Goal: Communication & Community: Answer question/provide support

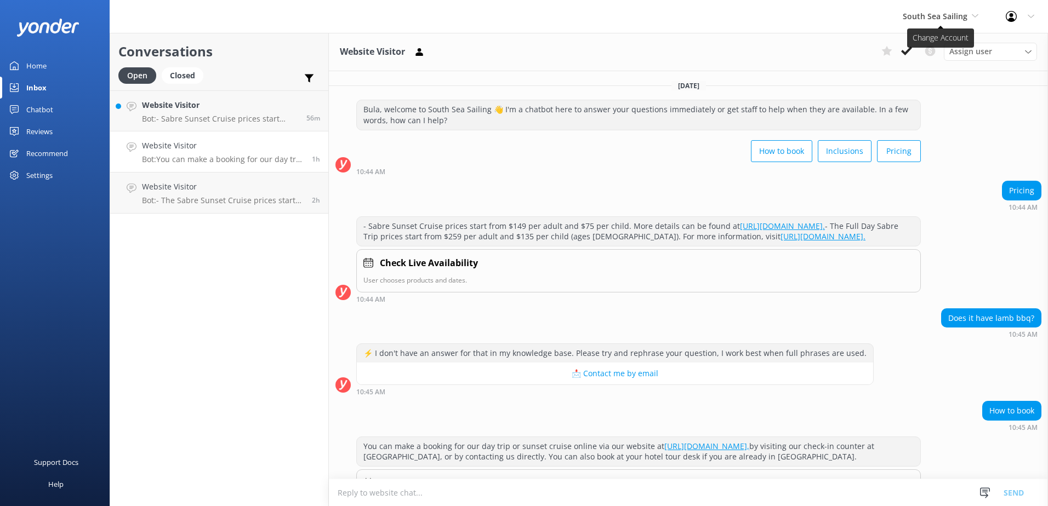
click at [957, 13] on span "South Sea Sailing" at bounding box center [934, 16] width 65 height 10
click at [735, 53] on div "Website Visitor Assign user [PERSON_NAME] [PERSON_NAME] Digital Res Team [PERSO…" at bounding box center [688, 52] width 719 height 38
click at [684, 50] on div "Website Visitor Assign user [PERSON_NAME] [PERSON_NAME] Digital Res Team [PERSO…" at bounding box center [688, 52] width 719 height 38
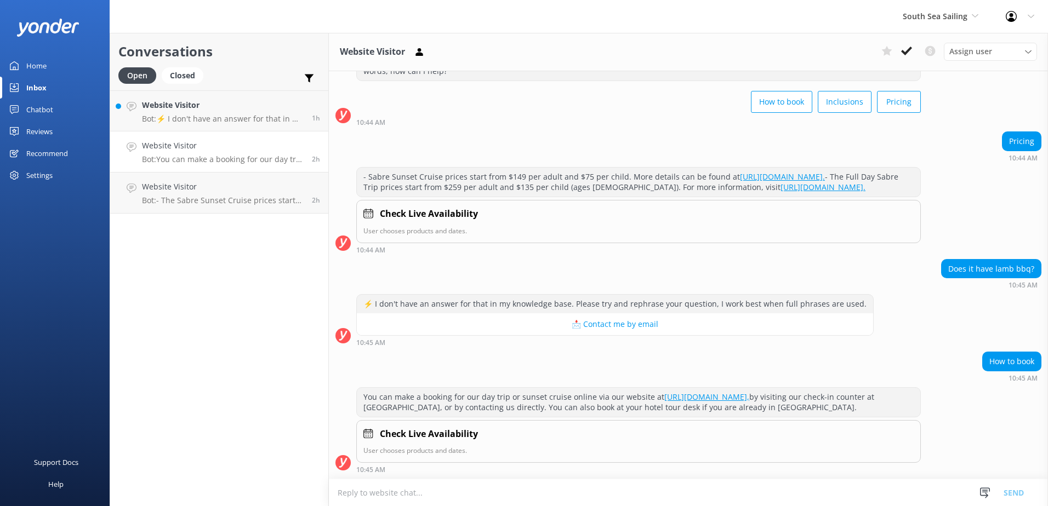
click at [622, 259] on div "Does it have lamb bbq? 10:45 AM" at bounding box center [688, 274] width 719 height 30
click at [390, 494] on textarea at bounding box center [688, 492] width 719 height 27
type textarea "f"
paste textarea "https://issuu.com/marinetourismholdings/docs/south_sea_sailing_day_trip_menu_20…"
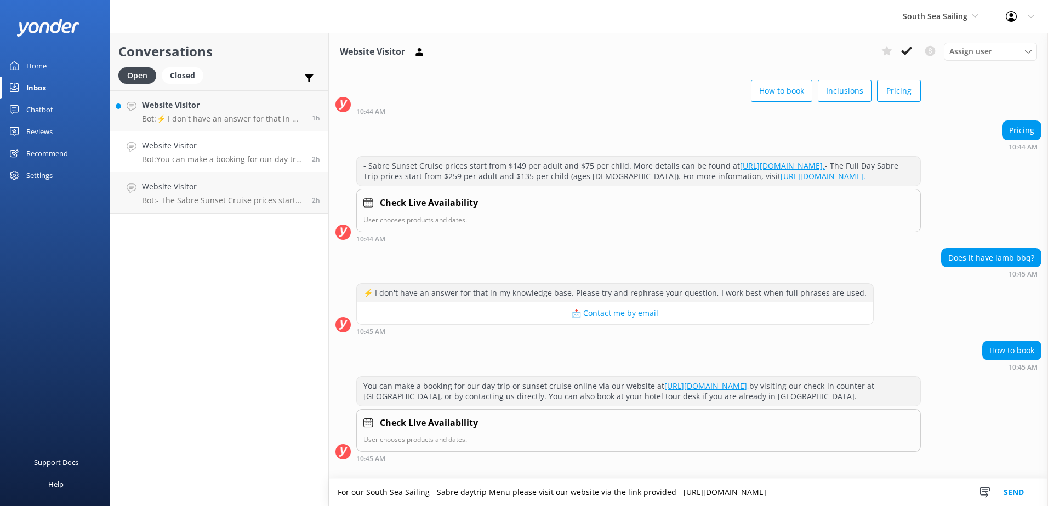
type textarea "For our South Sea Sailing - Sabre daytrip Menu please visit our website via the…"
click at [1013, 485] on button "Send" at bounding box center [1013, 492] width 41 height 27
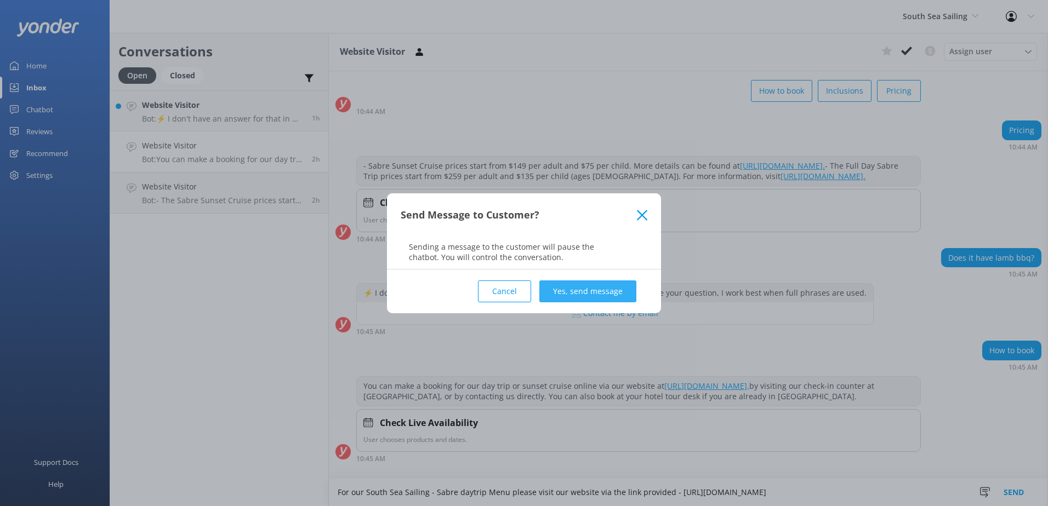
click at [558, 289] on button "Yes, send message" at bounding box center [587, 292] width 97 height 22
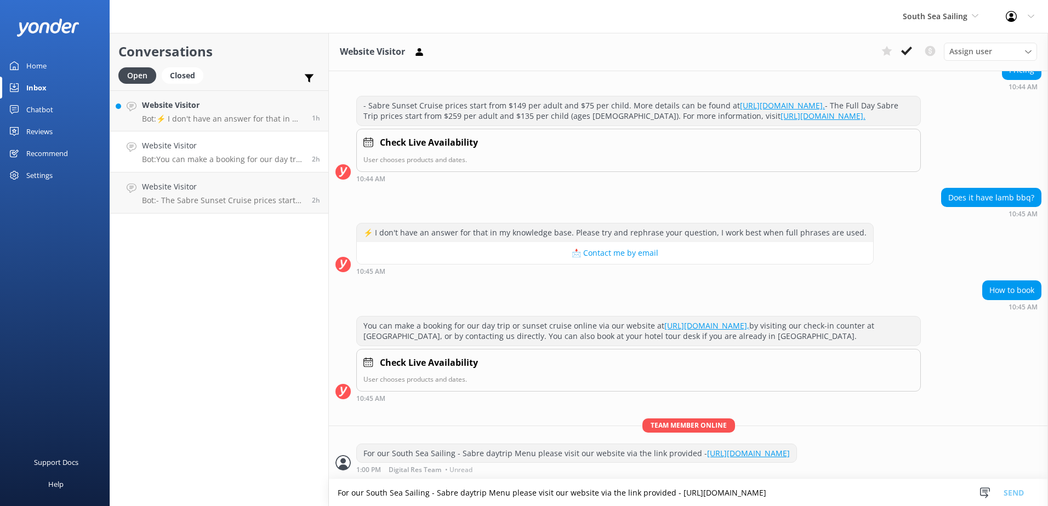
scroll to position [153, 0]
drag, startPoint x: 364, startPoint y: 441, endPoint x: 708, endPoint y: 462, distance: 344.8
click at [708, 462] on div "For our South Sea Sailing - Sabre daytrip Menu please visit our website via the…" at bounding box center [576, 453] width 439 height 19
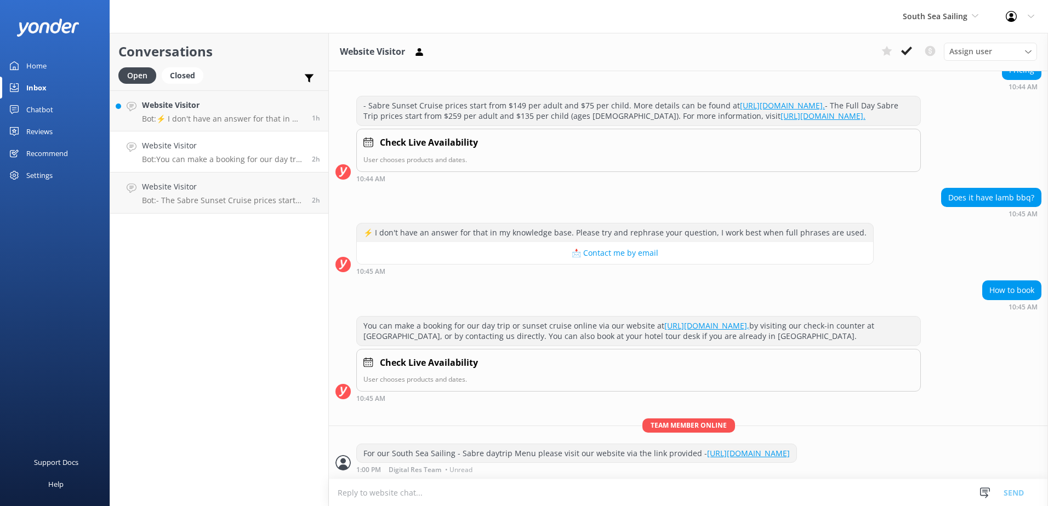
click at [367, 492] on textarea at bounding box center [688, 492] width 719 height 27
paste textarea "https://issuu.com/marinetourismholdings/docs/sabre_sunsets_menu"
click at [337, 495] on textarea "https://issuu.com/marinetourismholdings/docs/sabre_sunsets_menu" at bounding box center [688, 492] width 719 height 27
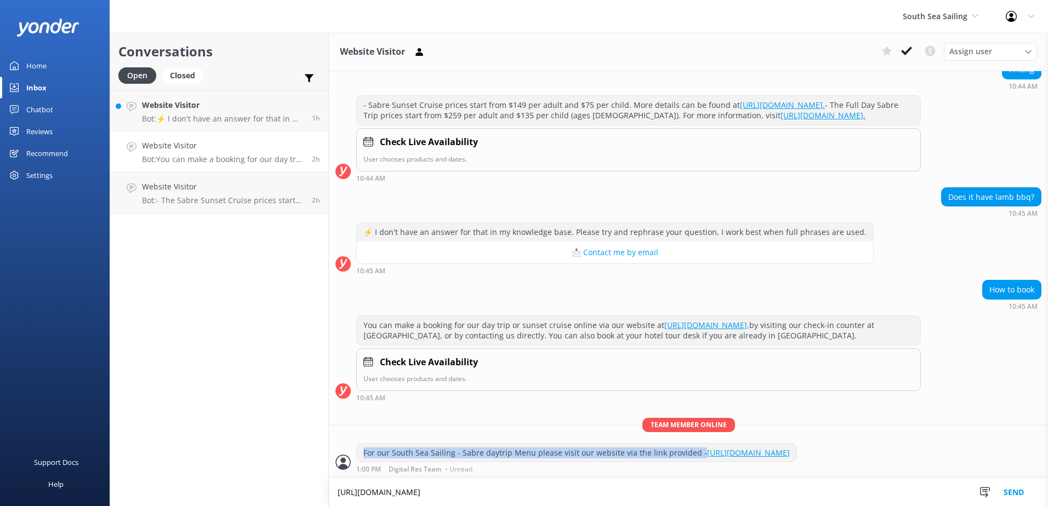
drag, startPoint x: 364, startPoint y: 442, endPoint x: 700, endPoint y: 444, distance: 336.5
click at [700, 444] on div "For our South Sea Sailing - Sabre daytrip Menu please visit our website via the…" at bounding box center [576, 453] width 439 height 19
copy div "For our South Sea Sailing - Sabre daytrip Menu please visit our website via the…"
click at [337, 492] on textarea "https://issuu.com/marinetourismholdings/docs/sabre_sunsets_menu" at bounding box center [688, 492] width 719 height 27
paste textarea "For our South Sea Sailing - Sabre daytrip Menu please visit our website via the…"
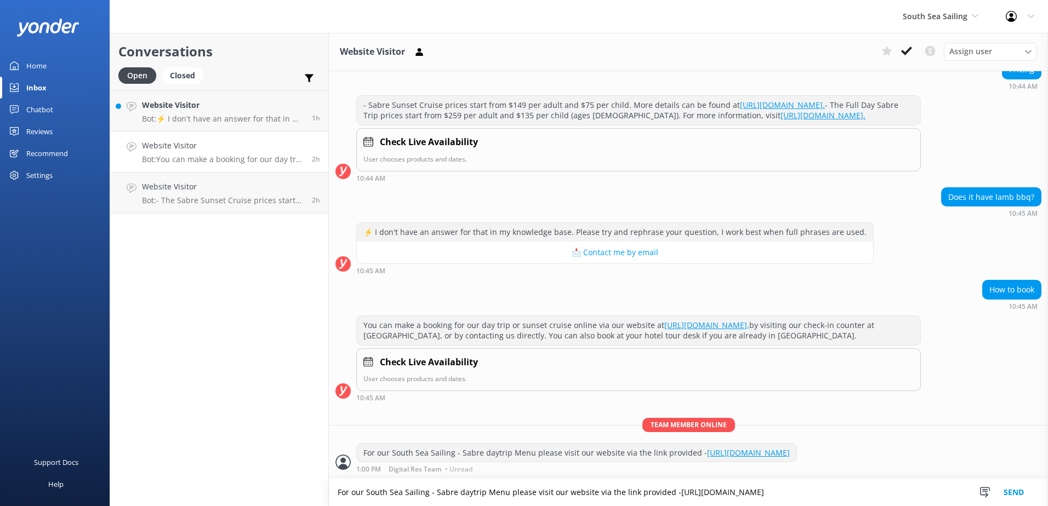
drag, startPoint x: 367, startPoint y: 492, endPoint x: 483, endPoint y: 498, distance: 116.3
click at [483, 498] on textarea "For our South Sea Sailing - Sabre daytrip Menu please visit our website via the…" at bounding box center [688, 492] width 719 height 27
drag, startPoint x: 625, startPoint y: 492, endPoint x: 884, endPoint y: 501, distance: 259.4
click at [884, 501] on textarea "For our Sabre Sunset Cruise Menu please visit our website via the link provided…" at bounding box center [688, 492] width 719 height 27
paste textarea
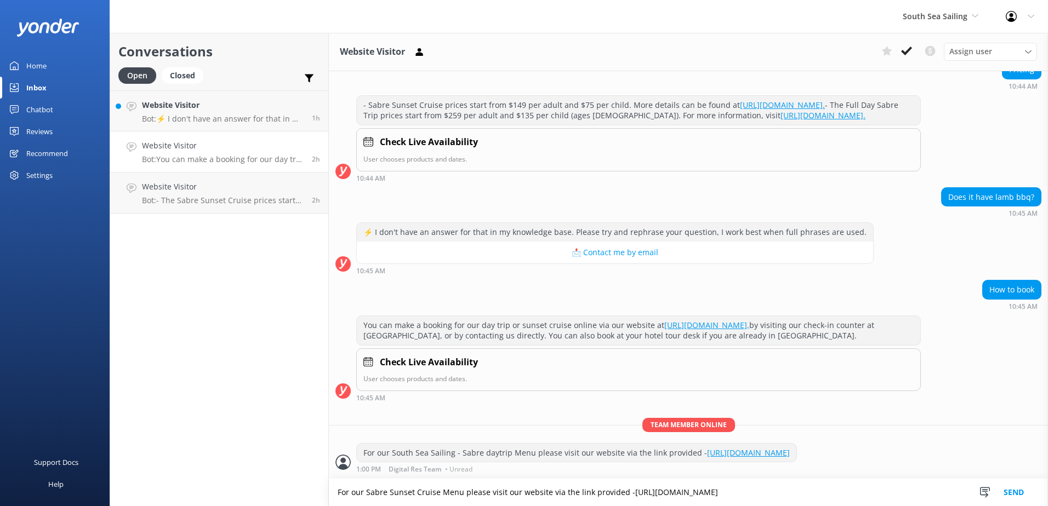
drag, startPoint x: 624, startPoint y: 491, endPoint x: 633, endPoint y: 505, distance: 16.6
click at [625, 493] on textarea "For our Sabre Sunset Cruise Menu please visit our website via the link provided…" at bounding box center [688, 492] width 719 height 27
type textarea "For our Sabre Sunset Cruise Menu please visit our website via the link provided…"
click at [967, 418] on p "Team member online" at bounding box center [688, 425] width 719 height 14
click at [1013, 493] on button "Send" at bounding box center [1013, 492] width 41 height 27
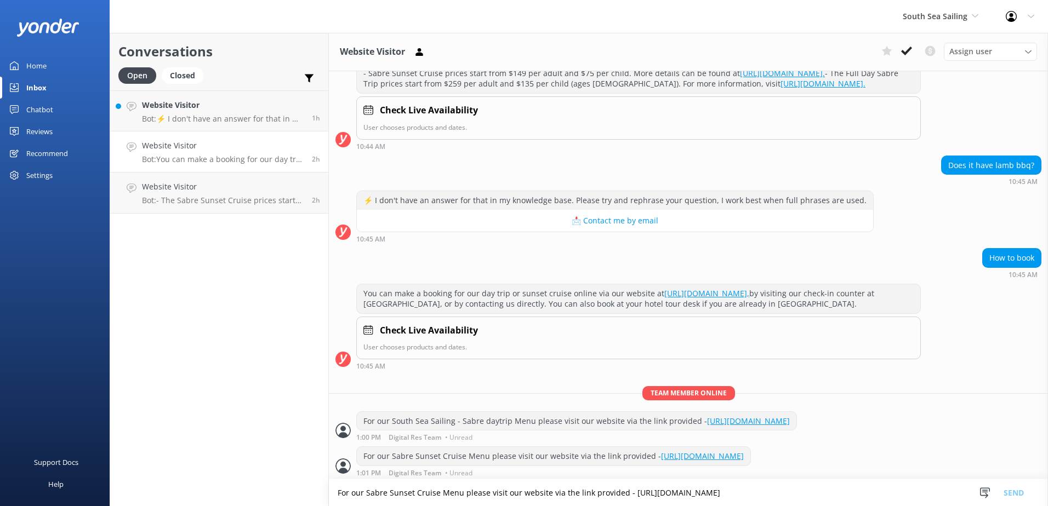
scroll to position [188, 0]
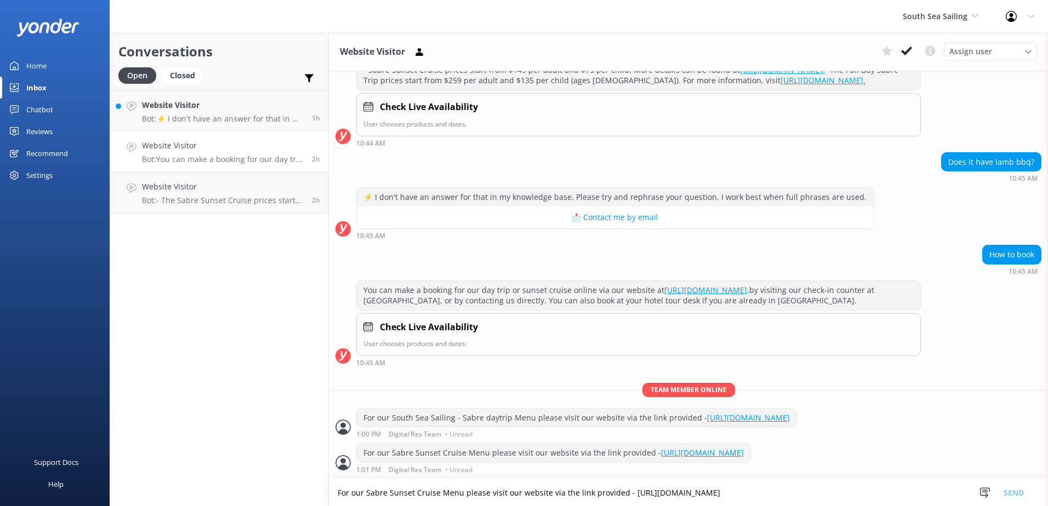
drag, startPoint x: 363, startPoint y: 405, endPoint x: 727, endPoint y: 421, distance: 363.6
click at [727, 421] on div "For our South Sea Sailing - Sabre daytrip Menu please visit our website via the…" at bounding box center [576, 418] width 439 height 19
copy div "For our South Sea Sailing - Sabre daytrip Menu please visit our website via the…"
drag, startPoint x: 797, startPoint y: 350, endPoint x: 786, endPoint y: 366, distance: 19.3
click at [797, 359] on div "10:45 AM" at bounding box center [638, 363] width 564 height 8
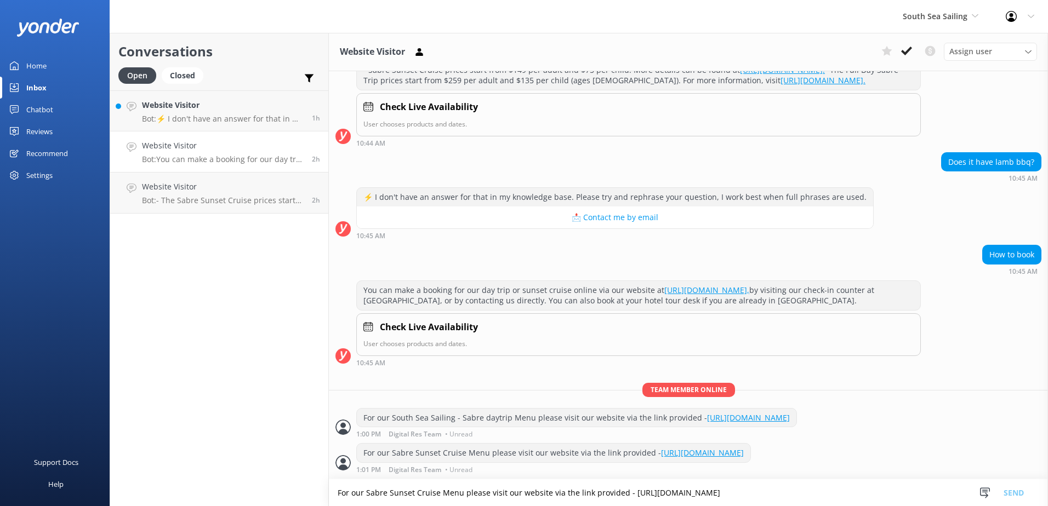
drag, startPoint x: 365, startPoint y: 453, endPoint x: 948, endPoint y: 449, distance: 583.0
click at [948, 449] on div "For our Sabre Sunset Cruise Menu please visit our website via the link provided…" at bounding box center [688, 458] width 719 height 30
copy div "For our Sabre Sunset Cruise Menu please visit our website via the link provided…"
click at [980, 361] on div "You can make a booking for our day trip or sunset cruise online via our website…" at bounding box center [688, 327] width 719 height 92
click at [911, 49] on use at bounding box center [906, 51] width 11 height 9
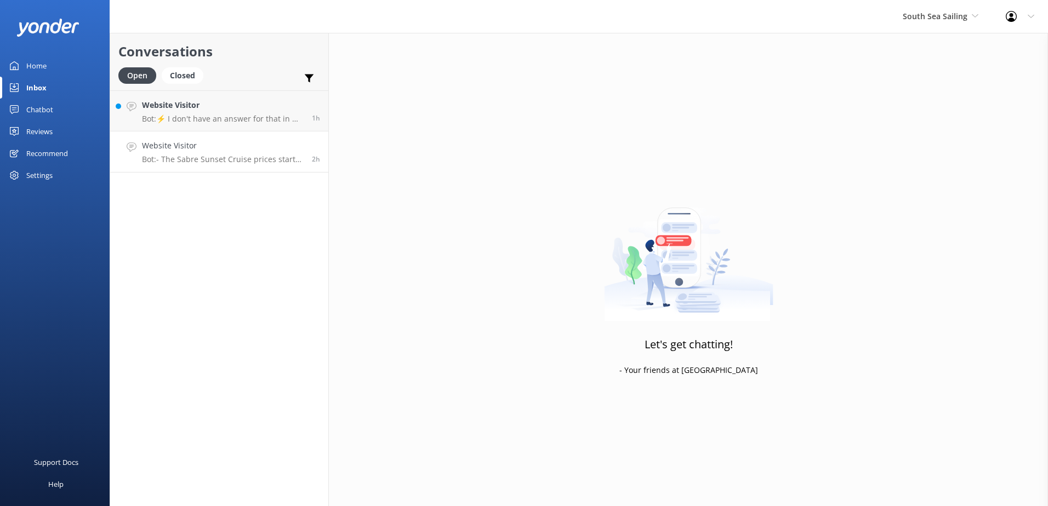
click at [265, 142] on h4 "Website Visitor" at bounding box center [223, 146] width 162 height 12
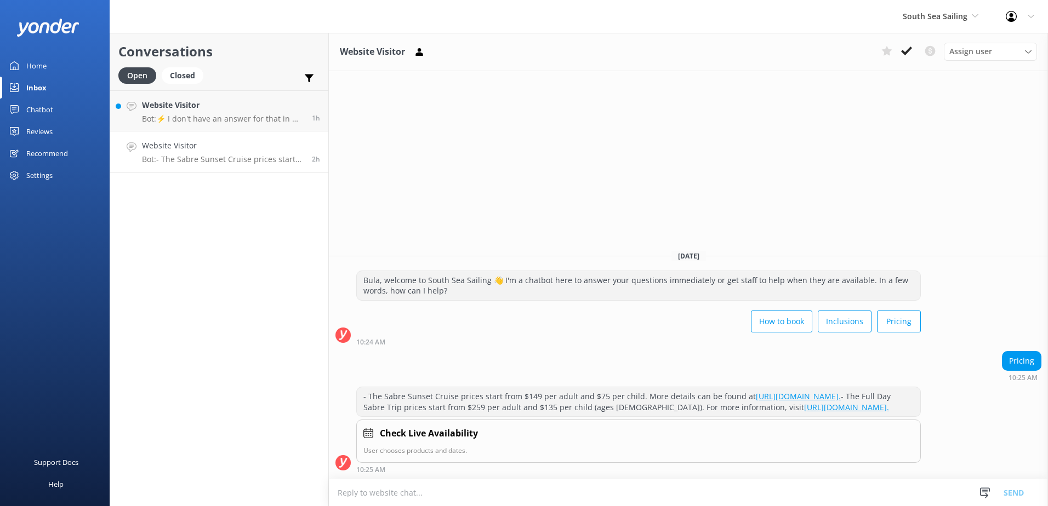
click at [462, 500] on textarea at bounding box center [688, 492] width 719 height 27
paste textarea "For our South Sea Sailing - Sabre daytrip Menu please visit our website via the…"
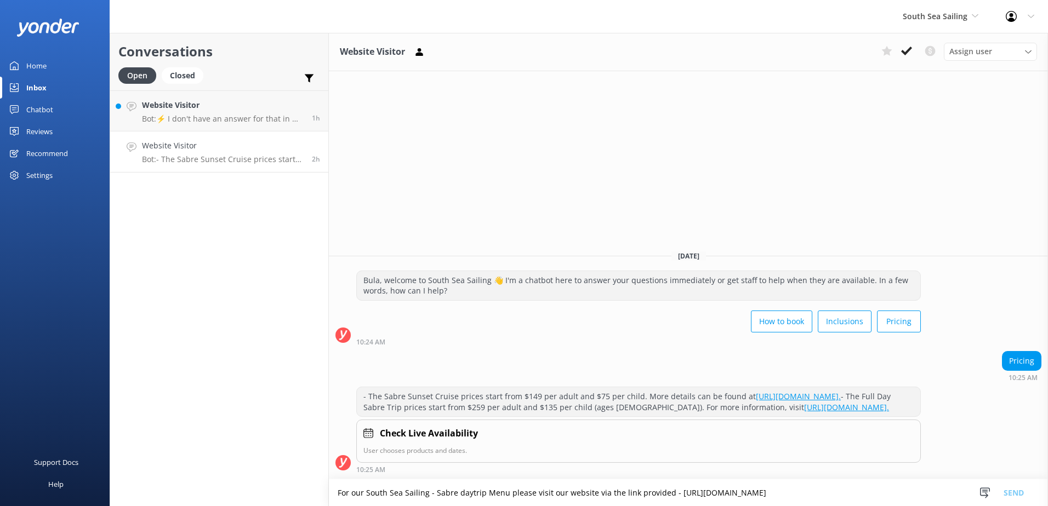
scroll to position [2, 0]
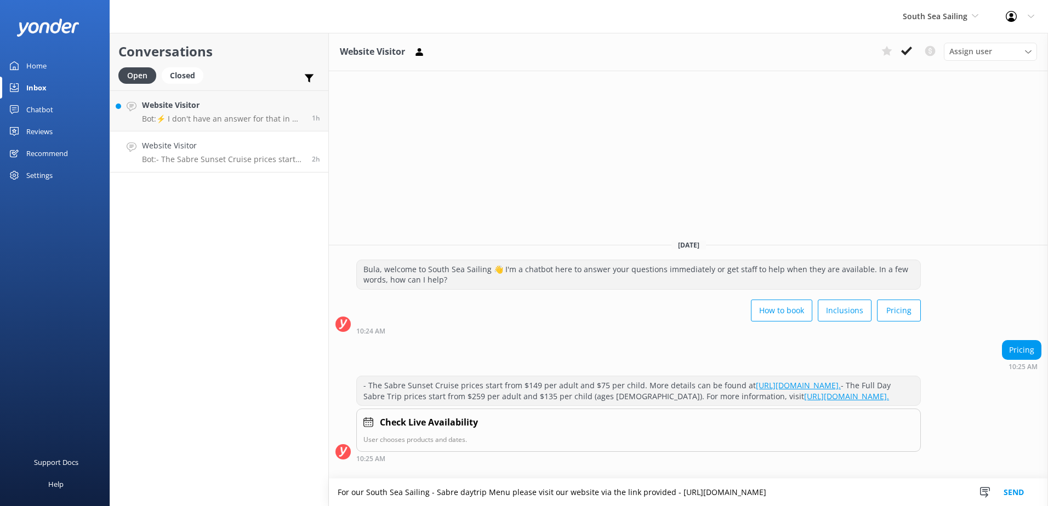
type textarea "For our South Sea Sailing - Sabre daytrip Menu please visit our website via the…"
click at [1002, 487] on button "Send" at bounding box center [1013, 492] width 41 height 27
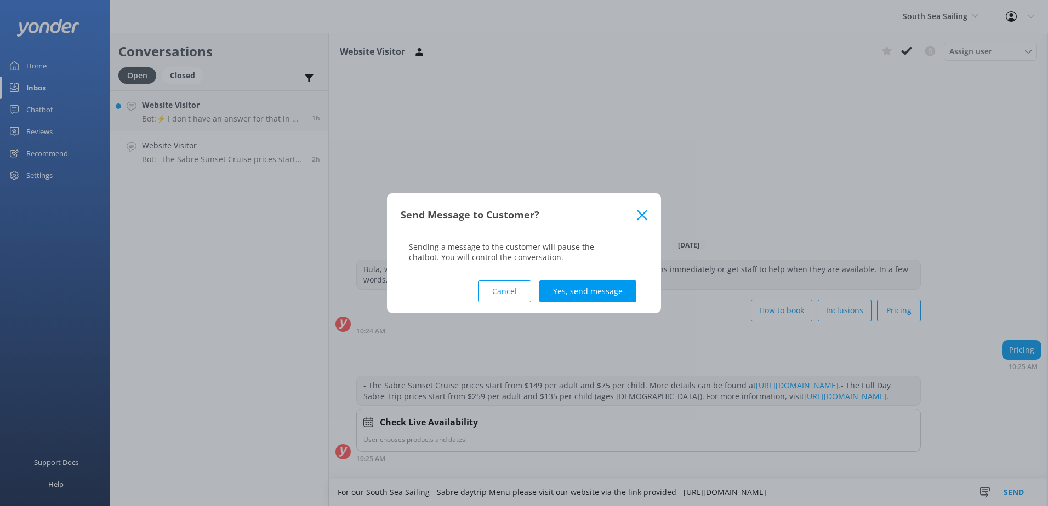
drag, startPoint x: 499, startPoint y: 290, endPoint x: 562, endPoint y: 351, distance: 87.6
click at [499, 289] on button "Cancel" at bounding box center [504, 292] width 53 height 22
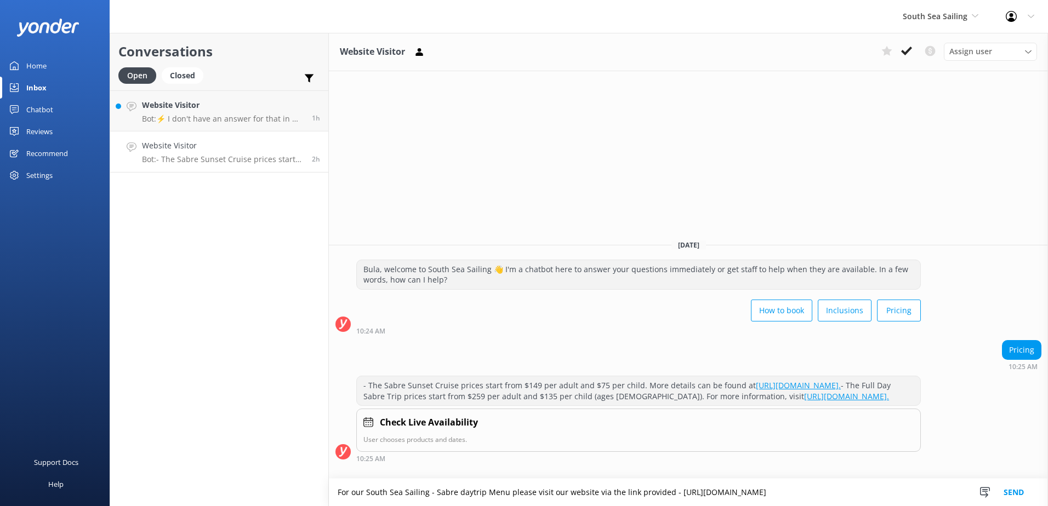
scroll to position [0, 0]
drag, startPoint x: 654, startPoint y: 487, endPoint x: 197, endPoint y: 431, distance: 460.4
click at [192, 429] on div "Conversations Open Closed Important Converted Assigned to me Unassigned Website…" at bounding box center [579, 269] width 938 height 473
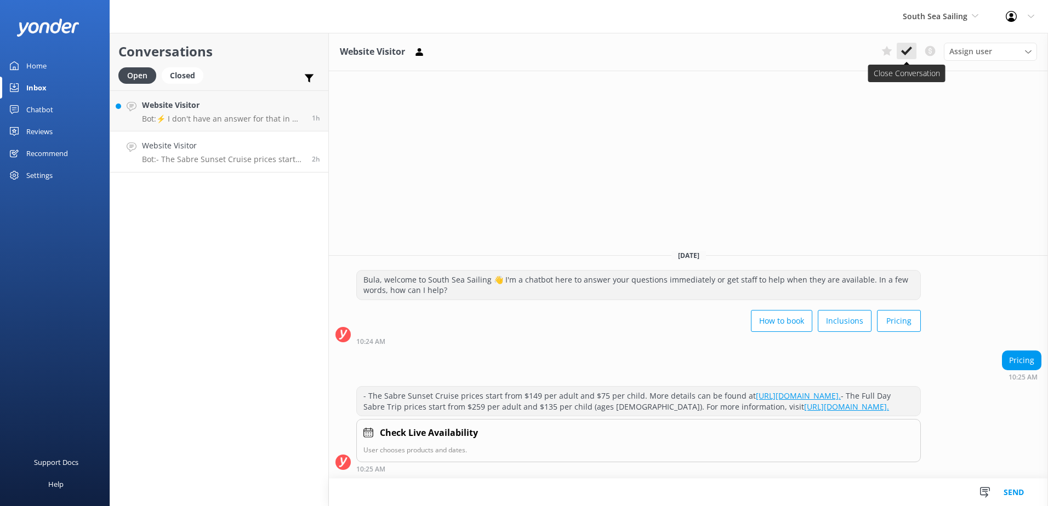
click at [909, 48] on icon at bounding box center [906, 50] width 11 height 11
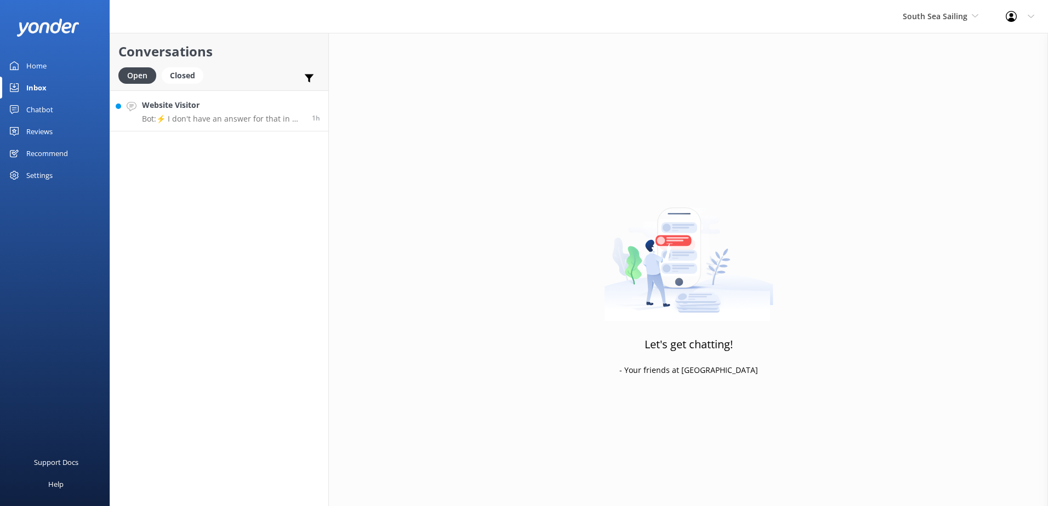
click at [282, 104] on h4 "Website Visitor" at bounding box center [223, 105] width 162 height 12
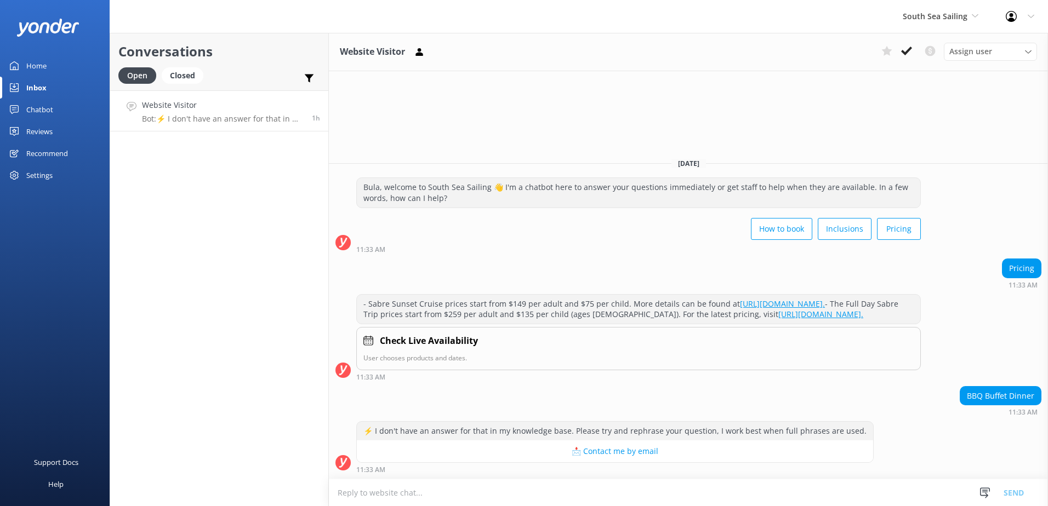
drag, startPoint x: 388, startPoint y: 494, endPoint x: 394, endPoint y: 494, distance: 6.1
click at [388, 494] on textarea at bounding box center [688, 492] width 719 height 27
paste textarea "For our Sabre Sunset Cruise Menu please visit our website via the link provided…"
type textarea "For our Sabre Sunset Cruise Menu please visit our website via the link provided…"
click at [1012, 490] on button "Send" at bounding box center [1013, 492] width 41 height 27
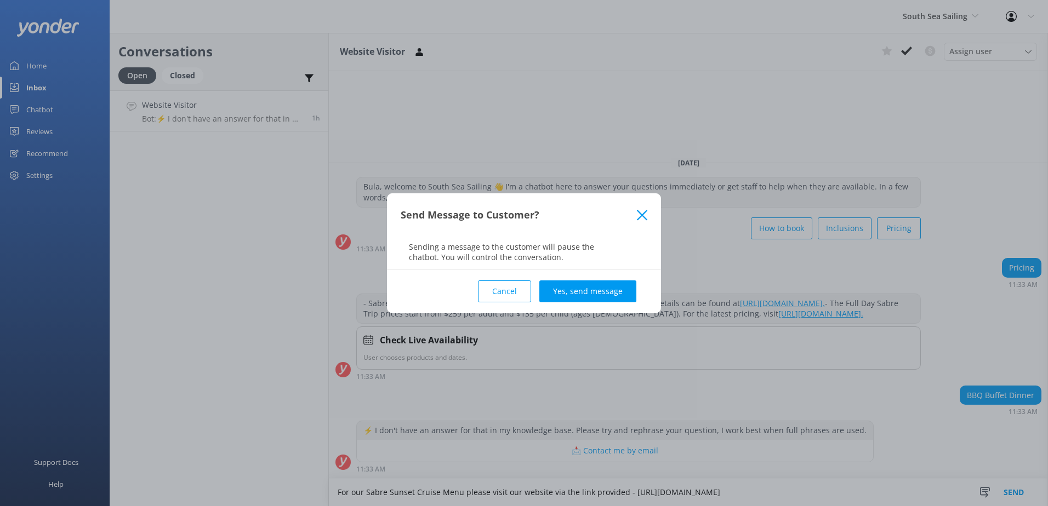
drag, startPoint x: 605, startPoint y: 292, endPoint x: 615, endPoint y: 308, distance: 19.2
click at [604, 291] on button "Yes, send message" at bounding box center [587, 292] width 97 height 22
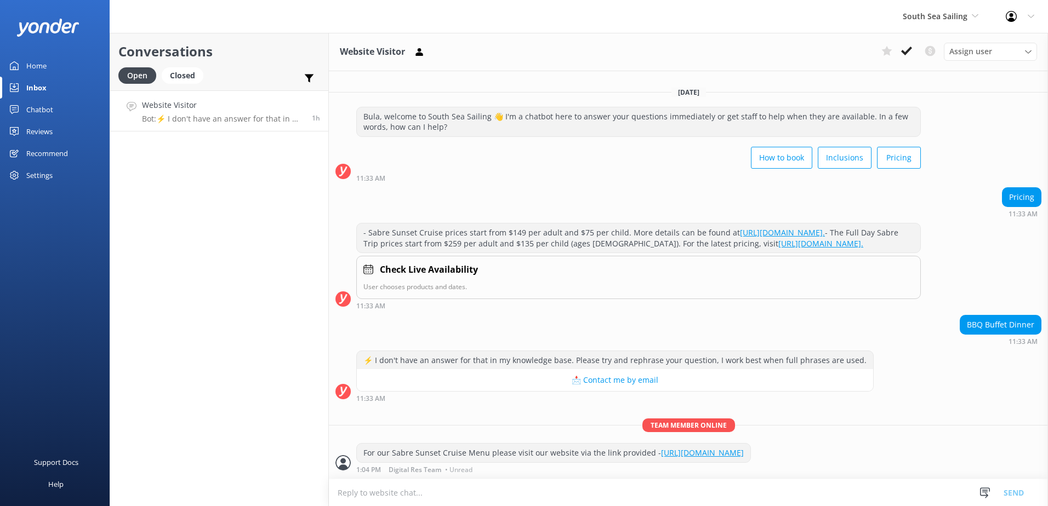
scroll to position [15, 0]
click at [957, 287] on div "- Sabre Sunset Cruise prices start from $149 per adult and $75 per child. More …" at bounding box center [688, 266] width 719 height 87
click at [32, 111] on div "Chatbot" at bounding box center [39, 110] width 27 height 22
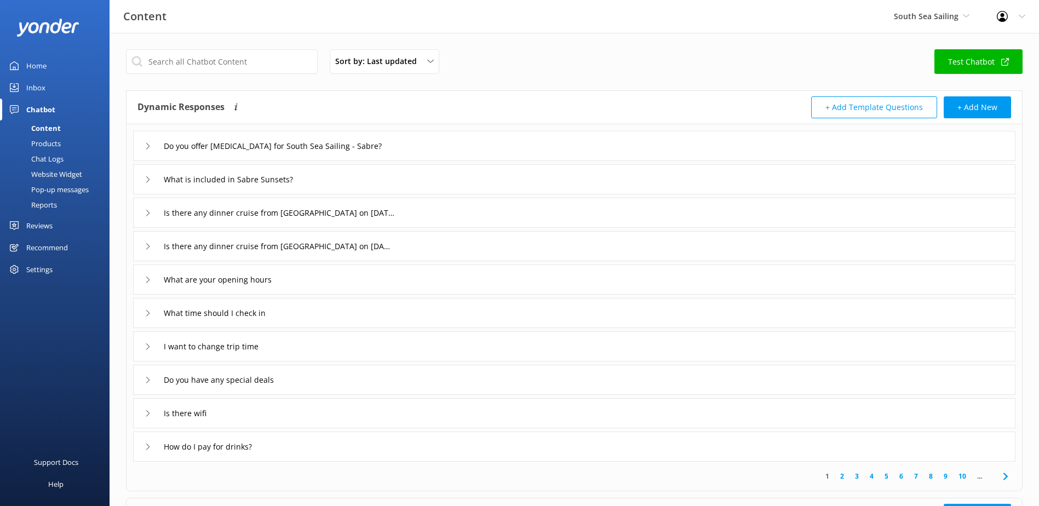
click at [45, 157] on div "Chat Logs" at bounding box center [35, 158] width 57 height 15
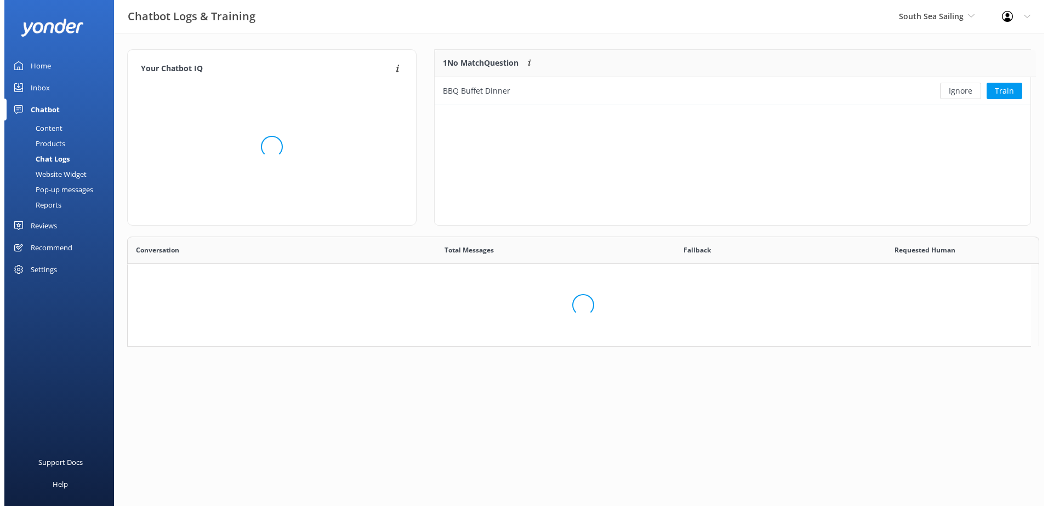
scroll to position [47, 587]
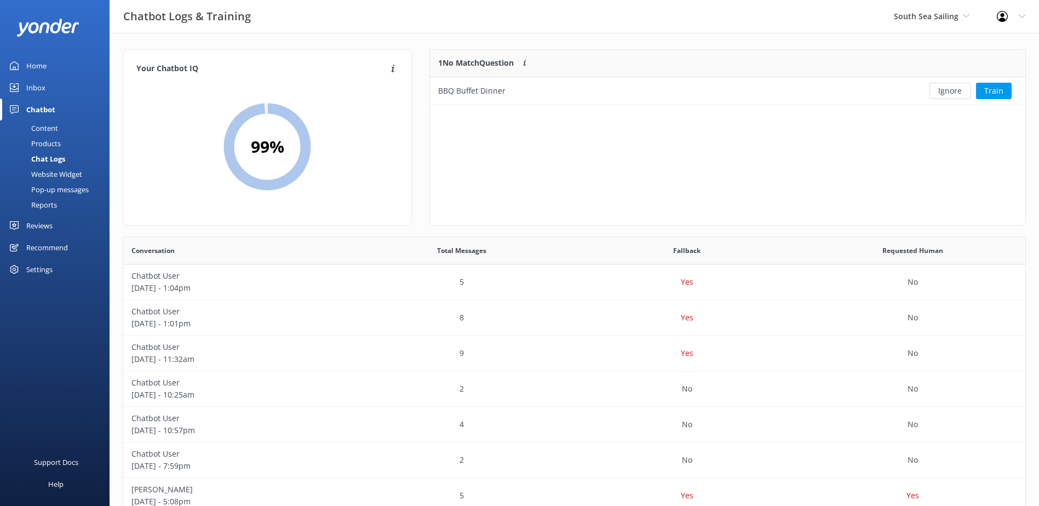
click at [43, 131] on div "Content" at bounding box center [33, 128] width 52 height 15
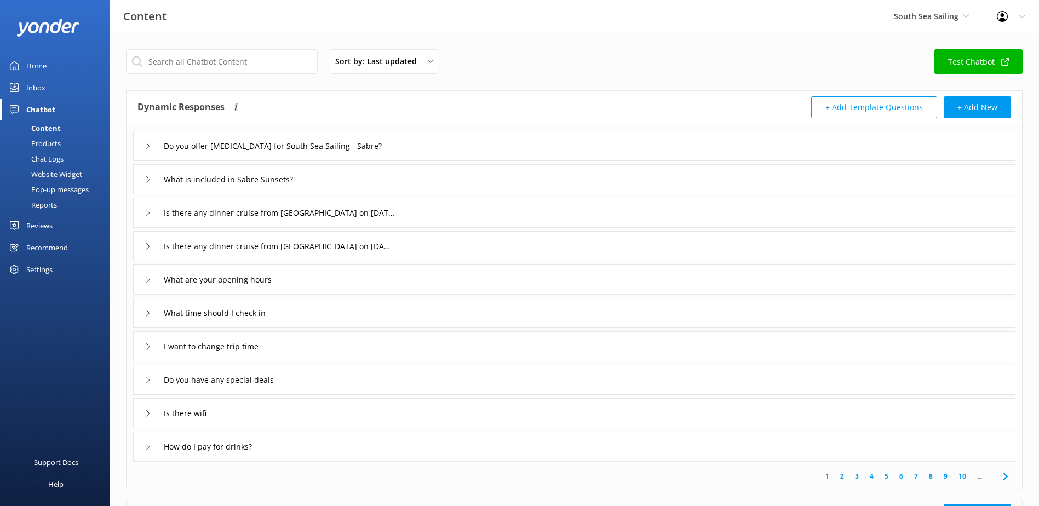
click at [968, 62] on link "Test Chatbot" at bounding box center [979, 61] width 88 height 25
click at [28, 88] on div "Inbox" at bounding box center [35, 88] width 19 height 22
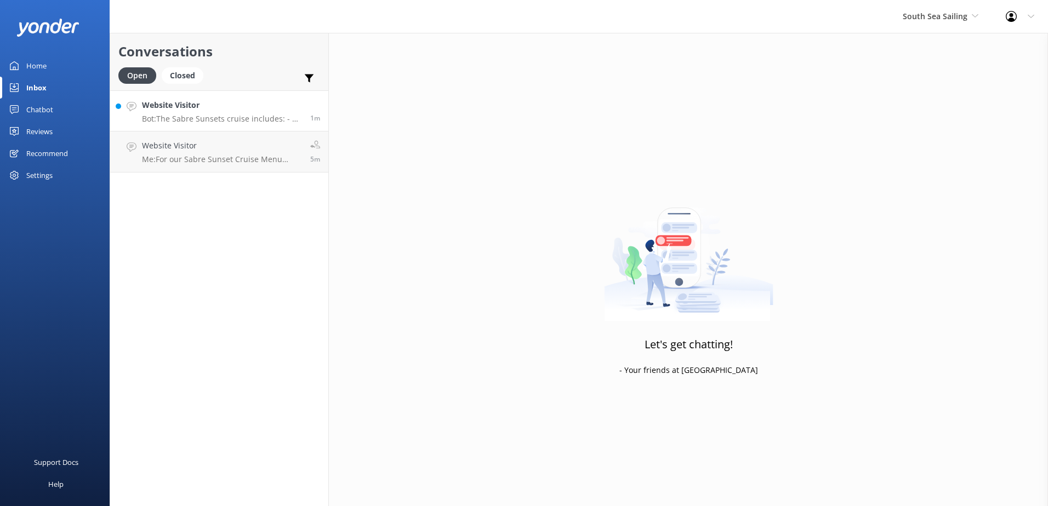
click at [249, 110] on h4 "Website Visitor" at bounding box center [222, 105] width 160 height 12
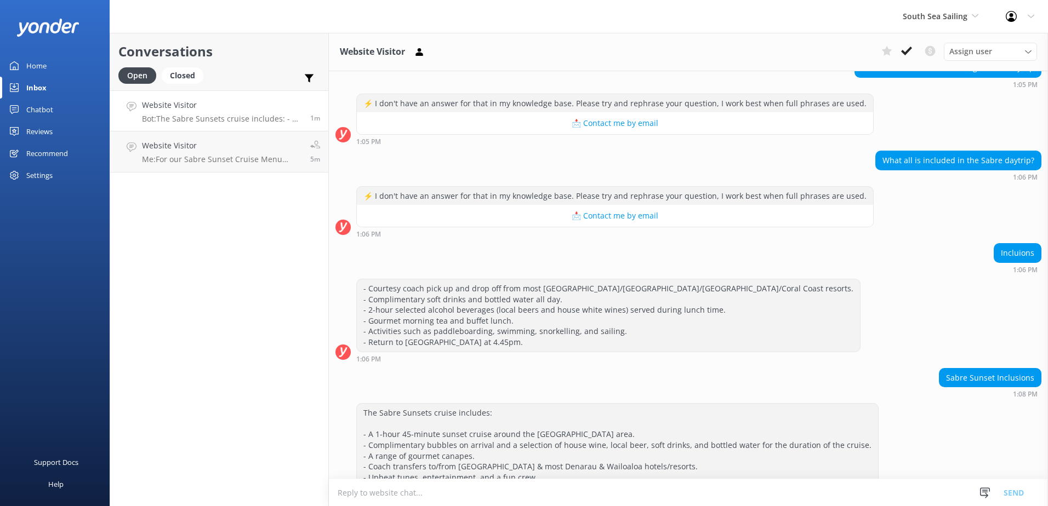
scroll to position [631, 0]
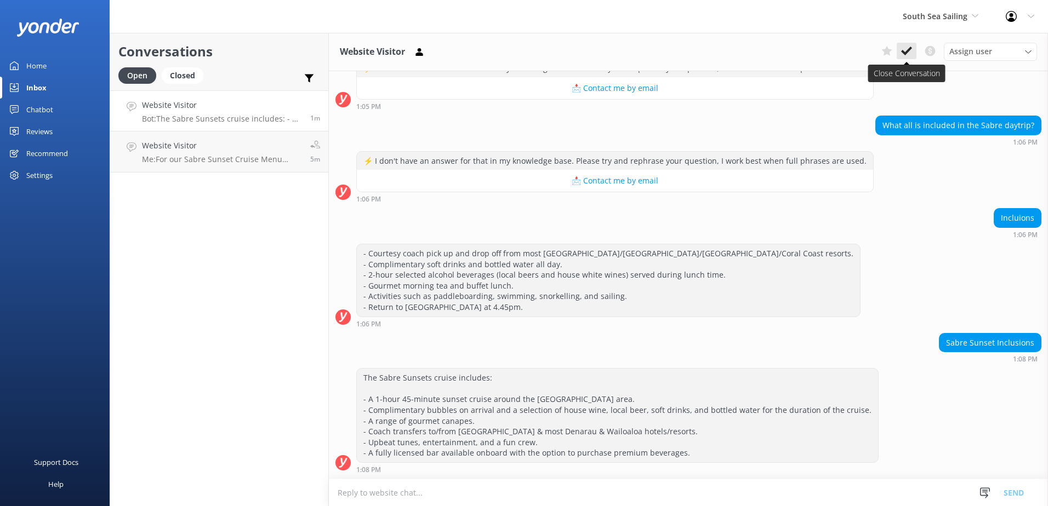
click at [907, 49] on icon at bounding box center [906, 50] width 11 height 11
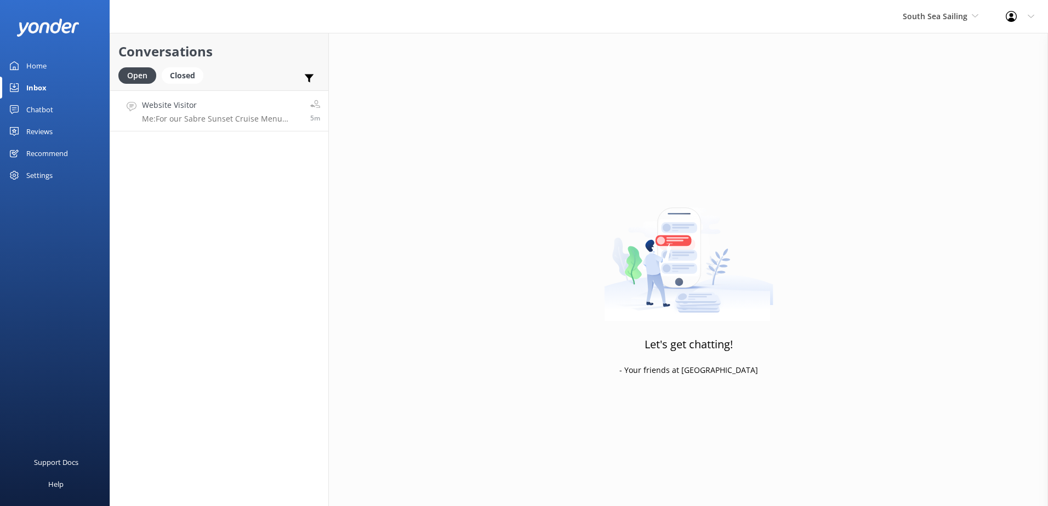
click at [232, 101] on h4 "Website Visitor" at bounding box center [222, 105] width 160 height 12
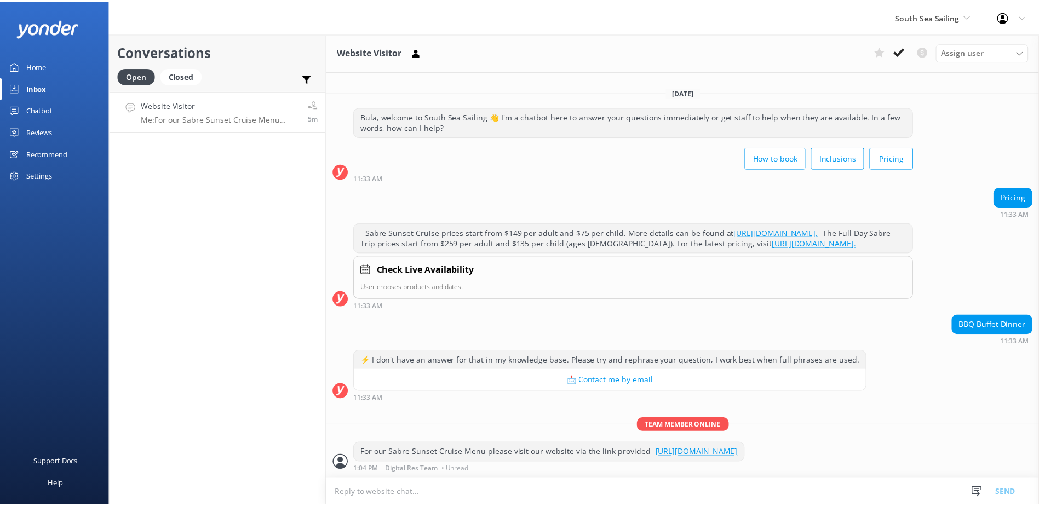
scroll to position [15, 0]
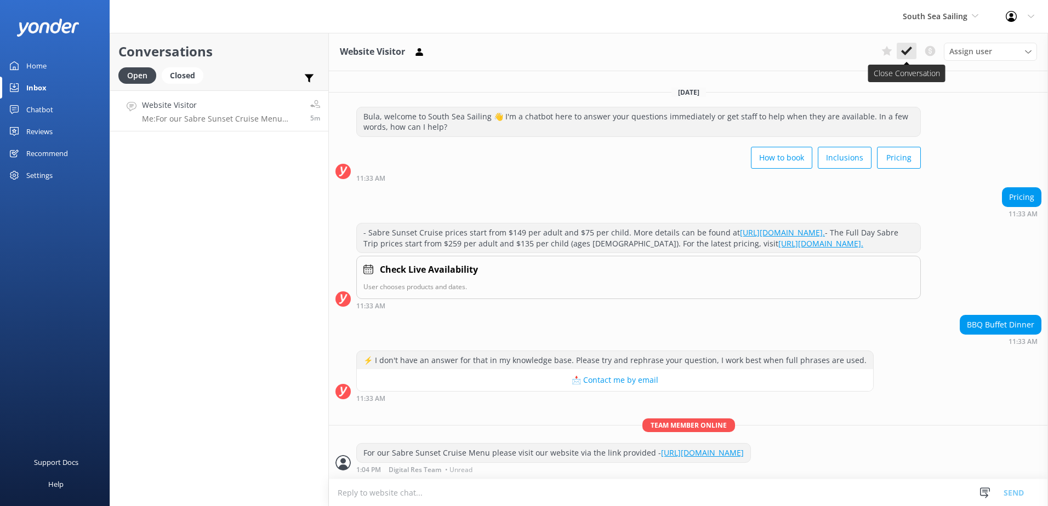
click at [904, 49] on icon at bounding box center [906, 50] width 11 height 11
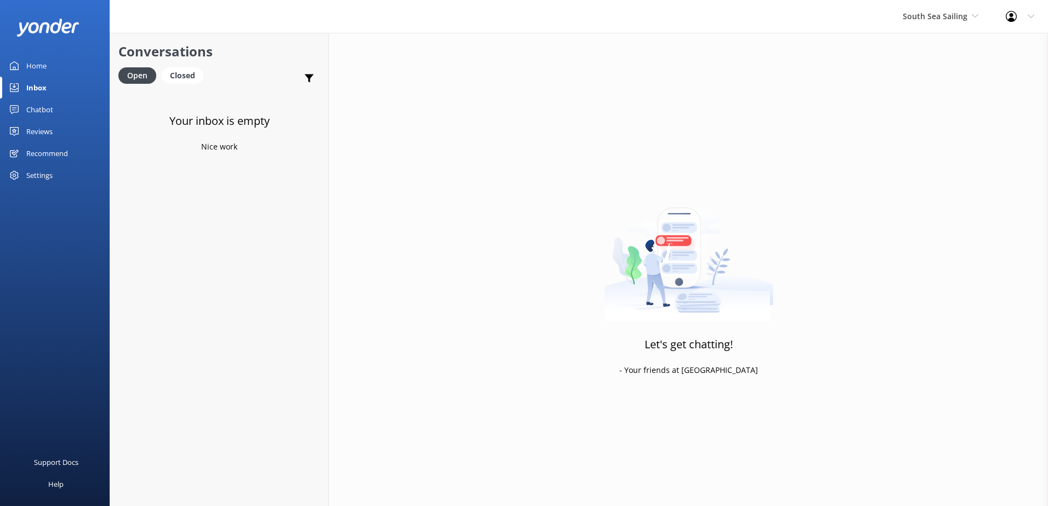
click at [449, 134] on div "Let's get chatting! - Your friends at Yonder" at bounding box center [688, 286] width 719 height 506
click at [45, 107] on div "Chatbot" at bounding box center [39, 110] width 27 height 22
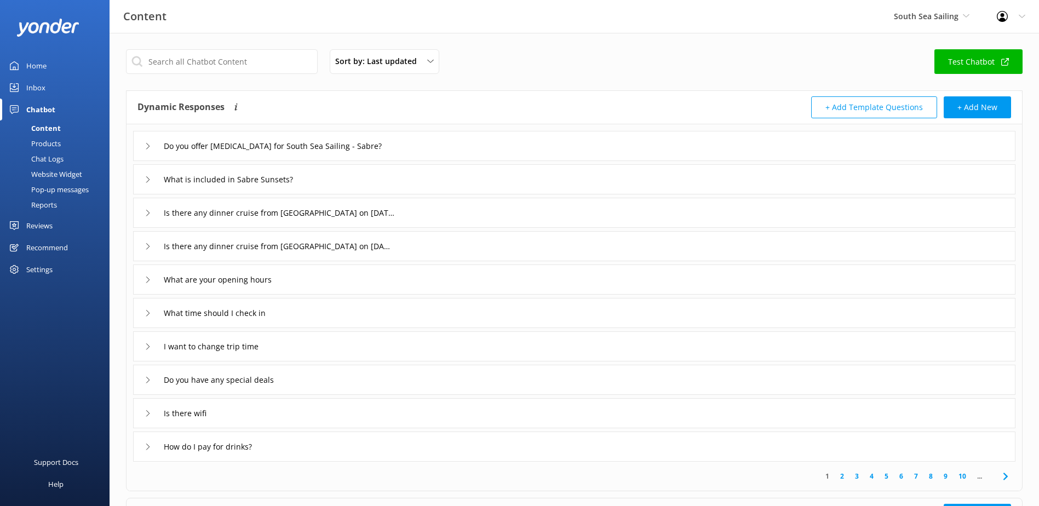
click at [45, 128] on div "Content" at bounding box center [34, 128] width 54 height 15
click at [150, 178] on icon at bounding box center [148, 179] width 7 height 7
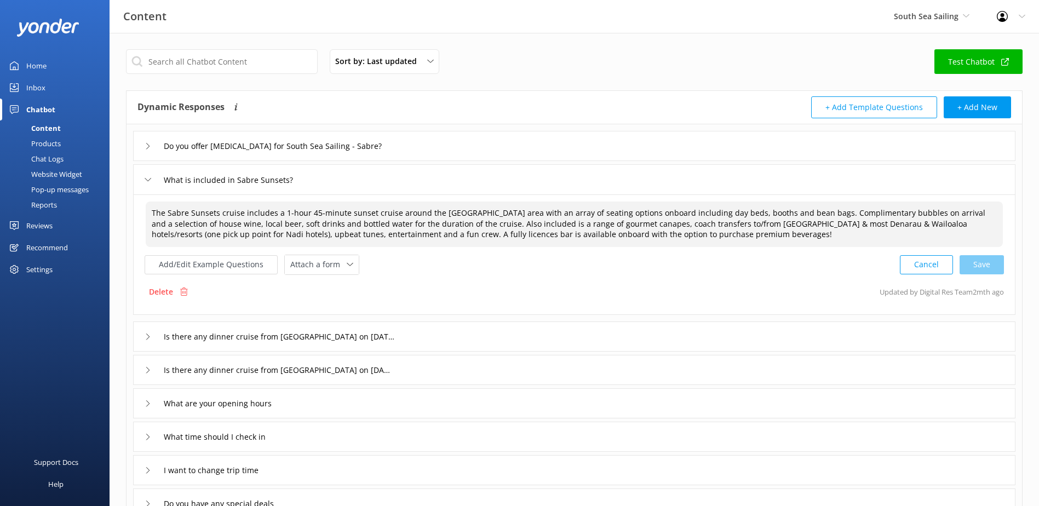
drag, startPoint x: 151, startPoint y: 213, endPoint x: 696, endPoint y: 246, distance: 546.2
click at [696, 246] on textarea "The Sabre Sunsets cruise includes a 1-hour 45-minute sunset cruise around the N…" at bounding box center [575, 224] width 858 height 45
click at [704, 233] on textarea "The Sabre Sunsets cruise includes a 1-hour 45-minute sunset cruise around the N…" at bounding box center [575, 224] width 858 height 45
click at [709, 238] on textarea "The Sabre Sunsets cruise includes a 1-hour 45-minute sunset cruise around the N…" at bounding box center [575, 224] width 858 height 45
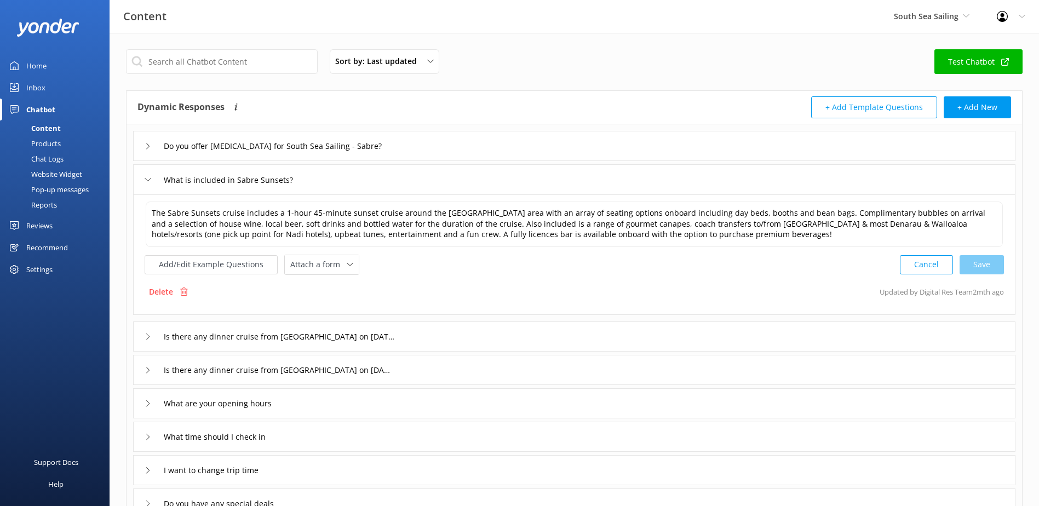
click at [505, 286] on div "Delete Updated by Digital Res Team 2mth ago" at bounding box center [575, 292] width 860 height 21
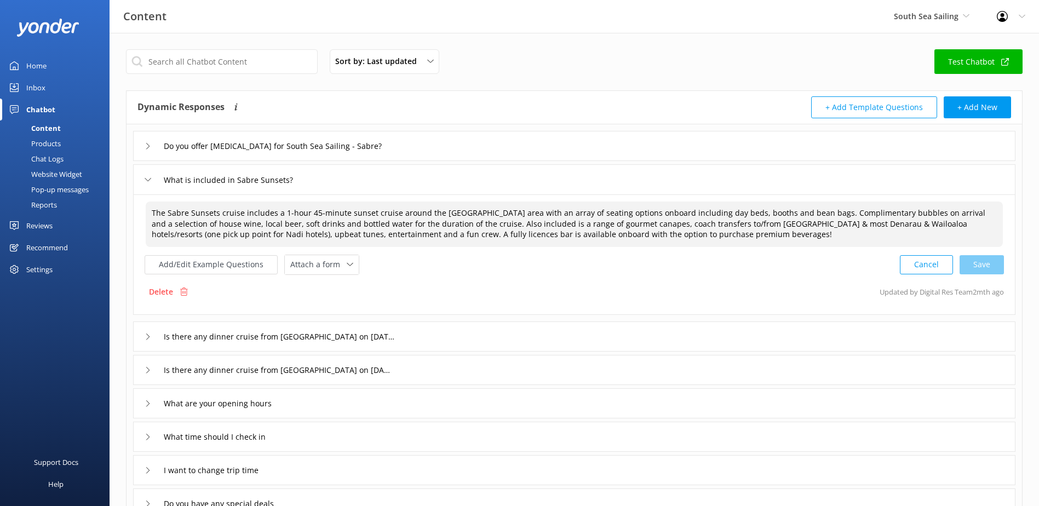
drag, startPoint x: 449, startPoint y: 223, endPoint x: 630, endPoint y: 243, distance: 181.9
click at [608, 224] on textarea "The Sabre Sunsets cruise includes a 1-hour 45-minute sunset cruise around the N…" at bounding box center [575, 224] width 858 height 45
paste textarea "Enjoy a delicious complimentary BBQ buffet dinner onboard our Sabre vessel."
drag, startPoint x: 730, startPoint y: 222, endPoint x: 736, endPoint y: 225, distance: 6.6
click at [734, 224] on textarea "The Sabre Sunsets cruise includes a 1-hour 45-minute sunset cruise around the N…" at bounding box center [575, 224] width 858 height 45
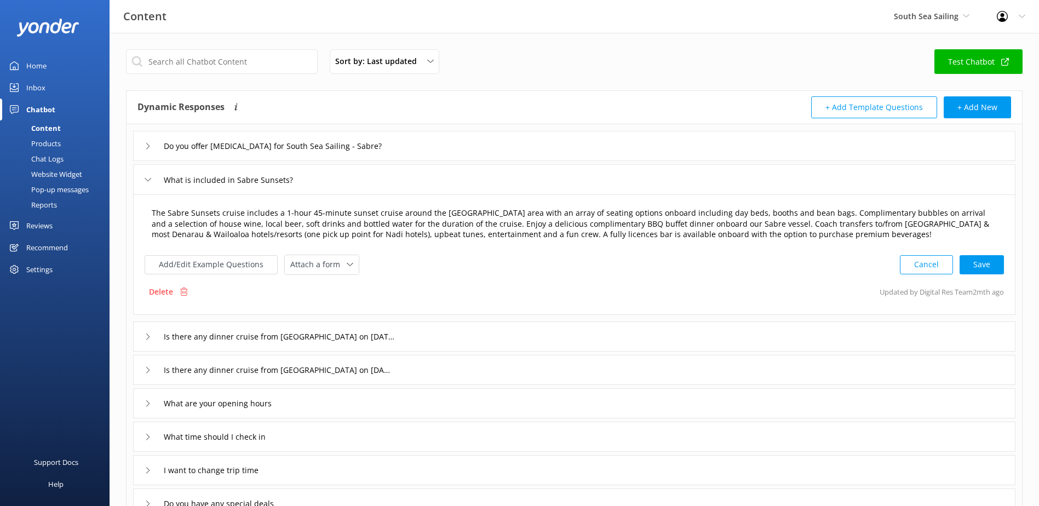
click at [873, 223] on textarea "The Sabre Sunsets cruise includes a 1-hour 45-minute sunset cruise around the N…" at bounding box center [575, 224] width 858 height 45
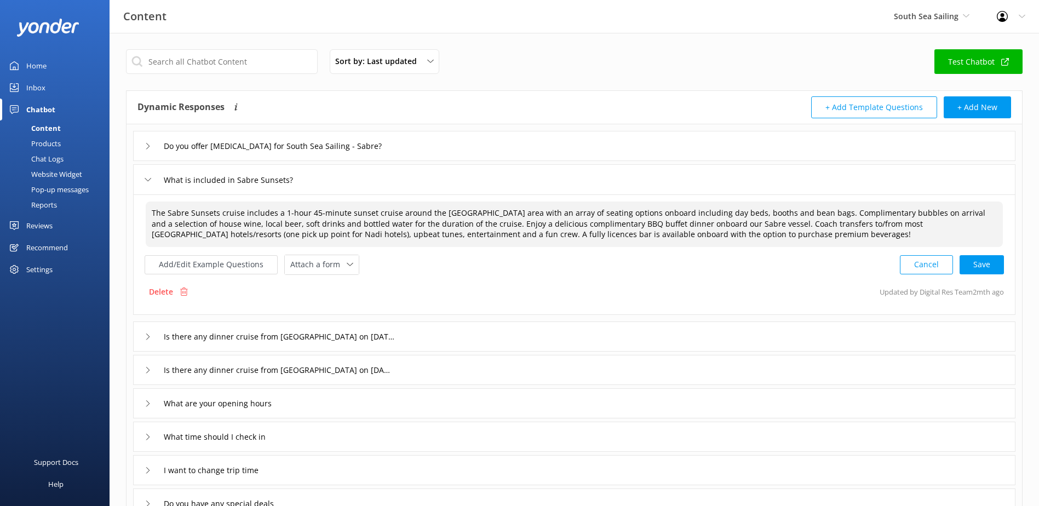
click at [442, 238] on textarea "The Sabre Sunsets cruise includes a 1-hour 45-minute sunset cruise around the N…" at bounding box center [575, 224] width 858 height 45
paste textarea "sed"
click at [727, 222] on textarea "The Sabre Sunsets cruise includes a 1-hour 45-minute sunset cruise around the N…" at bounding box center [575, 224] width 858 height 45
paste textarea "urtesyCo"
click at [187, 231] on textarea "The Sabre Sunsets cruise includes a 1-hour 45-minute sunset cruise around the N…" at bounding box center [575, 224] width 858 height 45
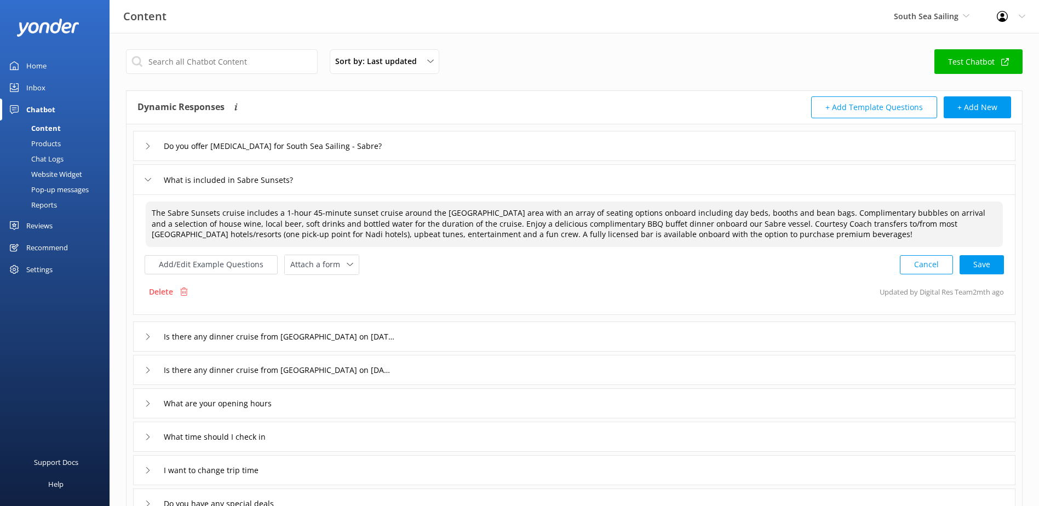
click at [479, 237] on textarea "The Sabre Sunsets cruise includes a 1-hour 45-minute sunset cruise around the N…" at bounding box center [575, 224] width 858 height 45
click at [781, 235] on textarea "The Sabre Sunsets cruise includes a 1-hour 45-minute sunset cruise around the N…" at bounding box center [575, 224] width 858 height 45
click at [997, 263] on div "Cancel Loading.." at bounding box center [953, 264] width 104 height 20
type textarea "The Sabre Sunsets cruise includes a 1-hour 45-minute sunset cruise around the N…"
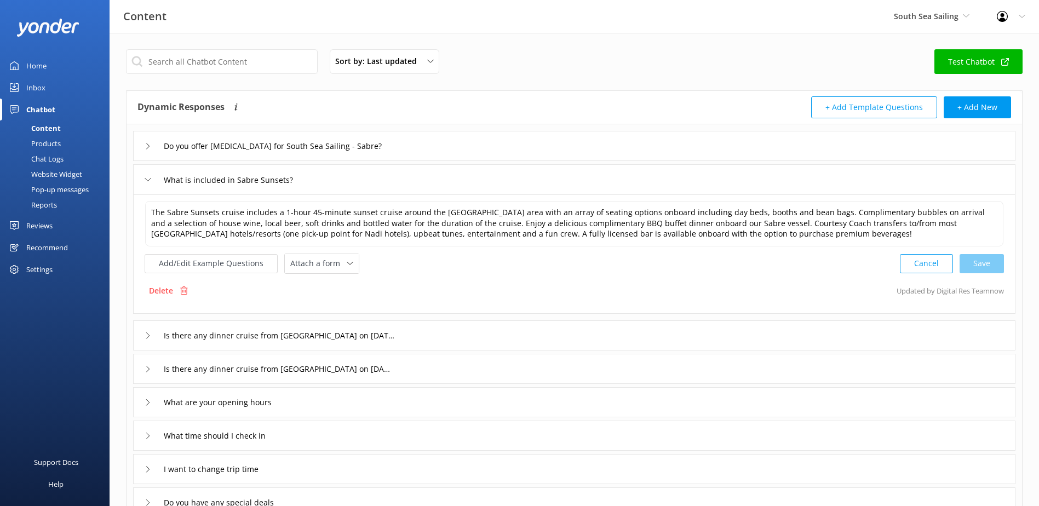
click at [621, 287] on div "Delete Updated by Digital Res Team now" at bounding box center [575, 291] width 860 height 21
drag, startPoint x: 147, startPoint y: 177, endPoint x: 224, endPoint y: 210, distance: 83.7
click at [147, 176] on icon at bounding box center [148, 179] width 7 height 7
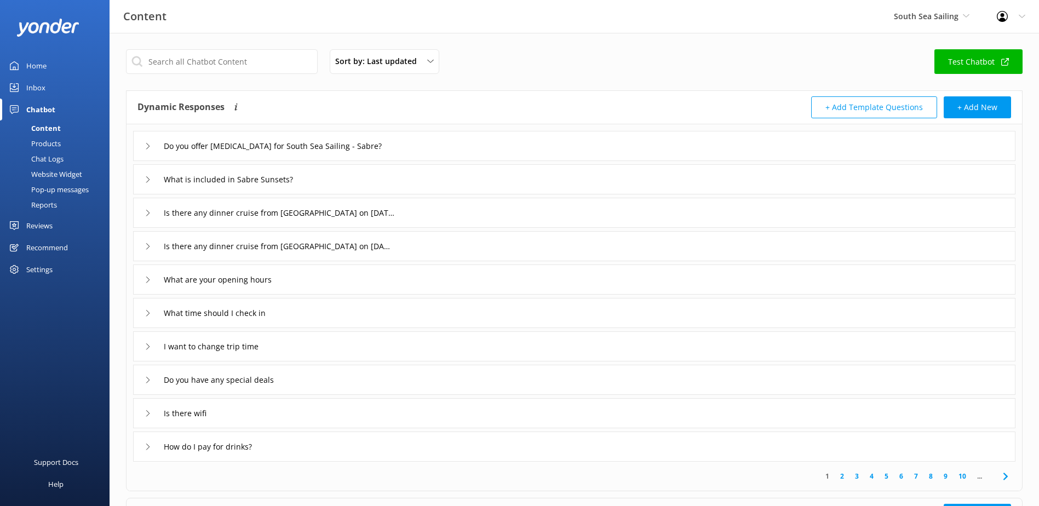
drag, startPoint x: 150, startPoint y: 145, endPoint x: 169, endPoint y: 157, distance: 22.2
click at [150, 145] on icon at bounding box center [148, 146] width 7 height 7
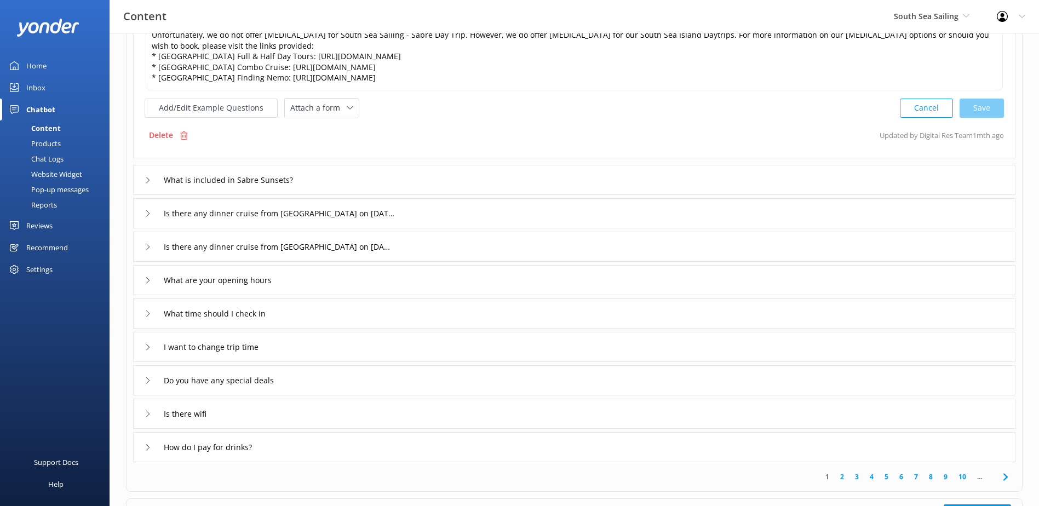
scroll to position [164, 0]
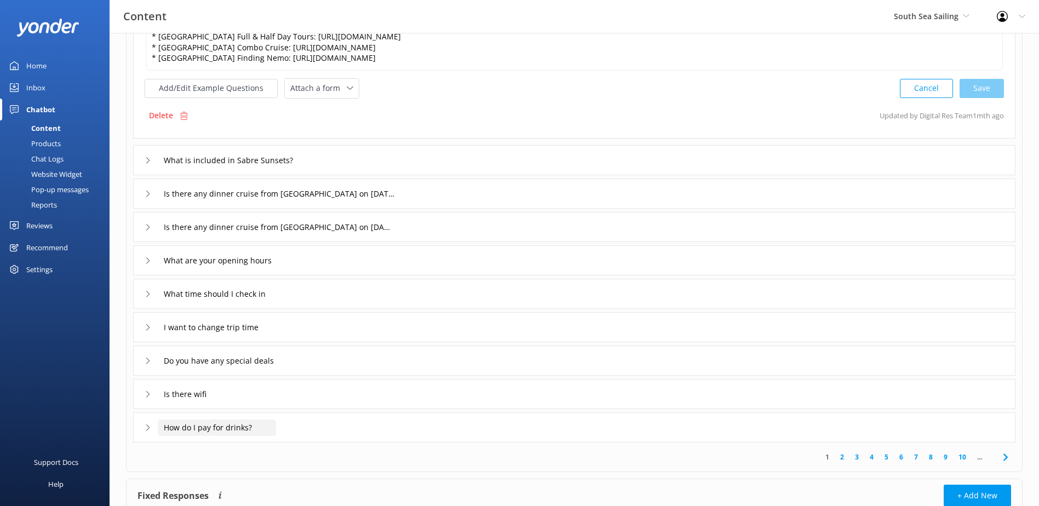
drag, startPoint x: 150, startPoint y: 427, endPoint x: 168, endPoint y: 424, distance: 17.9
click at [150, 427] on icon at bounding box center [148, 428] width 7 height 7
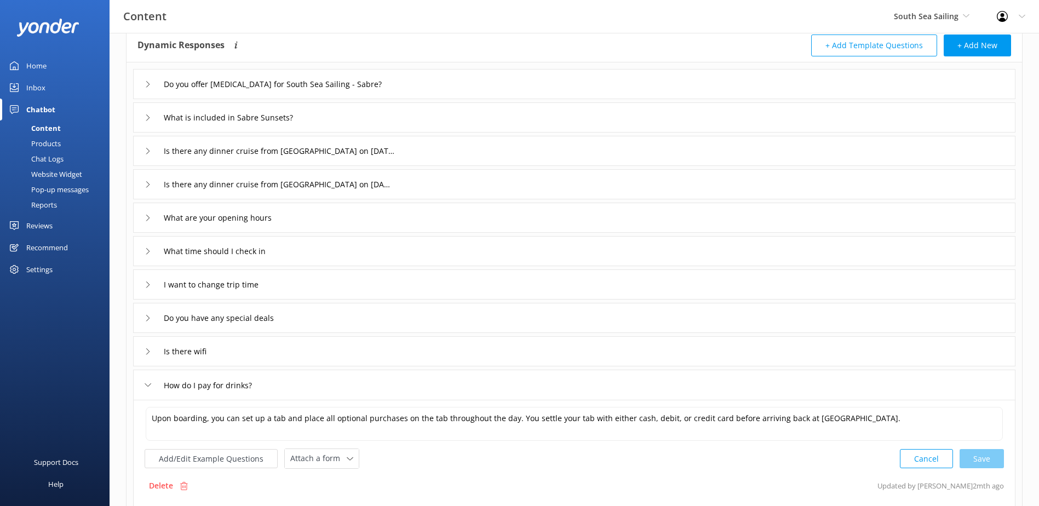
scroll to position [129, 0]
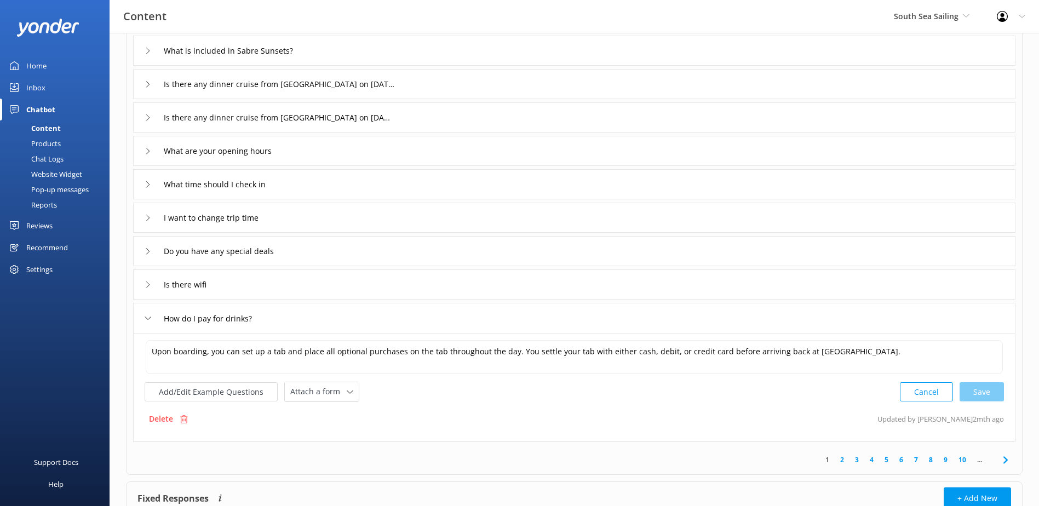
click at [146, 318] on use at bounding box center [148, 318] width 6 height 3
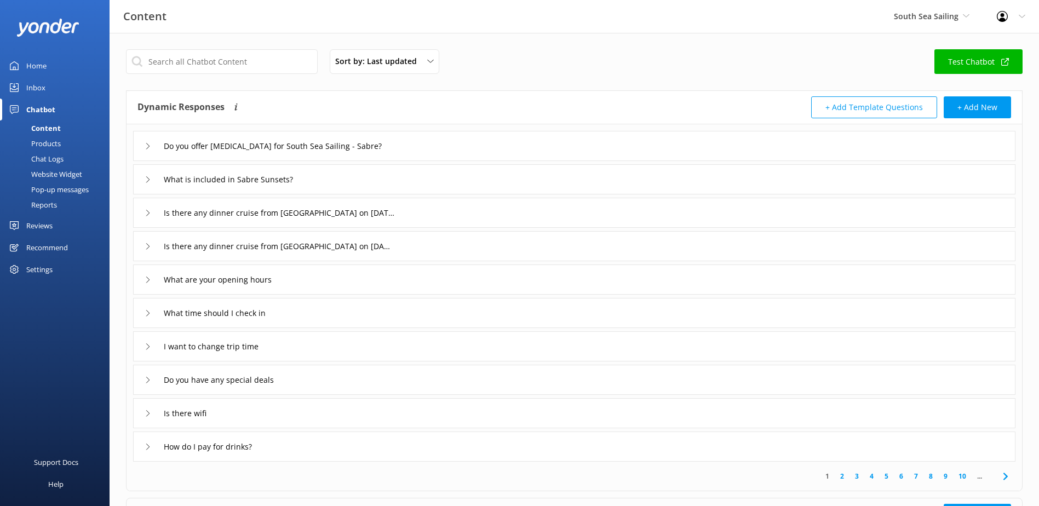
click at [147, 212] on icon at bounding box center [148, 213] width 7 height 7
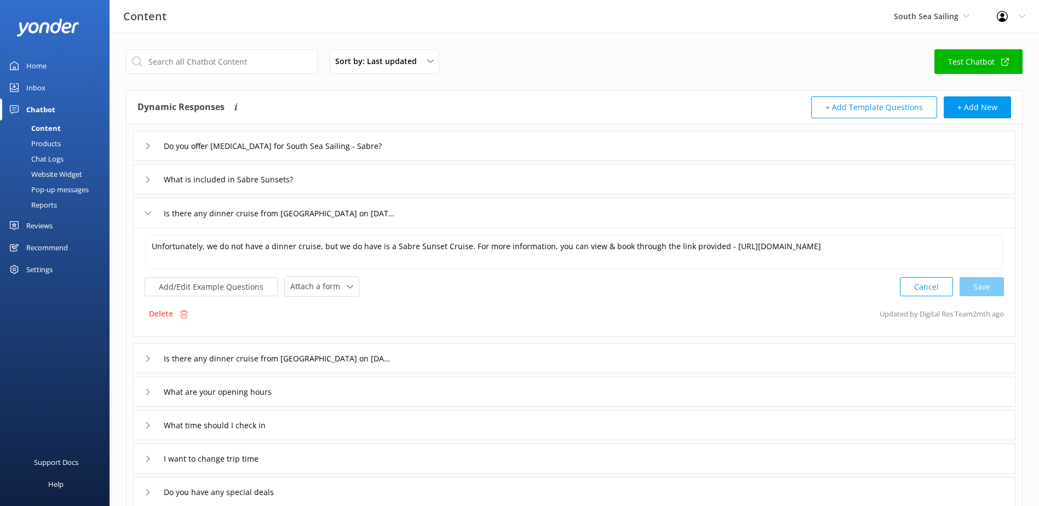
drag, startPoint x: 145, startPoint y: 212, endPoint x: 256, endPoint y: 235, distance: 113.5
click at [145, 212] on use at bounding box center [148, 213] width 6 height 3
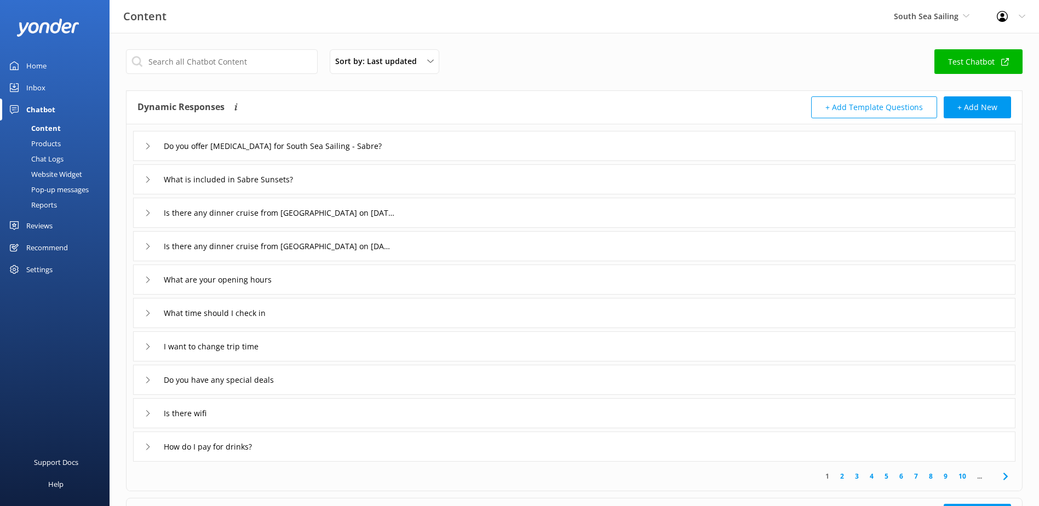
click at [43, 90] on div "Inbox" at bounding box center [35, 88] width 19 height 22
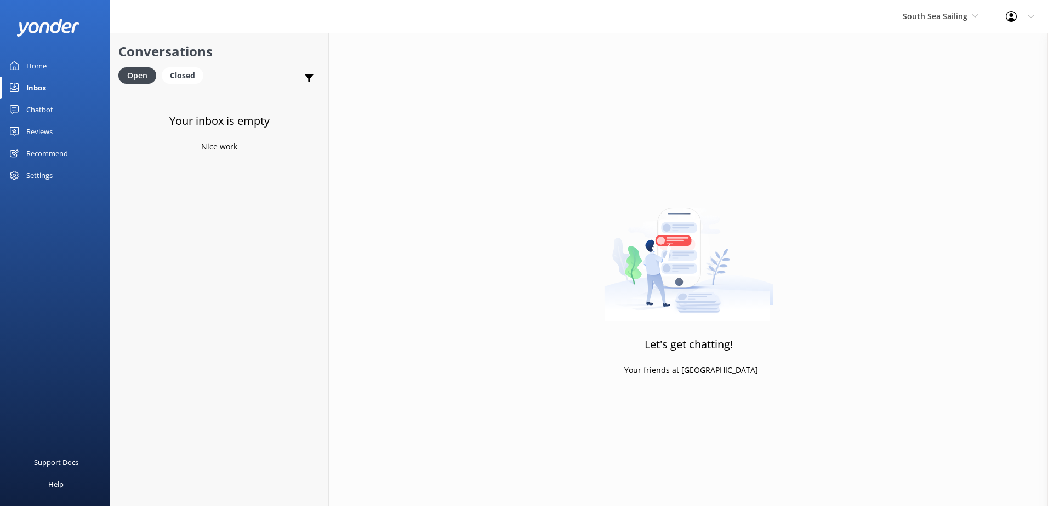
click at [46, 110] on div "Chatbot" at bounding box center [39, 110] width 27 height 22
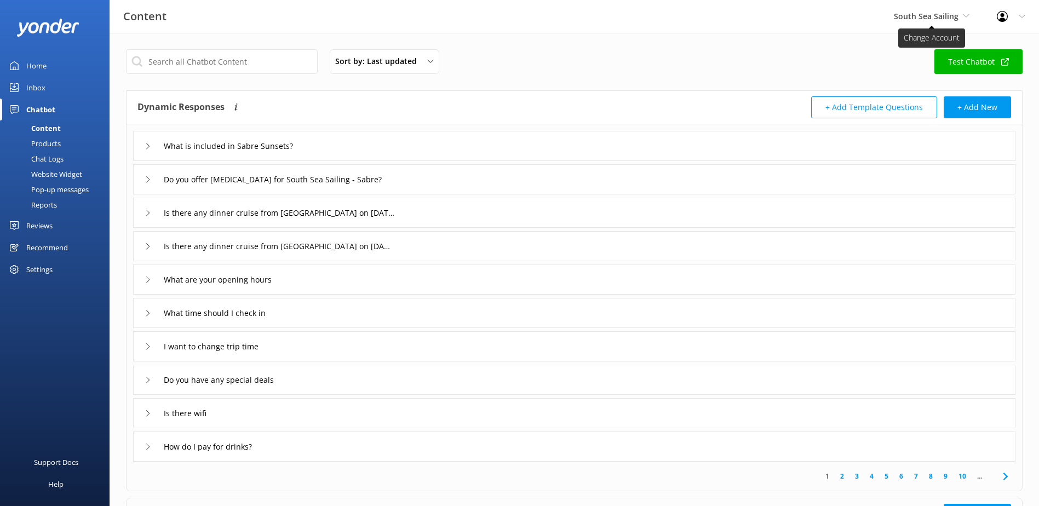
click at [933, 15] on span "South Sea Sailing" at bounding box center [926, 16] width 65 height 10
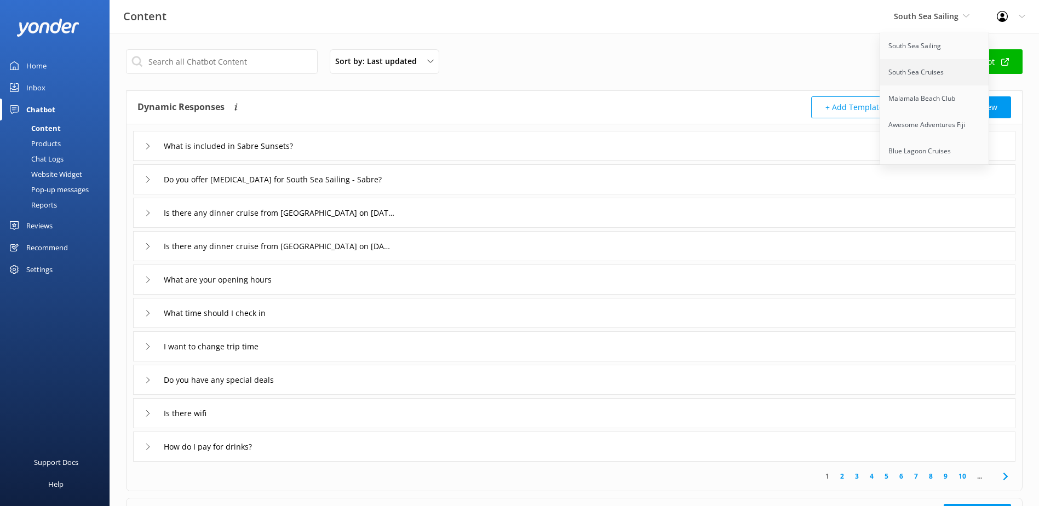
click at [933, 65] on link "South Sea Cruises" at bounding box center [936, 72] width 110 height 26
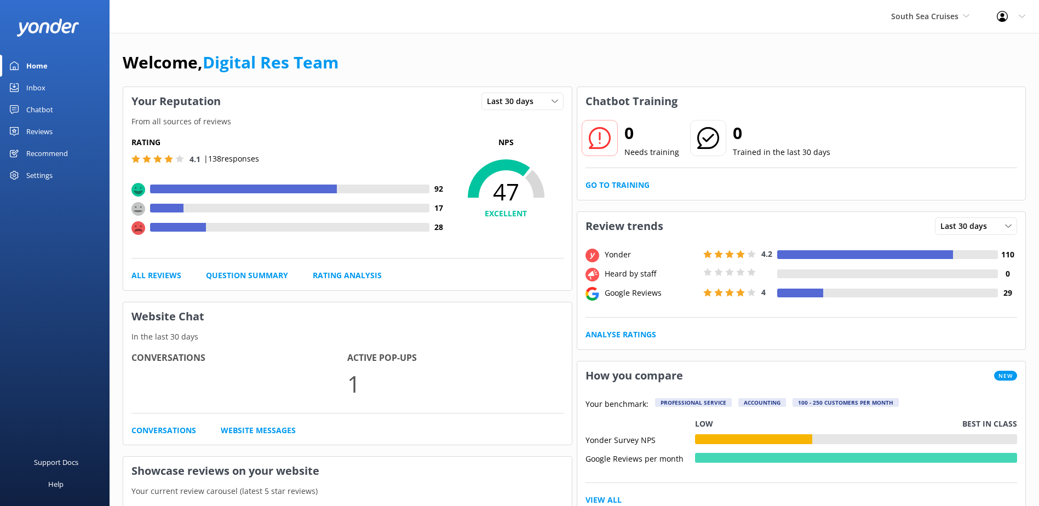
click at [34, 84] on div "Inbox" at bounding box center [35, 88] width 19 height 22
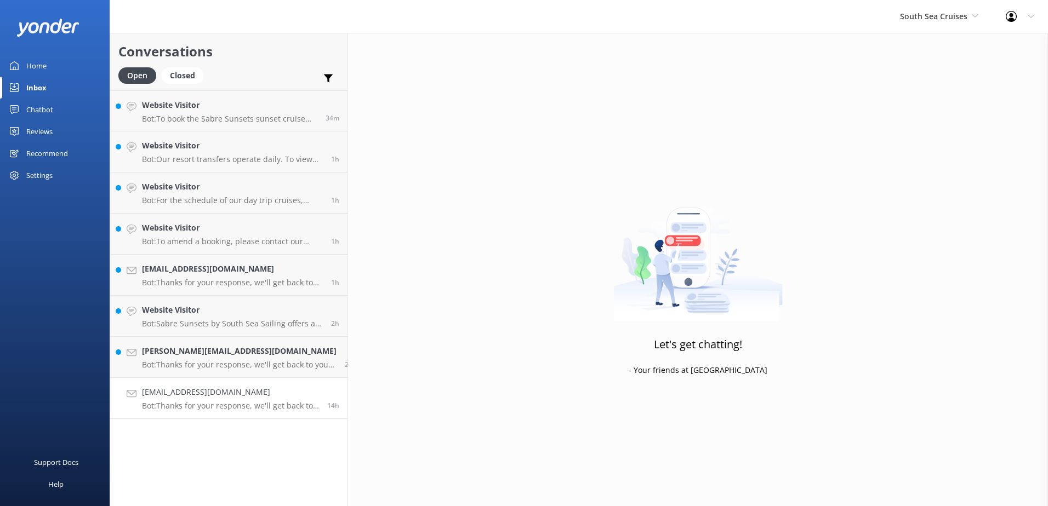
click at [274, 384] on link "rn.condurache@gmail.com Bot: Thanks for your response, we'll get back to you as…" at bounding box center [228, 398] width 237 height 41
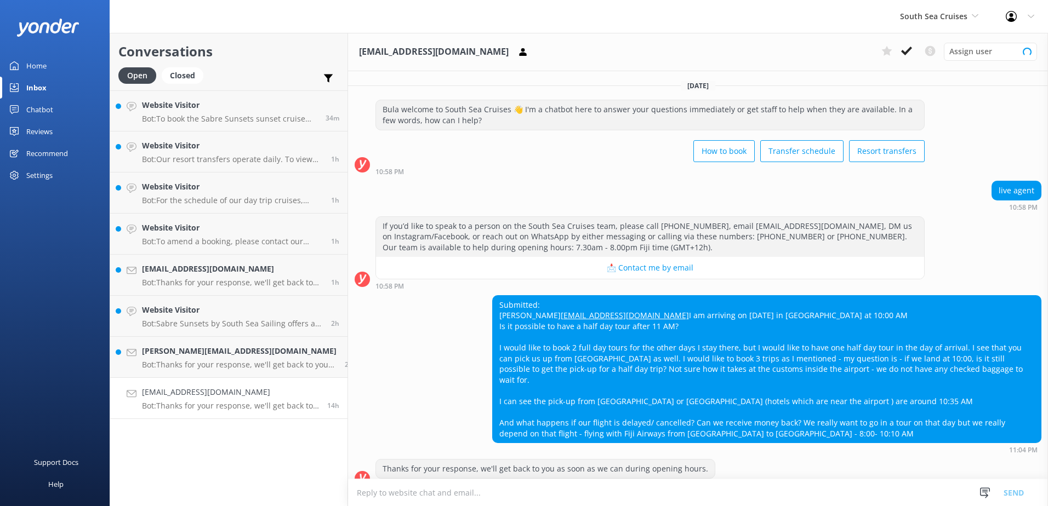
scroll to position [26, 0]
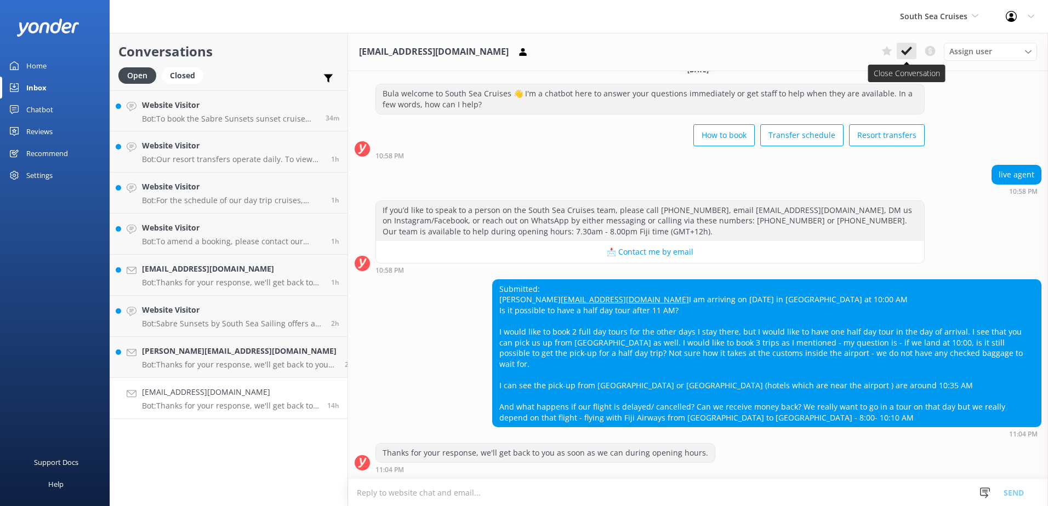
click at [911, 50] on icon at bounding box center [906, 50] width 11 height 11
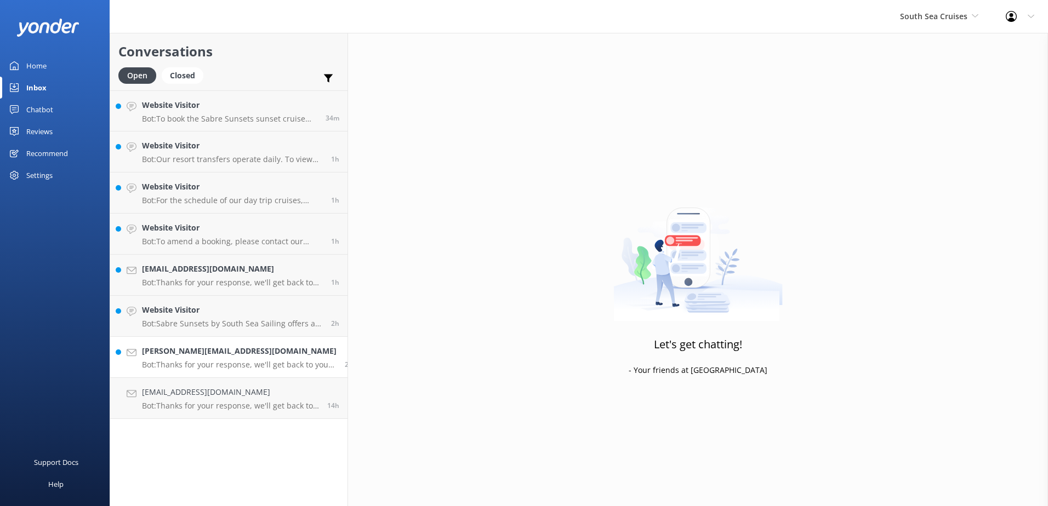
click at [290, 352] on h4 "sally@am2marketing.com" at bounding box center [239, 351] width 195 height 12
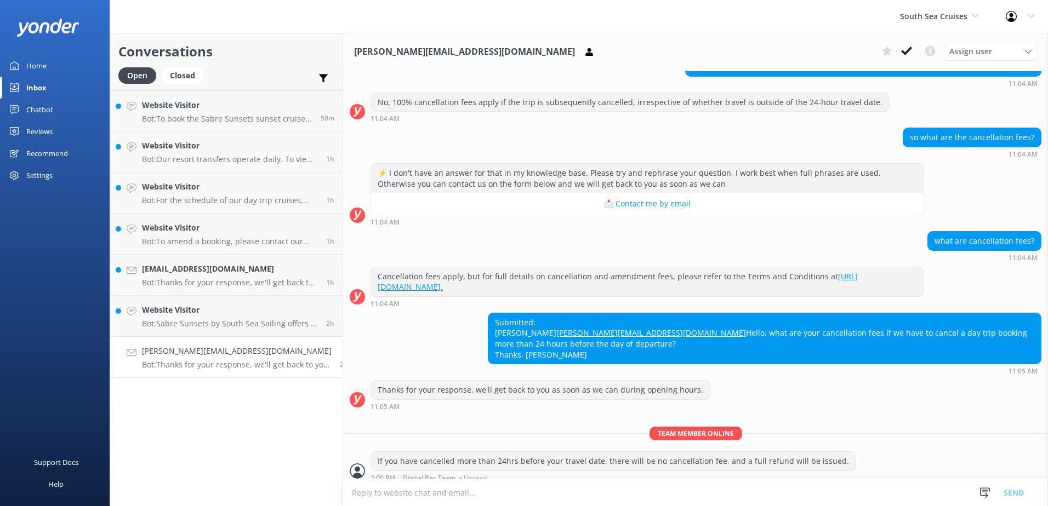
scroll to position [270, 0]
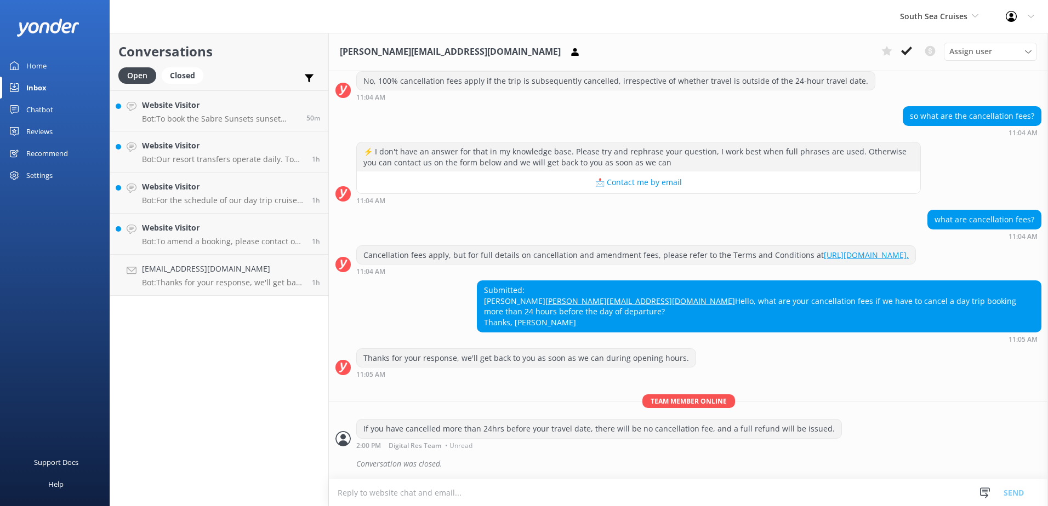
scroll to position [270, 0]
click at [899, 48] on button at bounding box center [906, 51] width 20 height 16
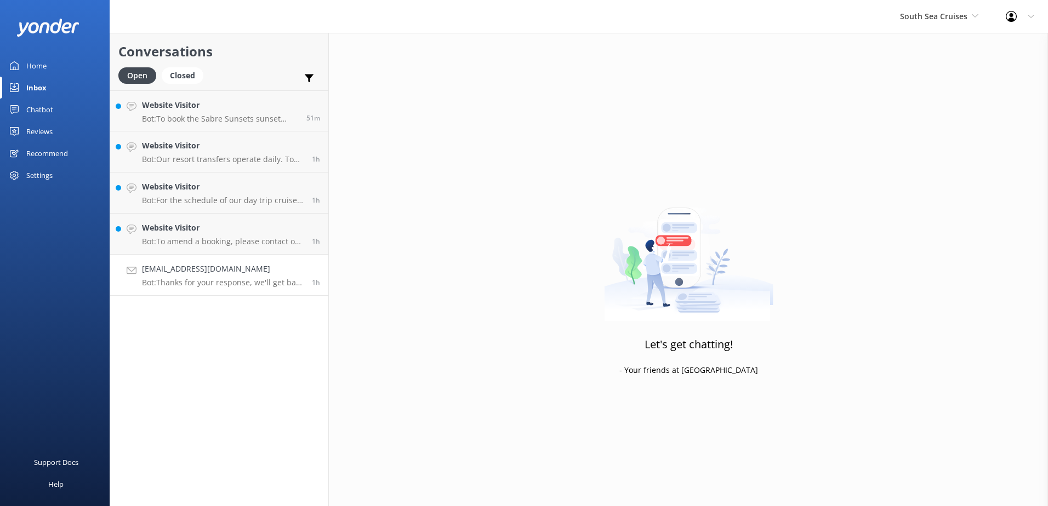
click at [281, 261] on link "ripleypatton@gmail.com Bot: Thanks for your response, we'll get back to you as …" at bounding box center [219, 275] width 218 height 41
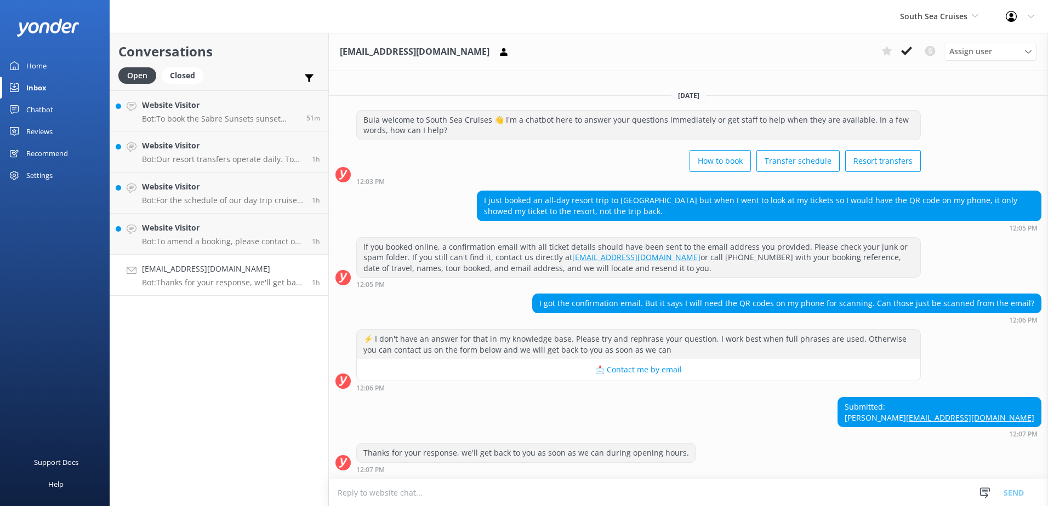
scroll to position [1, 0]
drag, startPoint x: 993, startPoint y: 407, endPoint x: 933, endPoint y: 409, distance: 59.8
click at [933, 409] on div "Submitted: Regina Patton ripleypatton@gmail.com" at bounding box center [939, 412] width 203 height 29
copy div "Regina Patton"
click at [973, 329] on div "⚡ I don't have an answer for that in my knowledge base. Please try and rephrase…" at bounding box center [688, 360] width 719 height 62
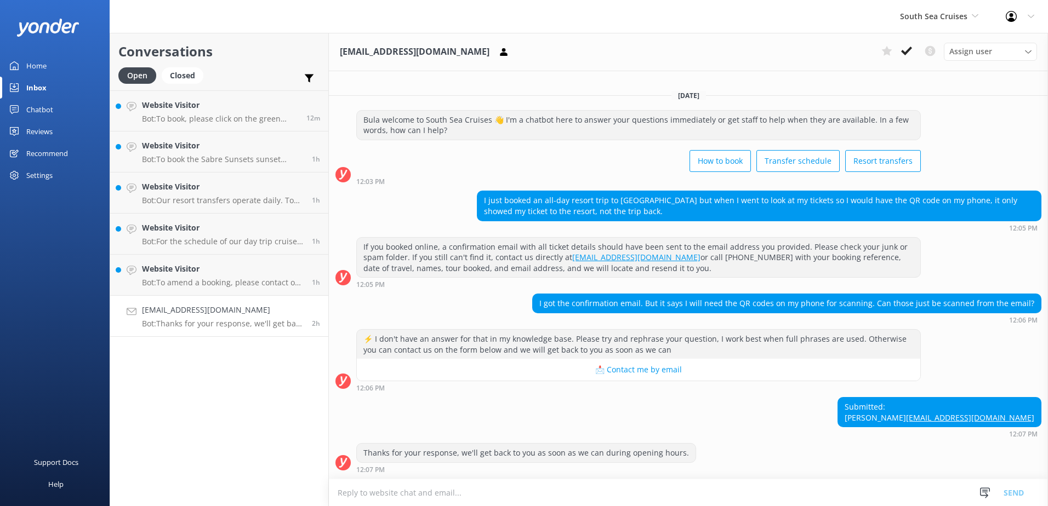
click at [302, 313] on h4 "ripleypatton@gmail.com" at bounding box center [223, 310] width 162 height 12
click at [470, 491] on textarea at bounding box center [688, 492] width 719 height 27
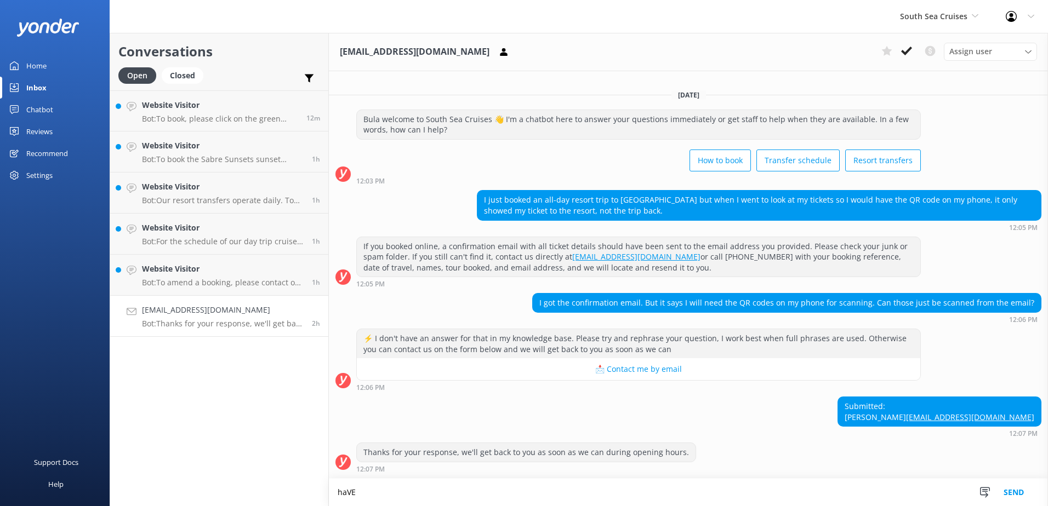
scroll to position [1, 0]
type textarea "h"
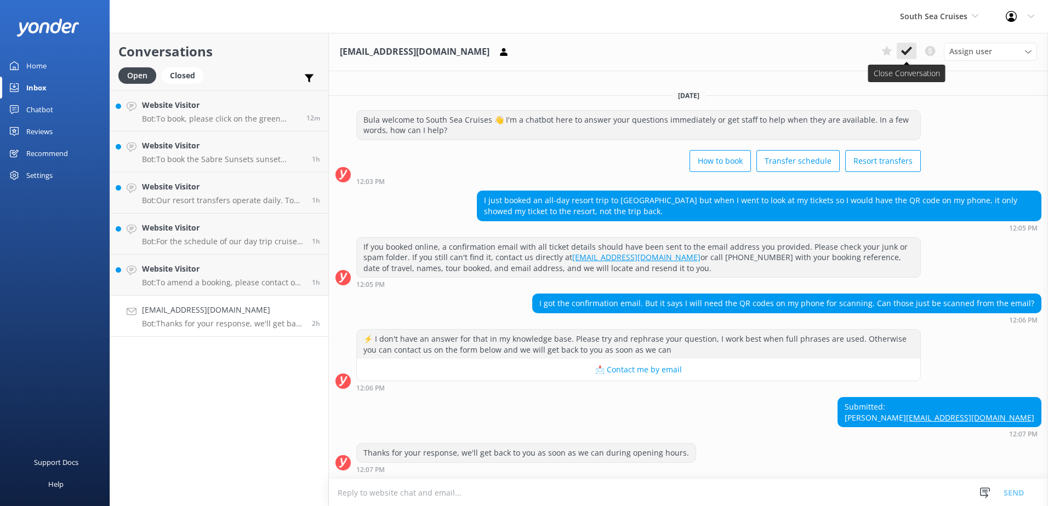
click at [906, 52] on use at bounding box center [906, 51] width 11 height 9
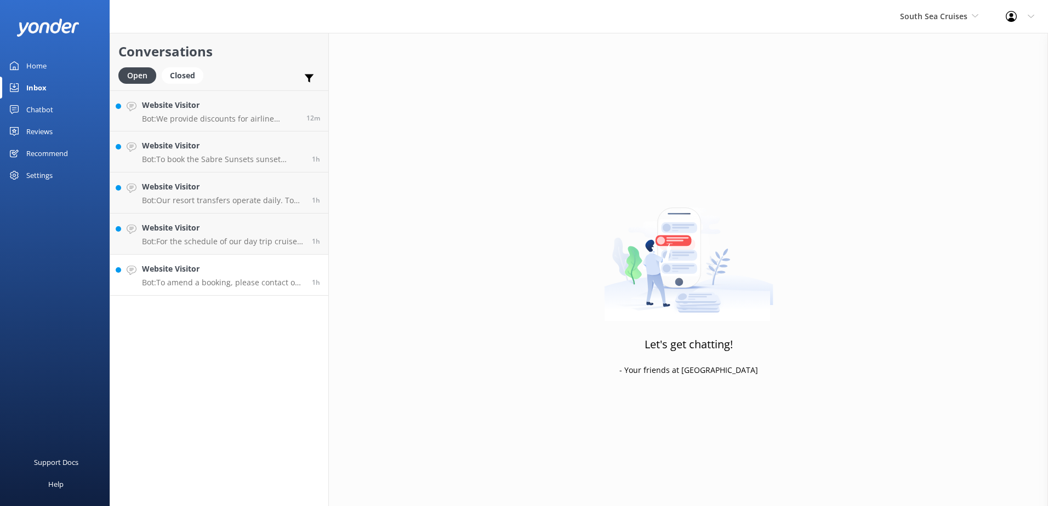
drag, startPoint x: 272, startPoint y: 269, endPoint x: 309, endPoint y: 266, distance: 37.3
click at [272, 269] on h4 "Website Visitor" at bounding box center [223, 269] width 162 height 12
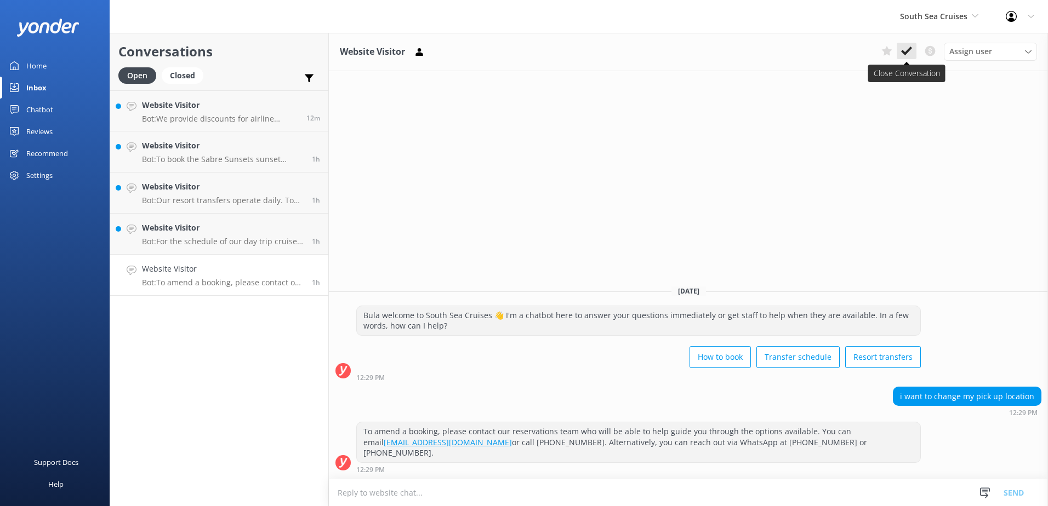
click at [909, 47] on icon at bounding box center [906, 50] width 11 height 11
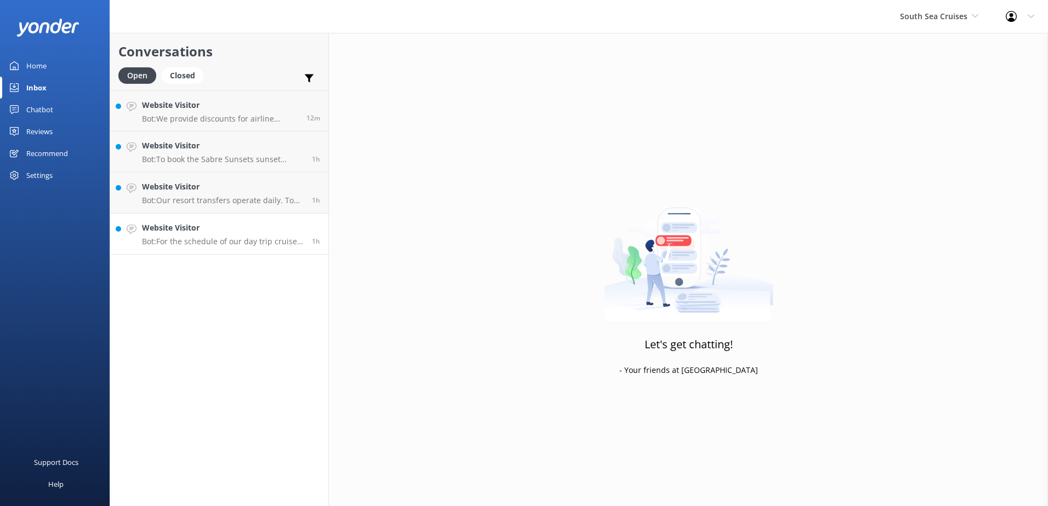
click at [270, 216] on link "Website Visitor Bot: For the schedule of our day trip cruises, please visit the…" at bounding box center [219, 234] width 218 height 41
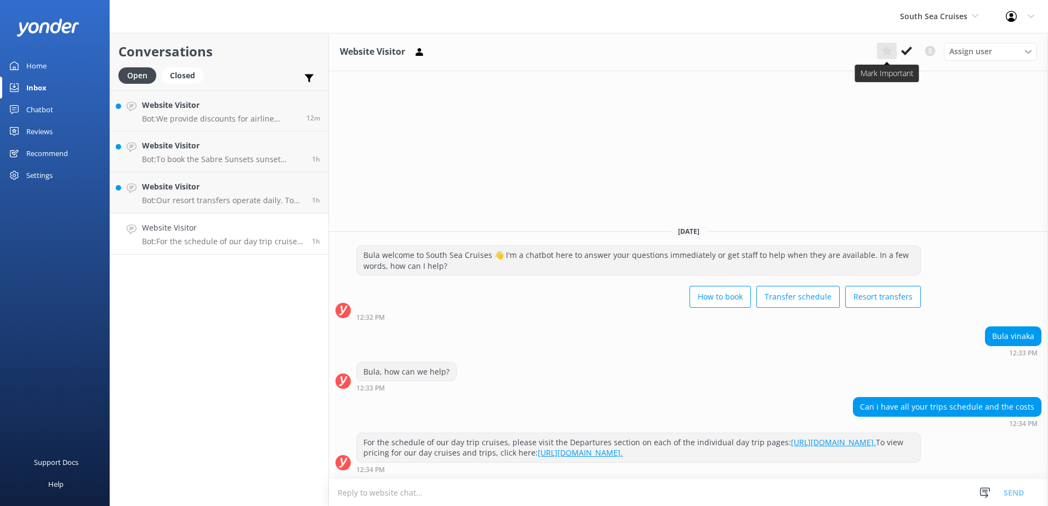
click at [894, 48] on button at bounding box center [887, 51] width 20 height 16
click at [888, 50] on use at bounding box center [886, 51] width 11 height 10
click at [905, 51] on icon at bounding box center [906, 50] width 11 height 11
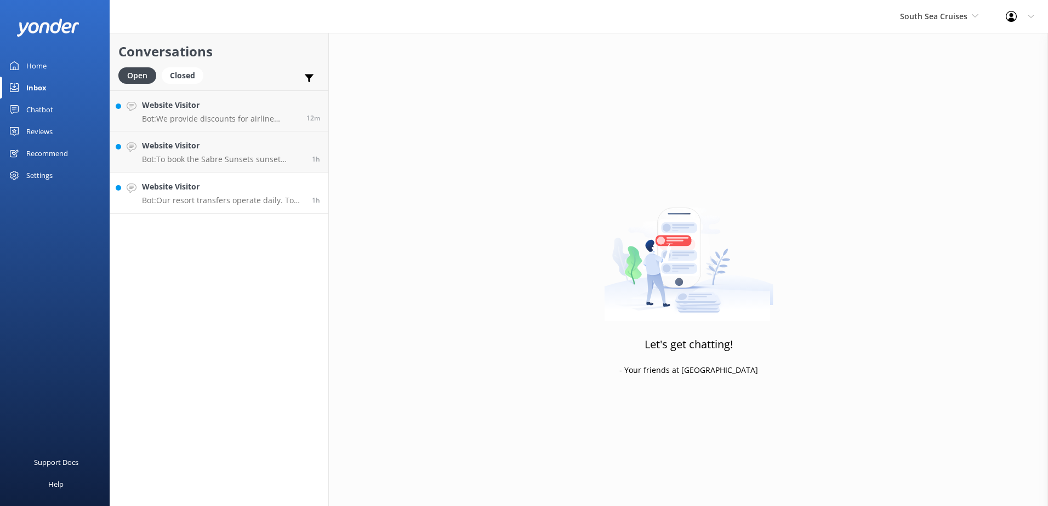
click at [281, 191] on h4 "Website Visitor" at bounding box center [223, 187] width 162 height 12
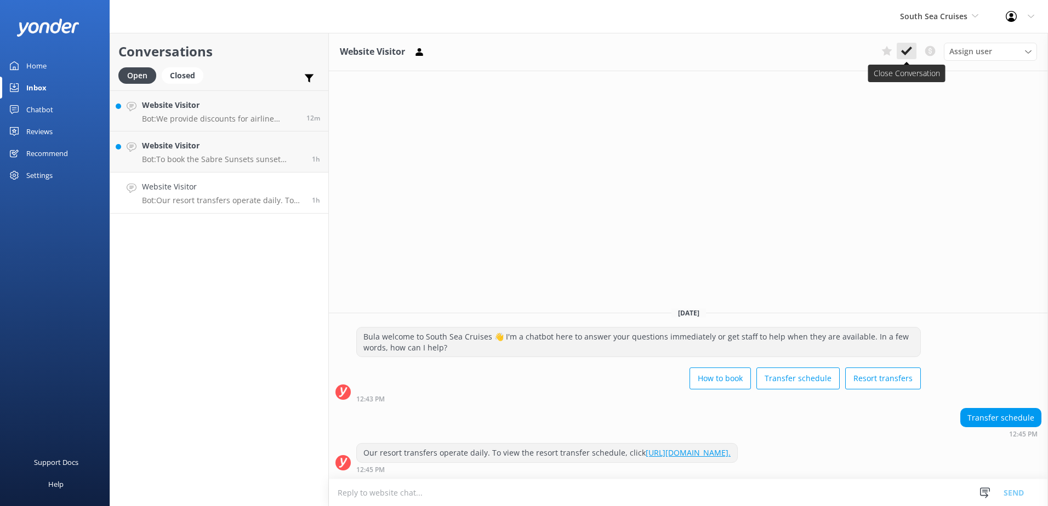
click at [907, 53] on use at bounding box center [906, 51] width 11 height 9
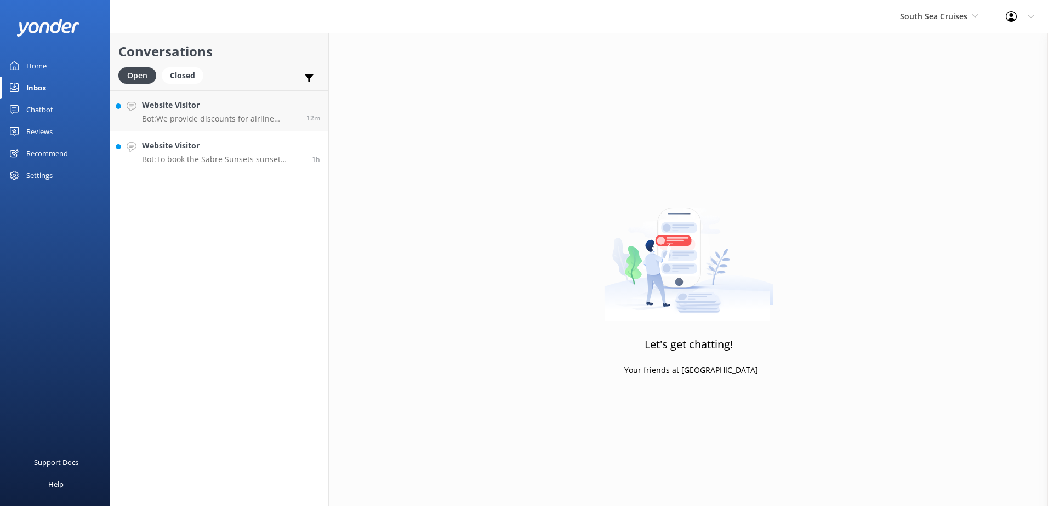
click at [289, 149] on h4 "Website Visitor" at bounding box center [223, 146] width 162 height 12
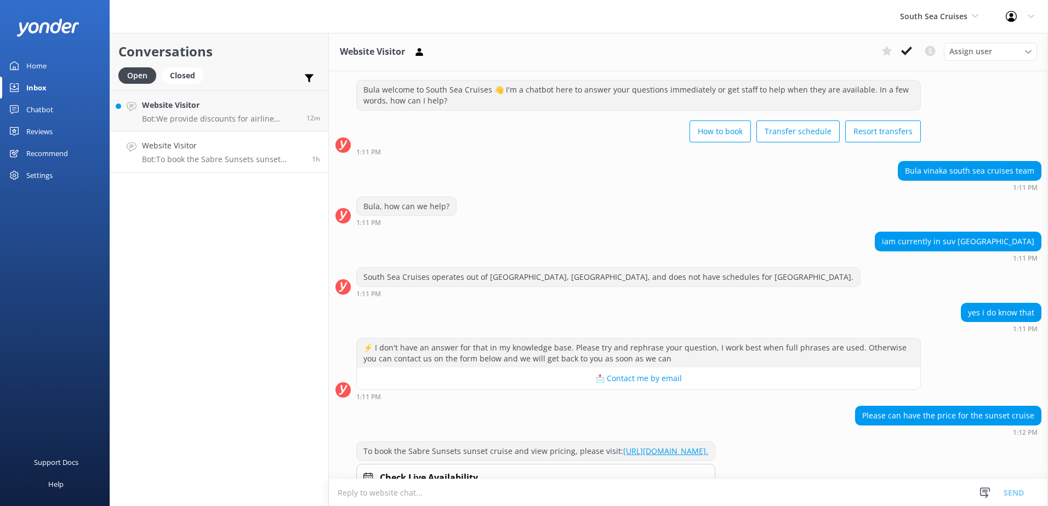
scroll to position [75, 0]
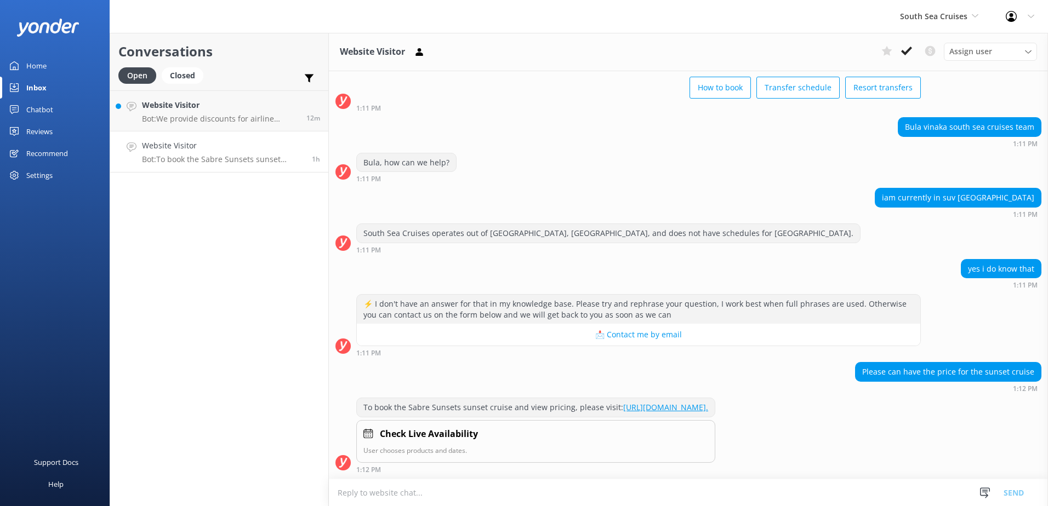
click at [422, 495] on textarea at bounding box center [688, 492] width 719 height 27
type textarea "b"
click at [485, 494] on textarea "Bula, thank you for your enquiry." at bounding box center [688, 492] width 719 height 27
click at [465, 491] on textarea "Bula, thank you for your enquiry." at bounding box center [688, 492] width 719 height 27
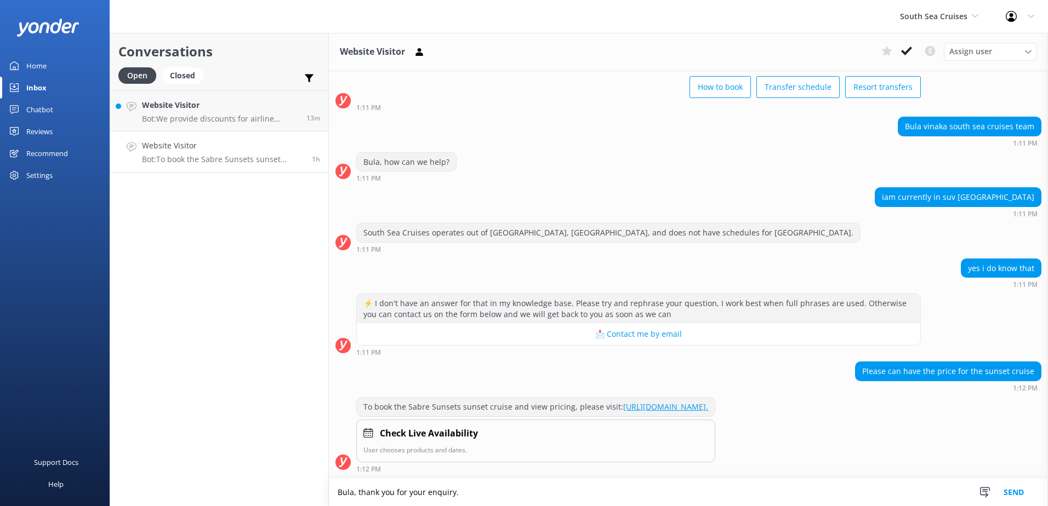
paste textarea "For our Sabre Sunset Cruise it is $147.00(FJD) per Adult and $74.00(FJD) per Ch…"
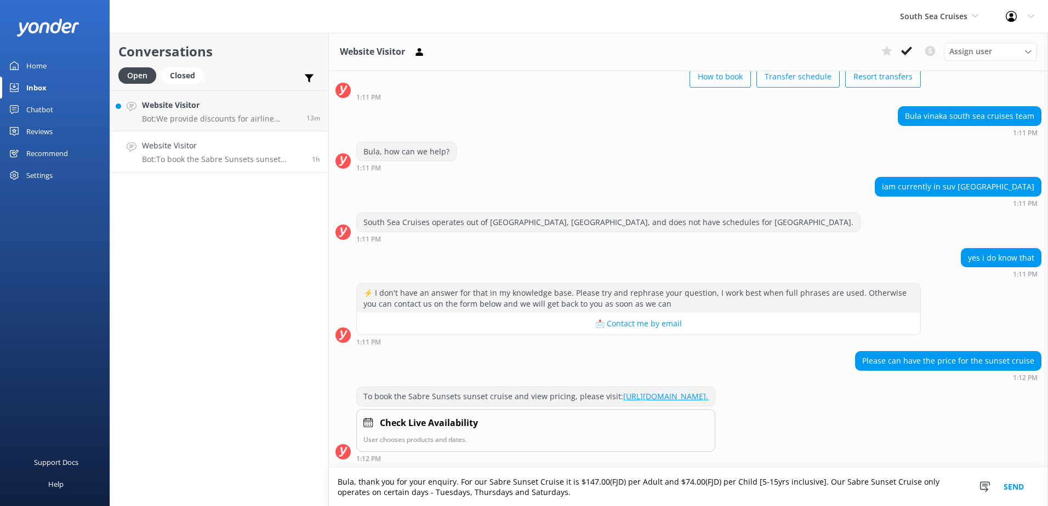
scroll to position [85, 0]
type textarea "Bula, thank you for your enquiry. For our Sabre Sunset Cruise it is $147.00(FJD…"
click at [1020, 488] on button "Send" at bounding box center [1013, 488] width 41 height 38
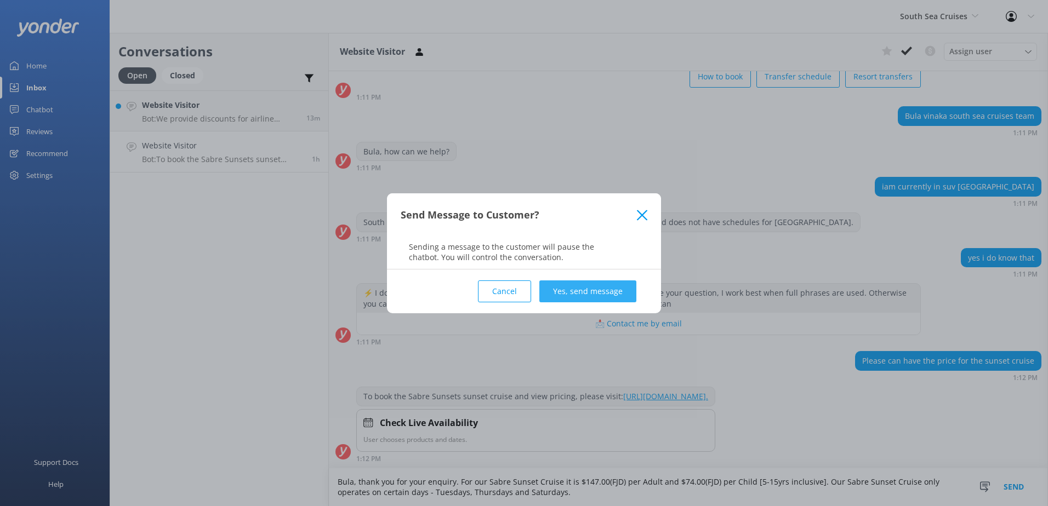
click at [565, 290] on button "Yes, send message" at bounding box center [587, 292] width 97 height 22
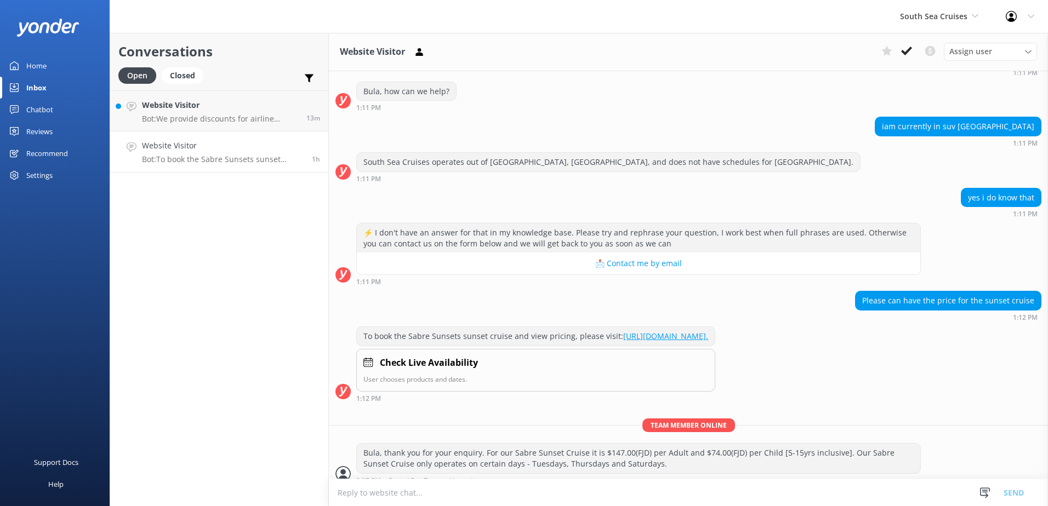
scroll to position [156, 0]
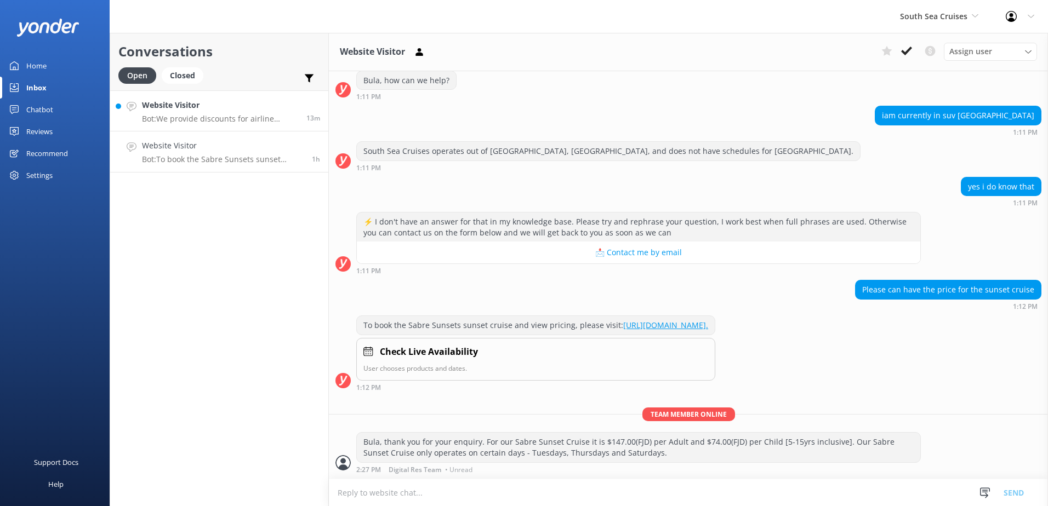
click at [245, 101] on h4 "Website Visitor" at bounding box center [220, 105] width 156 height 12
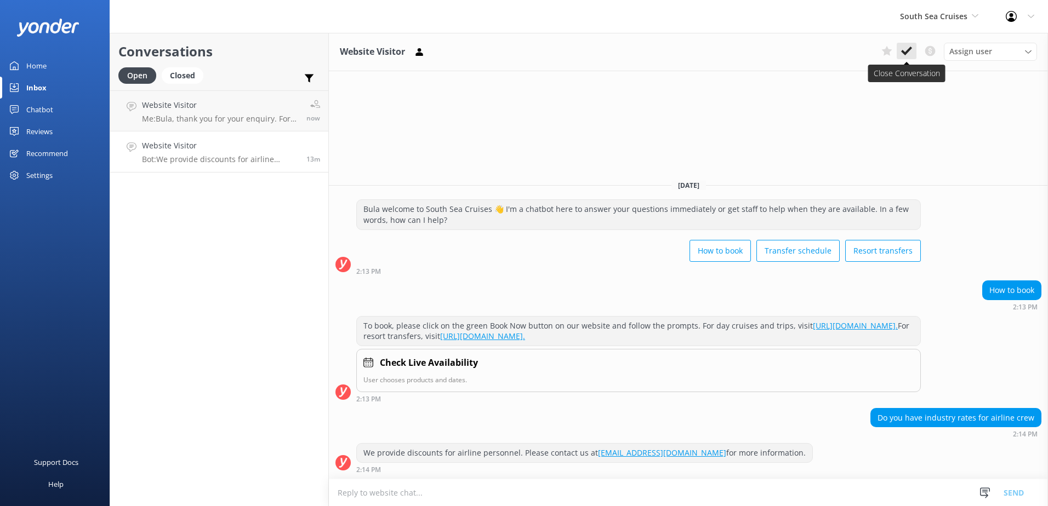
click at [907, 50] on use at bounding box center [906, 51] width 11 height 9
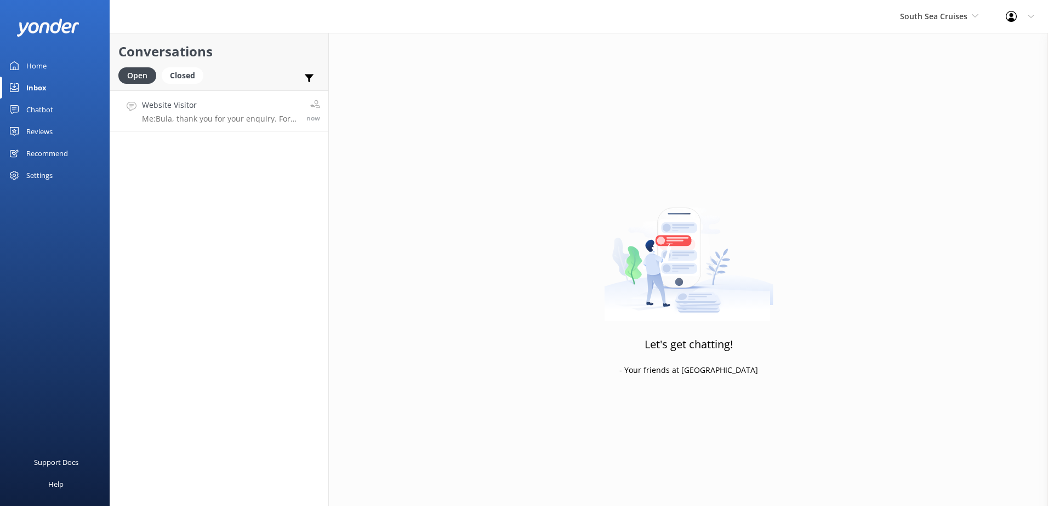
click at [282, 106] on h4 "Website Visitor" at bounding box center [220, 105] width 156 height 12
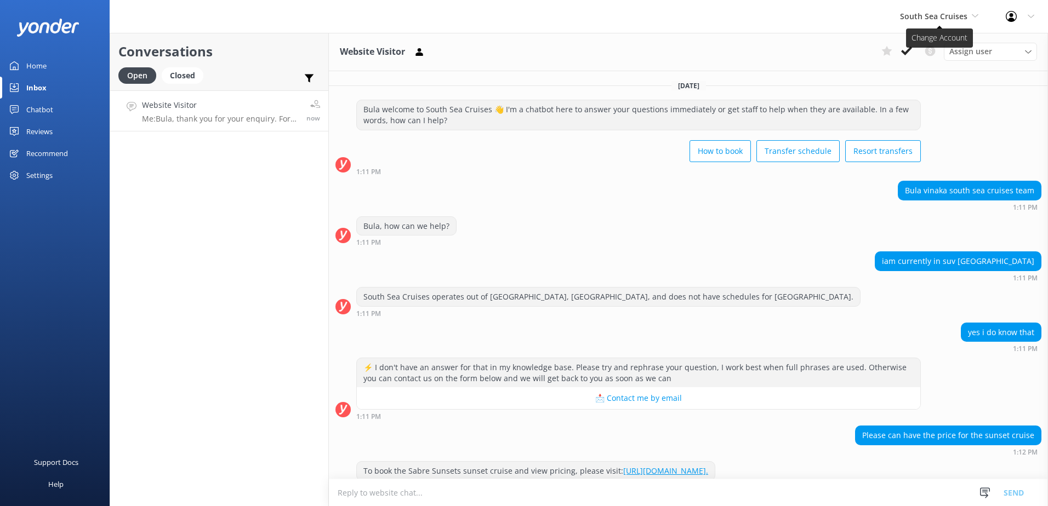
click at [942, 22] on span "South Sea Cruises" at bounding box center [939, 16] width 78 height 12
click at [933, 97] on link "Malamala Beach Club" at bounding box center [941, 98] width 110 height 26
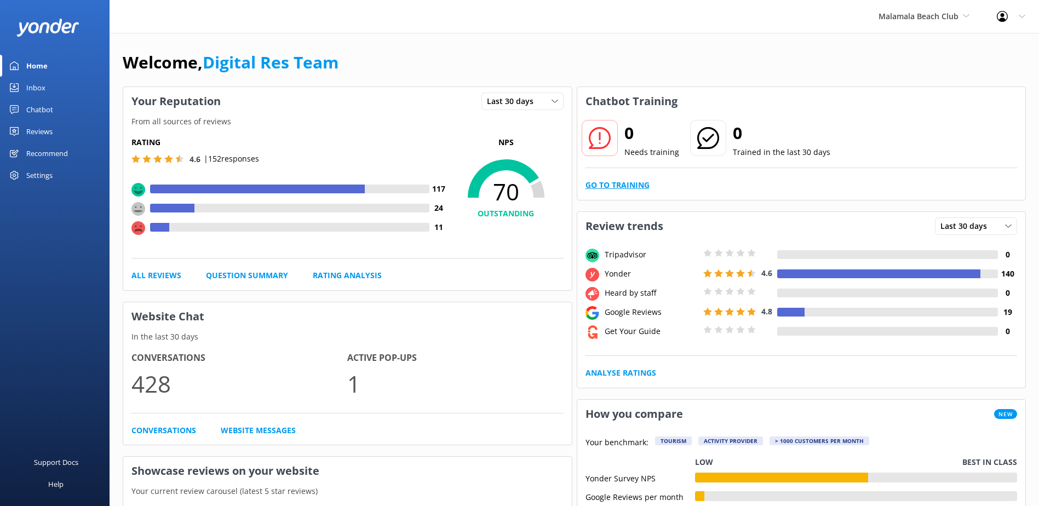
click at [629, 190] on link "Go to Training" at bounding box center [618, 185] width 64 height 12
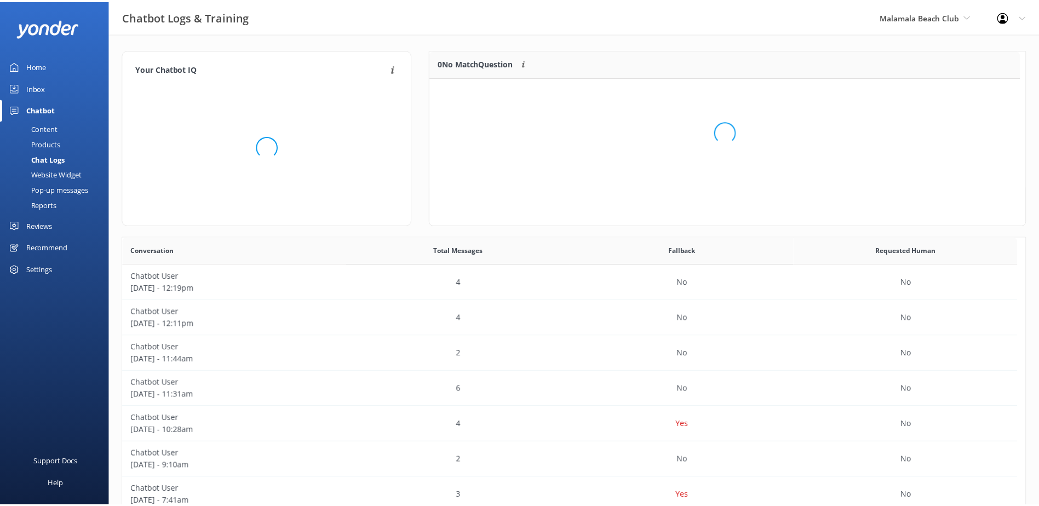
scroll to position [75, 587]
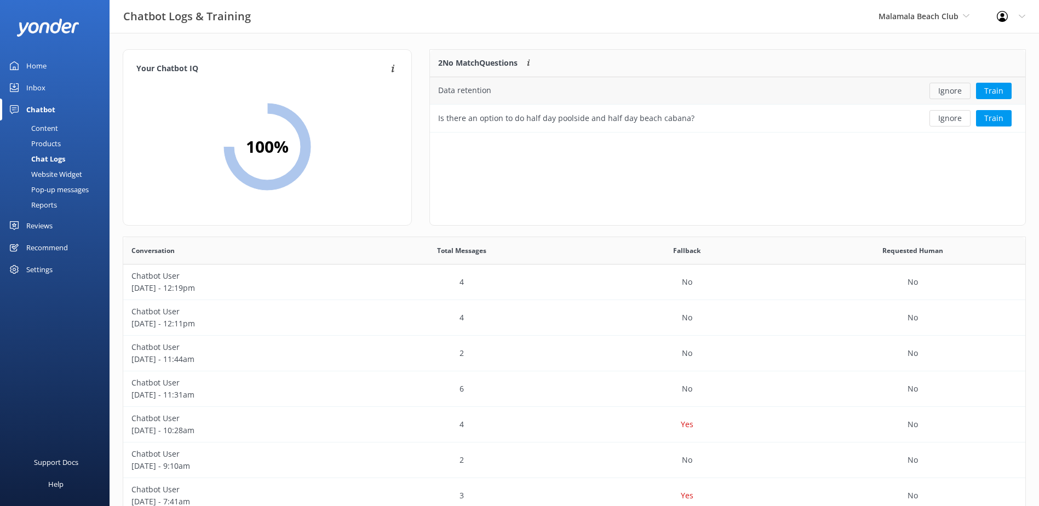
click at [959, 90] on button "Ignore" at bounding box center [950, 91] width 41 height 16
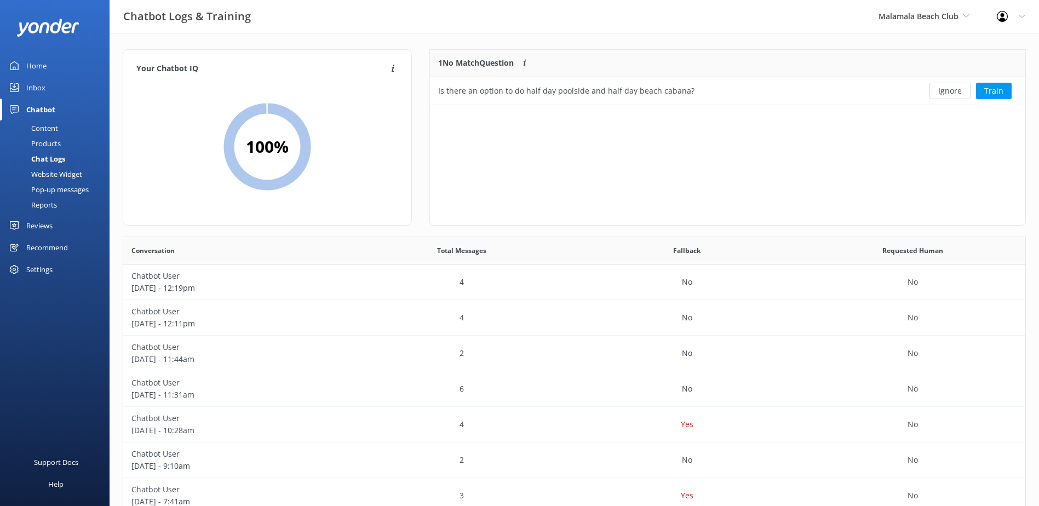
scroll to position [47, 587]
click at [949, 92] on button "Ignore" at bounding box center [950, 91] width 41 height 16
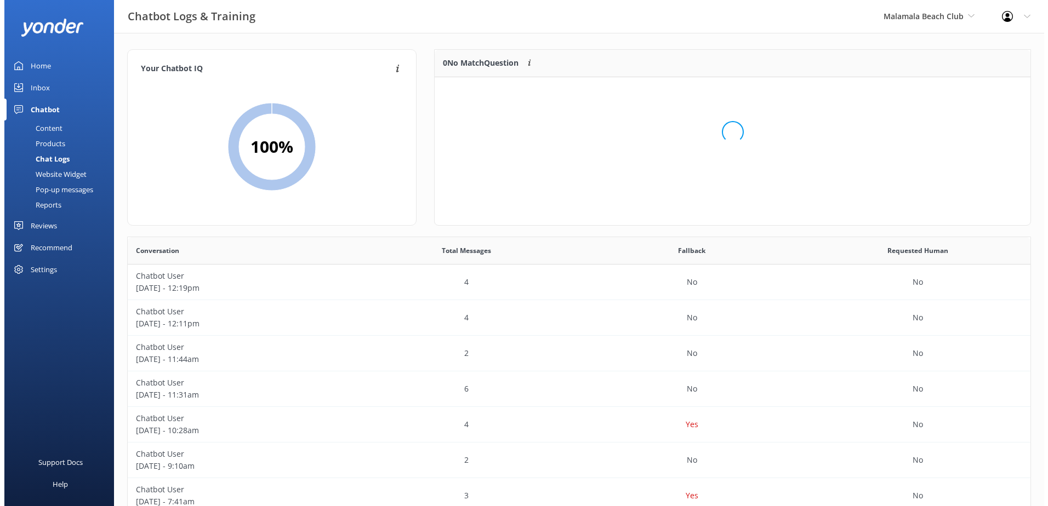
scroll to position [129, 587]
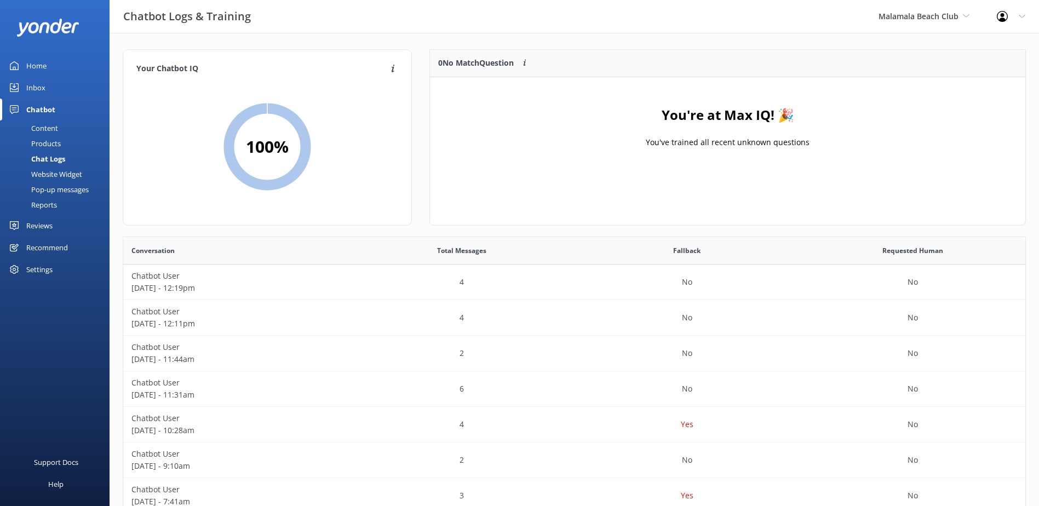
click at [46, 87] on link "Inbox" at bounding box center [55, 88] width 110 height 22
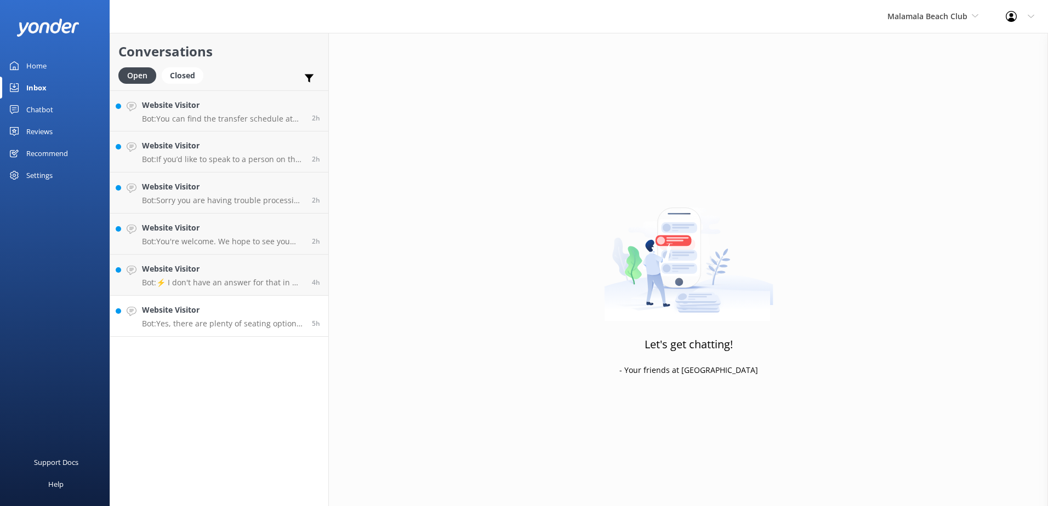
click at [283, 303] on link "Website Visitor Bot: Yes, there are plenty of seating options on the beachfront…" at bounding box center [219, 316] width 218 height 41
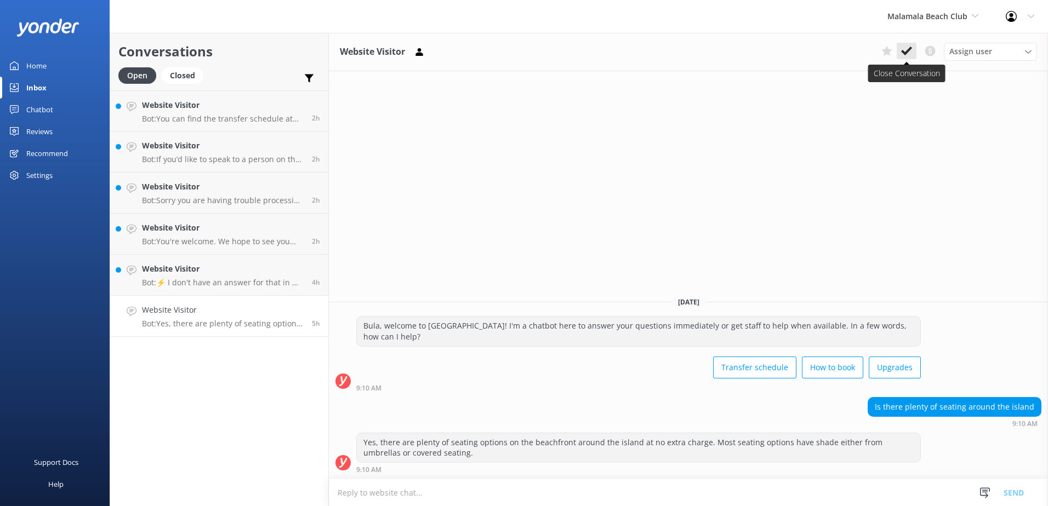
click at [904, 54] on use at bounding box center [906, 51] width 11 height 9
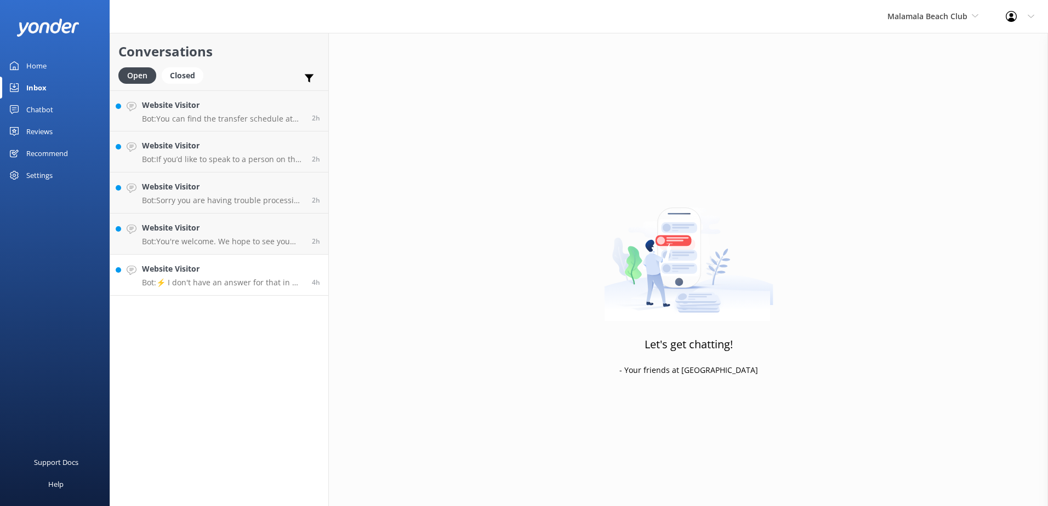
click at [259, 273] on h4 "Website Visitor" at bounding box center [223, 269] width 162 height 12
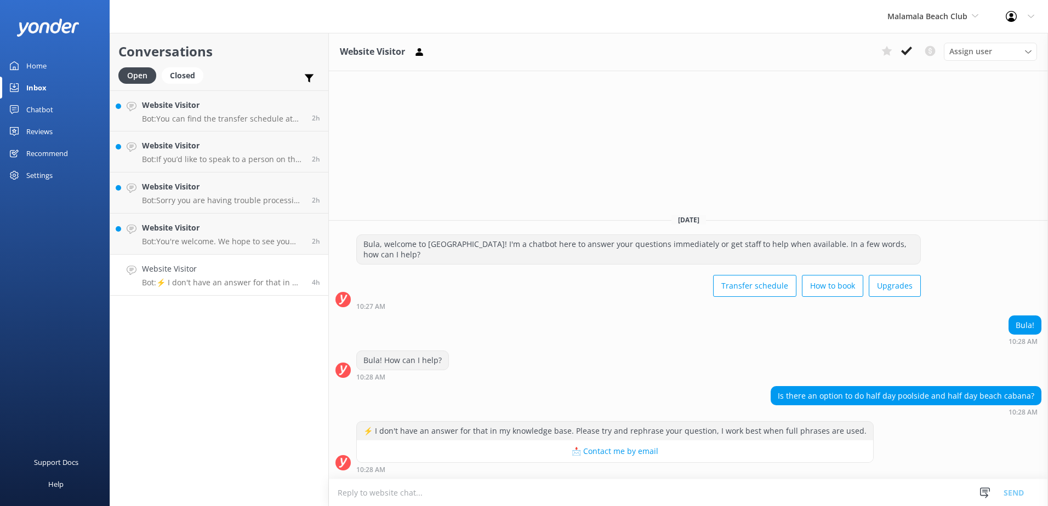
click at [373, 499] on textarea at bounding box center [688, 492] width 719 height 27
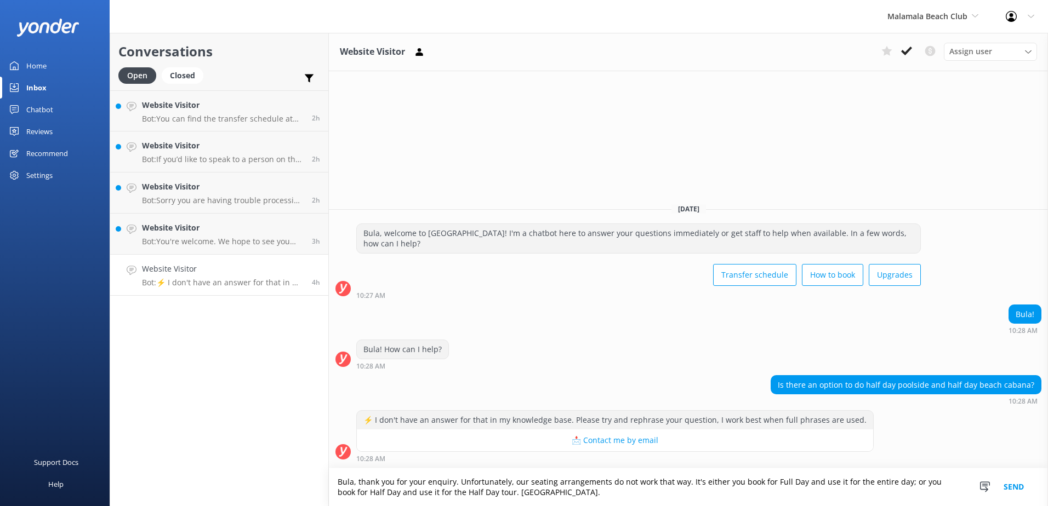
click at [496, 490] on textarea "Bula, thank you for your enquiry. Unfortunately, our seating arrangements do no…" at bounding box center [688, 488] width 719 height 38
click at [575, 492] on textarea "Bula, thank you for your enquiry. Unfortunately, our seating arrangements do no…" at bounding box center [688, 488] width 719 height 38
click at [695, 495] on textarea "Bula, thank you for your enquiry. Unfortunately, our seating arrangements do no…" at bounding box center [688, 488] width 719 height 38
click at [652, 495] on textarea "Bula, thank you for your enquiry. Unfortunately, our seating arrangements do no…" at bounding box center [688, 488] width 719 height 38
click at [654, 492] on textarea "Bula, thank you for your enquiry. Unfortunately, our seating arrangements do no…" at bounding box center [688, 488] width 719 height 38
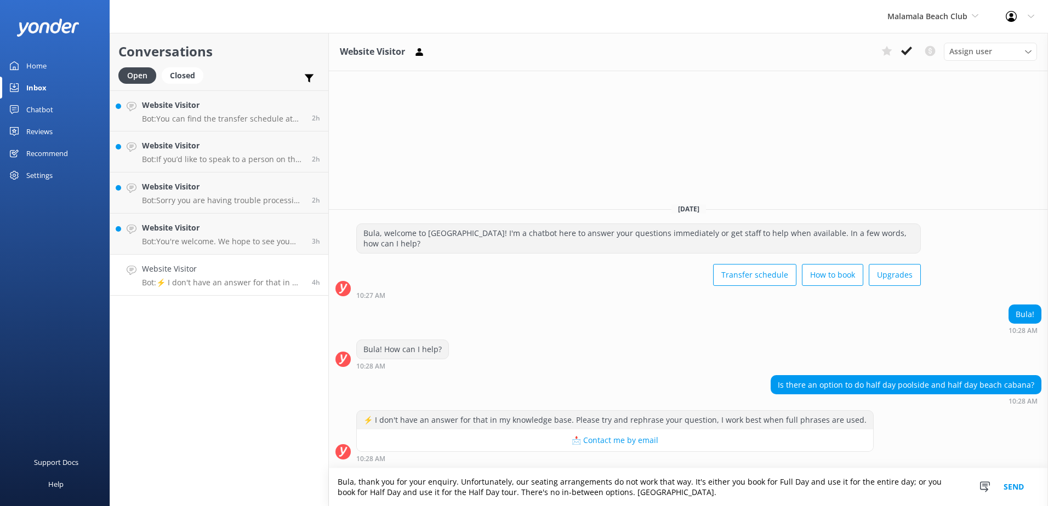
click at [685, 482] on textarea "Bula, thank you for your enquiry. Unfortunately, our seating arrangements do no…" at bounding box center [688, 488] width 719 height 38
click at [825, 481] on textarea "Bula, thank you for your enquiry. Unfortunately, our seating arrangements do no…" at bounding box center [688, 488] width 719 height 38
click at [493, 492] on textarea "Bula, thank you for your enquiry. Unfortunately, our seating arrangements do no…" at bounding box center [688, 488] width 719 height 38
drag, startPoint x: 728, startPoint y: 491, endPoint x: 795, endPoint y: 494, distance: 67.5
click at [795, 494] on textarea "Bula, thank you for your enquiry. Unfortunately, our seating arrangements do no…" at bounding box center [688, 488] width 719 height 38
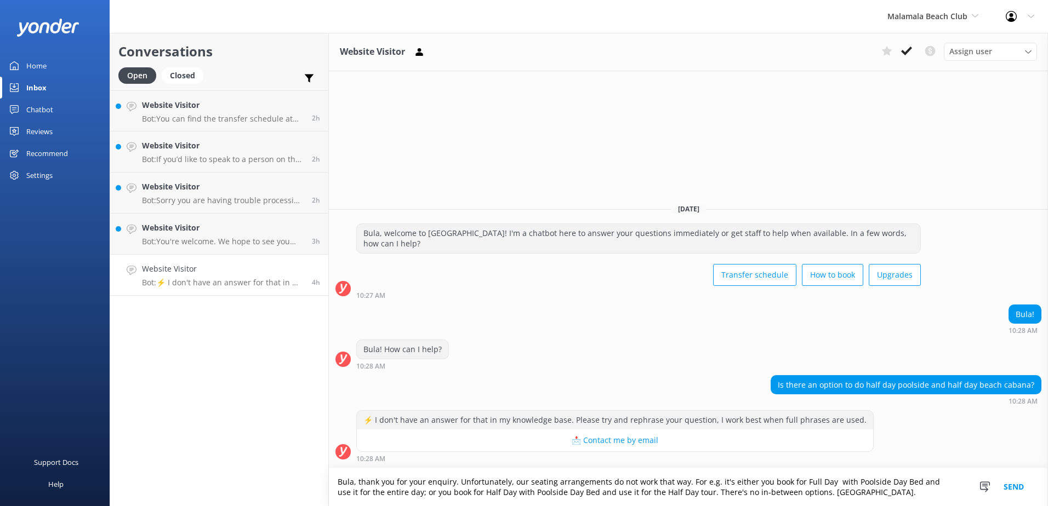
click at [800, 490] on textarea "Bula, thank you for your enquiry. Unfortunately, our seating arrangements do no…" at bounding box center [688, 488] width 719 height 38
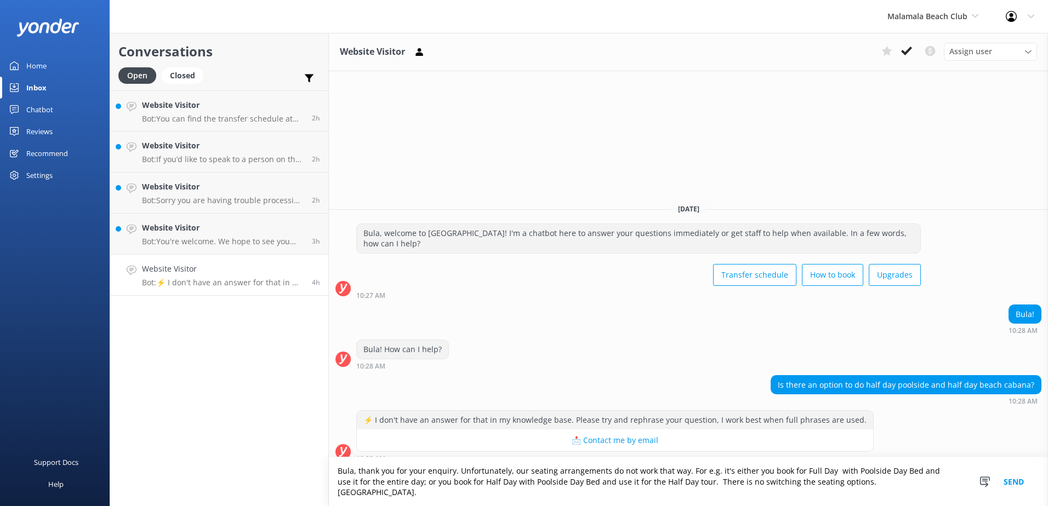
click at [839, 492] on textarea "Bula, thank you for your enquiry. Unfortunately, our seating arrangements do no…" at bounding box center [688, 482] width 719 height 49
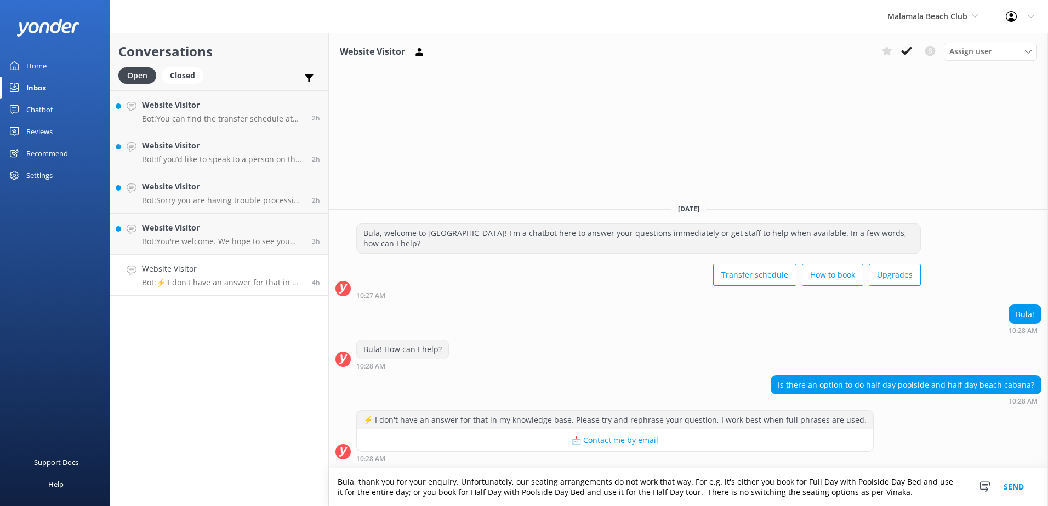
click at [850, 488] on textarea "Bula, thank you for your enquiry. Unfortunately, our seating arrangements do no…" at bounding box center [688, 488] width 719 height 38
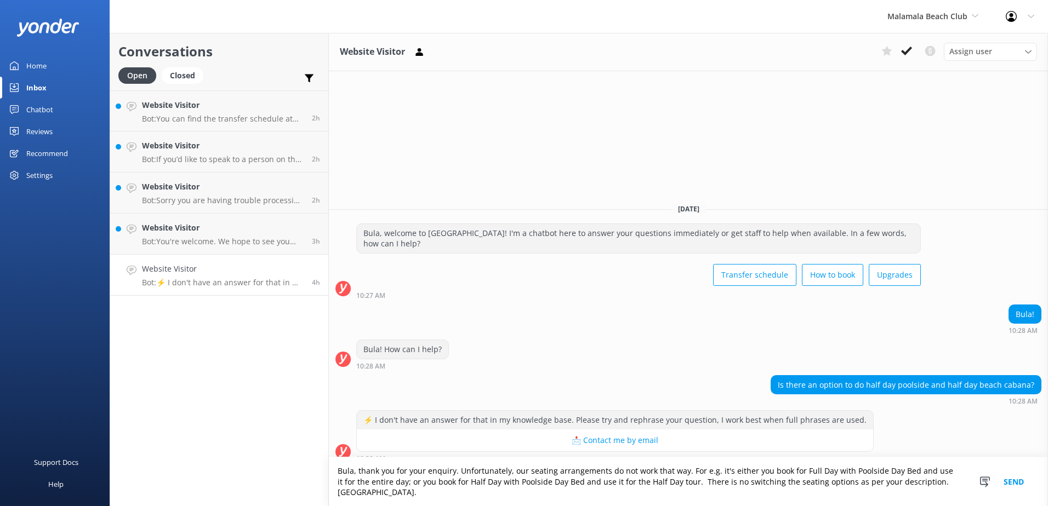
drag, startPoint x: 951, startPoint y: 494, endPoint x: 210, endPoint y: 470, distance: 740.7
click at [210, 470] on div "Conversations Open Closed Important Converted Assigned to me Unassigned Website…" at bounding box center [579, 269] width 938 height 473
type textarea "Bula, thank you for your enquiry. Unfortunately, our seating arrangements do no…"
click at [1008, 486] on button "Send" at bounding box center [1013, 482] width 41 height 49
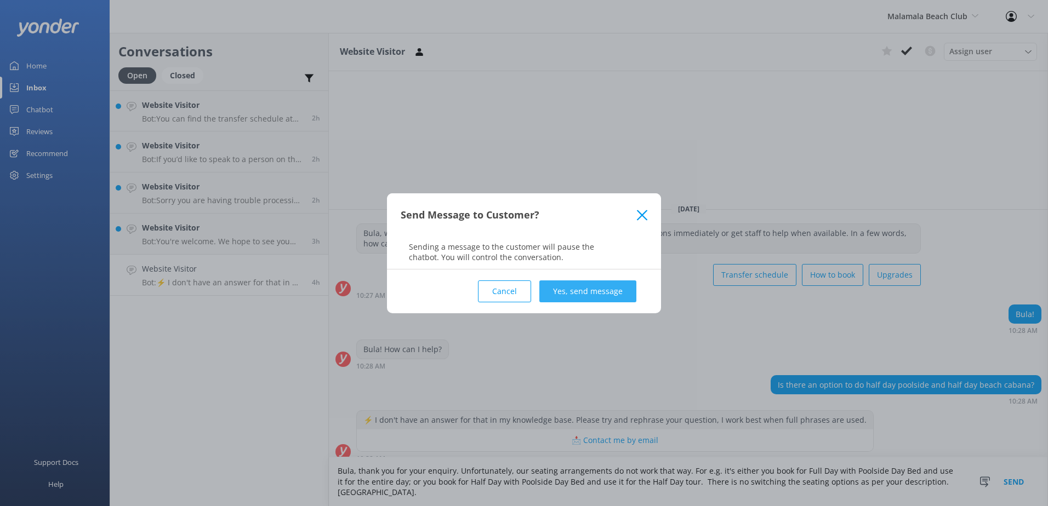
click at [573, 292] on button "Yes, send message" at bounding box center [587, 292] width 97 height 22
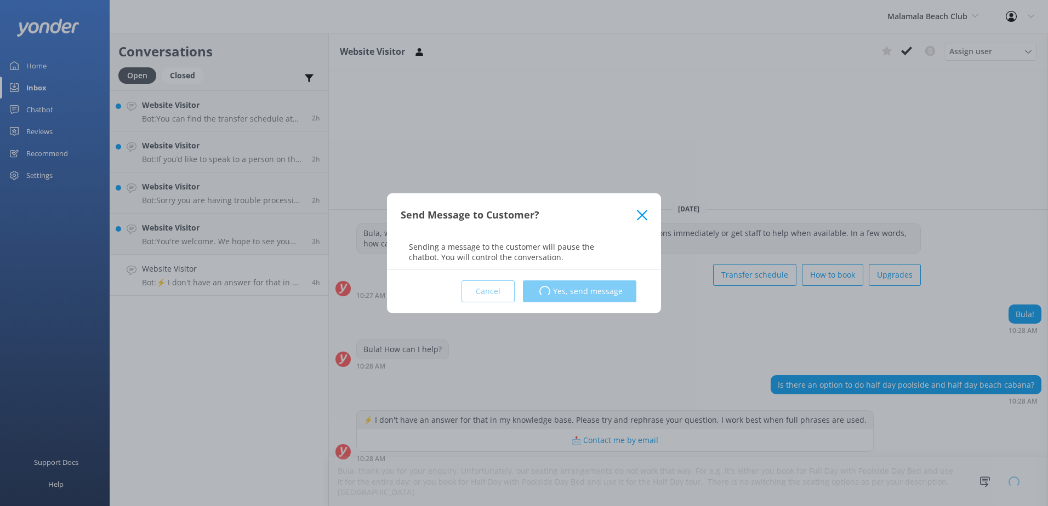
click at [608, 334] on div "Send Message to Customer? Sending a message to the customer will pause the chat…" at bounding box center [524, 253] width 1048 height 506
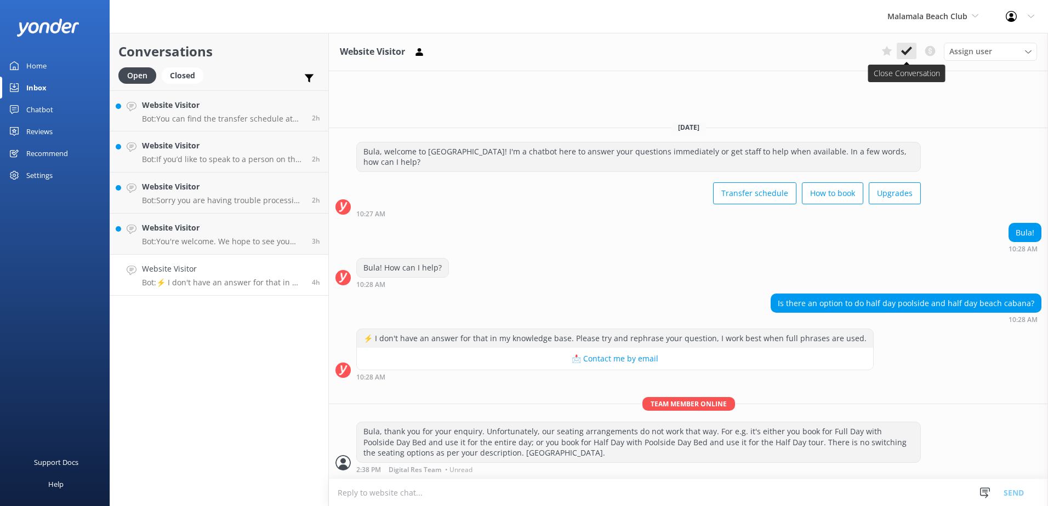
click at [900, 53] on button at bounding box center [906, 51] width 20 height 16
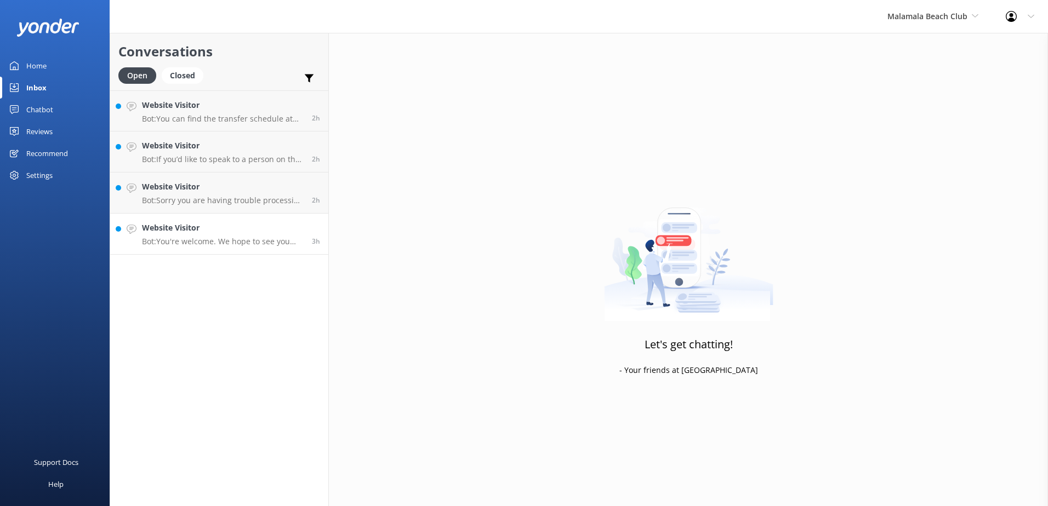
click at [256, 225] on h4 "Website Visitor" at bounding box center [223, 228] width 162 height 12
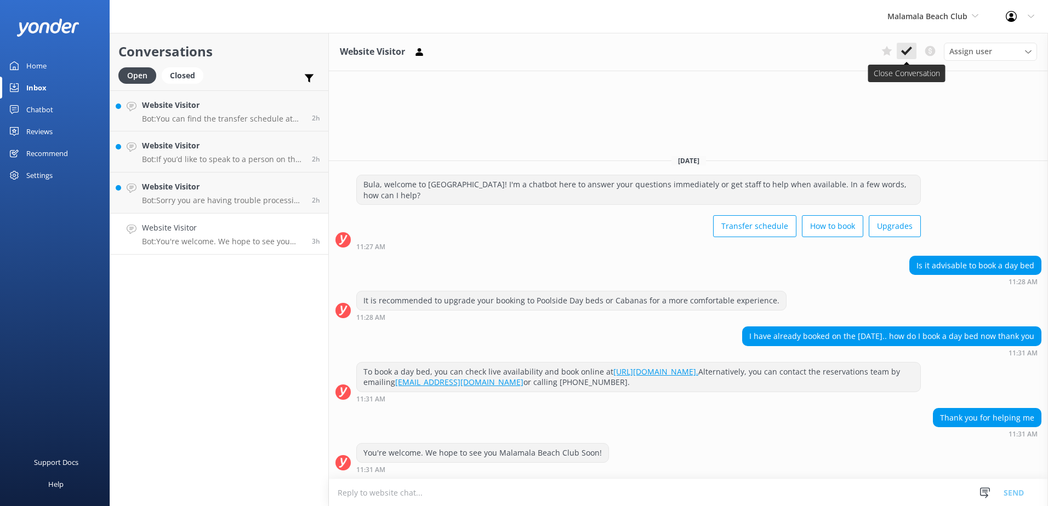
click at [902, 50] on icon at bounding box center [906, 50] width 11 height 11
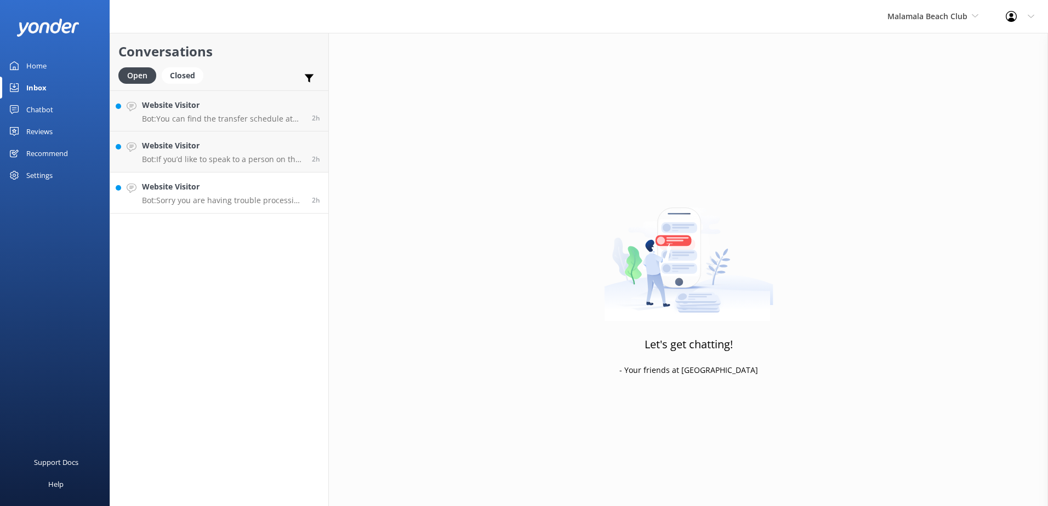
click at [293, 190] on h4 "Website Visitor" at bounding box center [223, 187] width 162 height 12
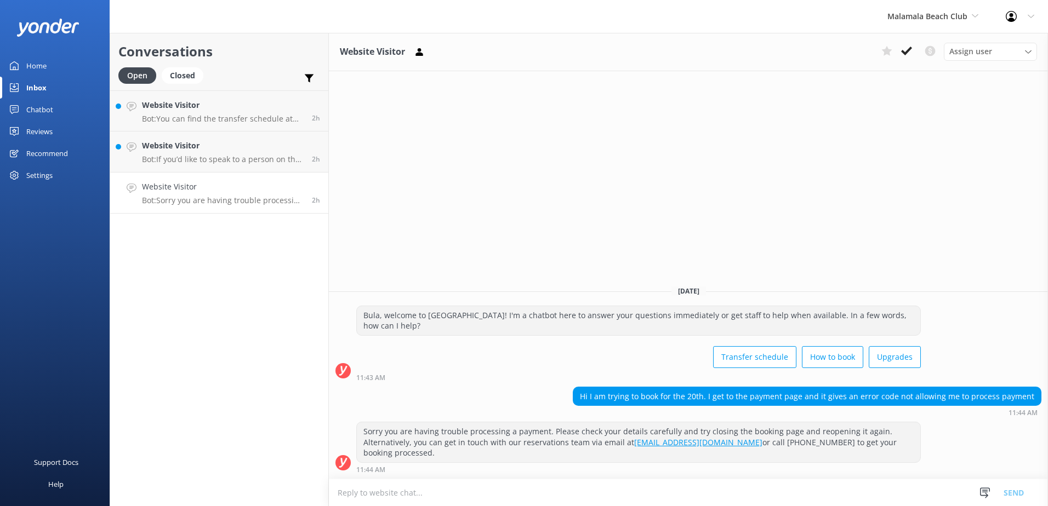
drag, startPoint x: 906, startPoint y: 53, endPoint x: 870, endPoint y: 73, distance: 41.7
click at [906, 53] on use at bounding box center [906, 51] width 11 height 9
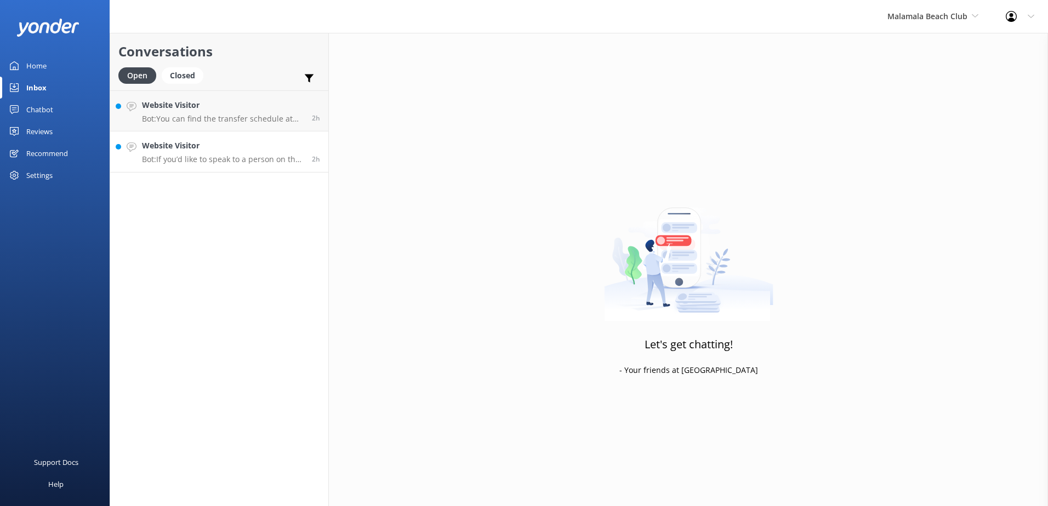
click at [279, 145] on h4 "Website Visitor" at bounding box center [223, 146] width 162 height 12
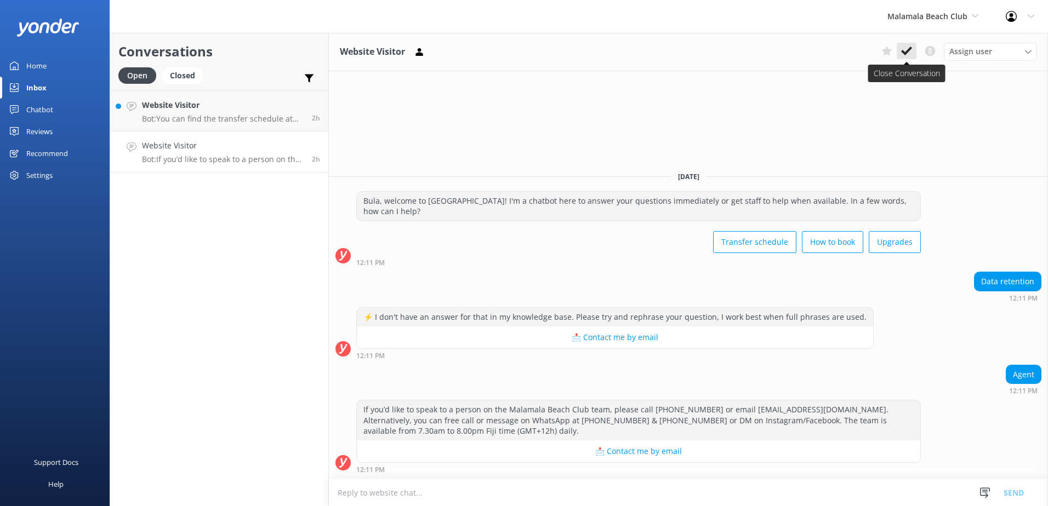
click at [907, 45] on icon at bounding box center [906, 50] width 11 height 11
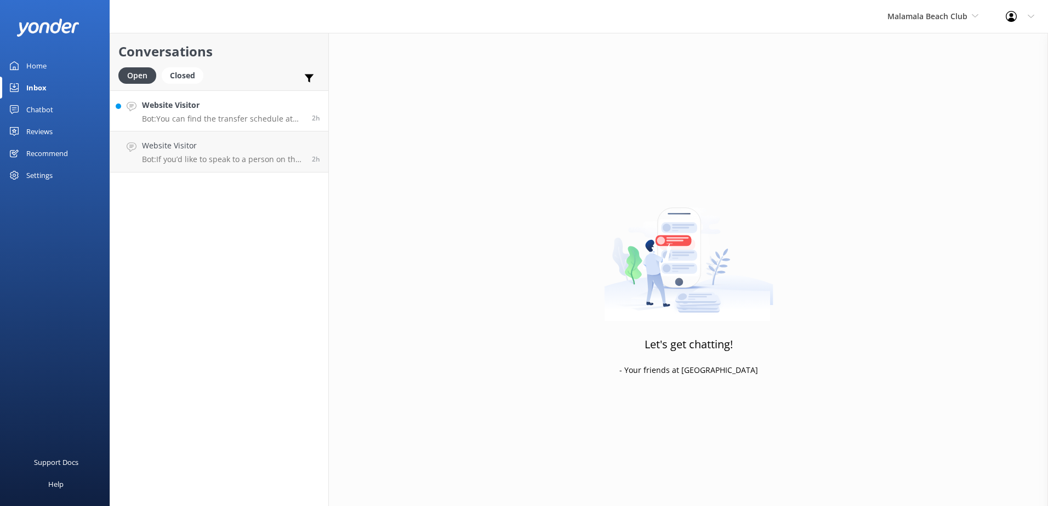
click at [297, 98] on link "Website Visitor Bot: You can find the transfer schedule at the following link: …" at bounding box center [219, 110] width 218 height 41
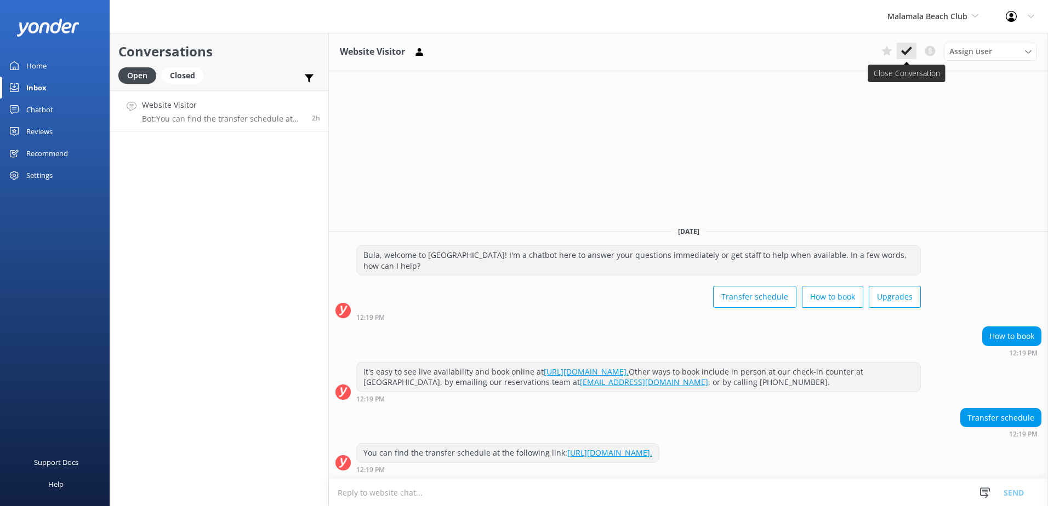
click at [908, 49] on use at bounding box center [906, 51] width 11 height 9
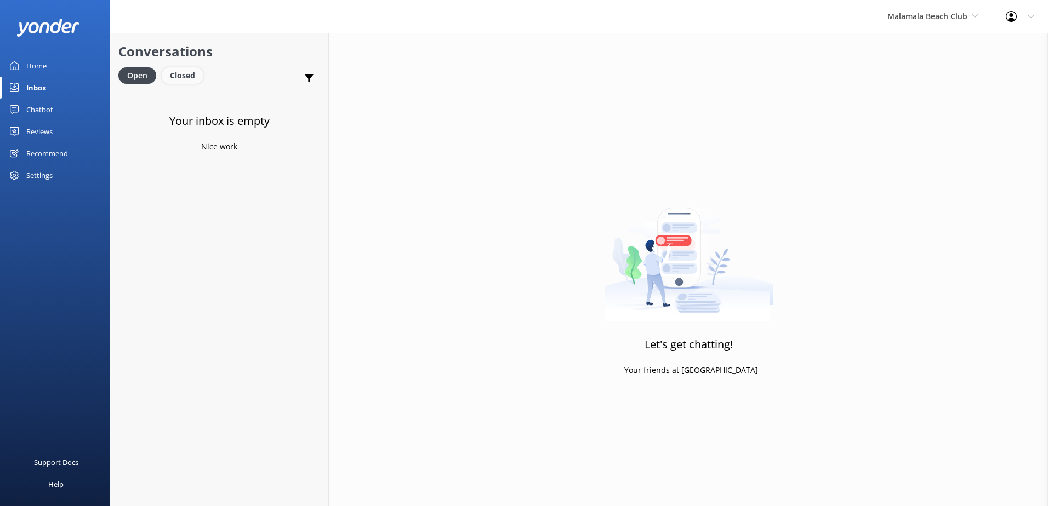
click at [183, 69] on div "Closed" at bounding box center [183, 75] width 42 height 16
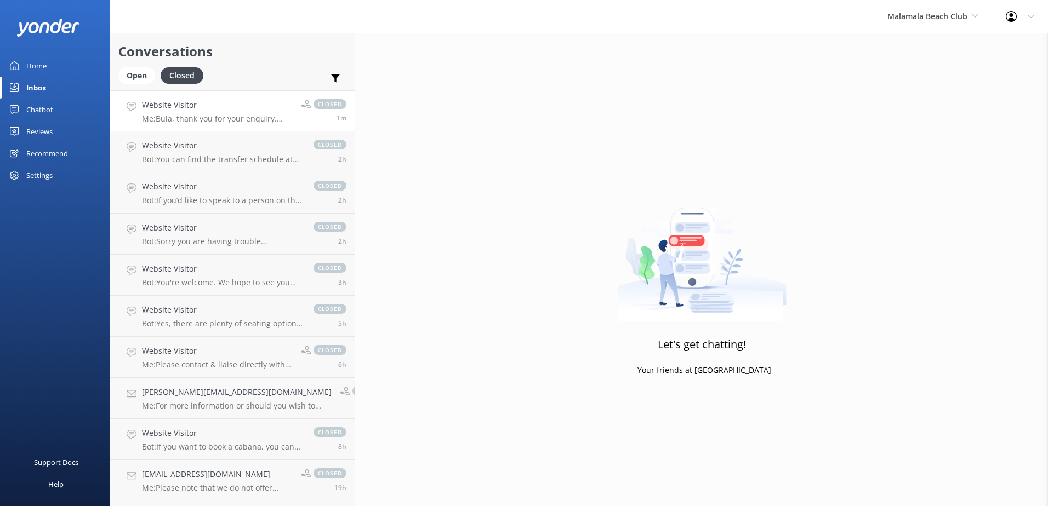
click at [220, 108] on h4 "Website Visitor" at bounding box center [217, 105] width 151 height 12
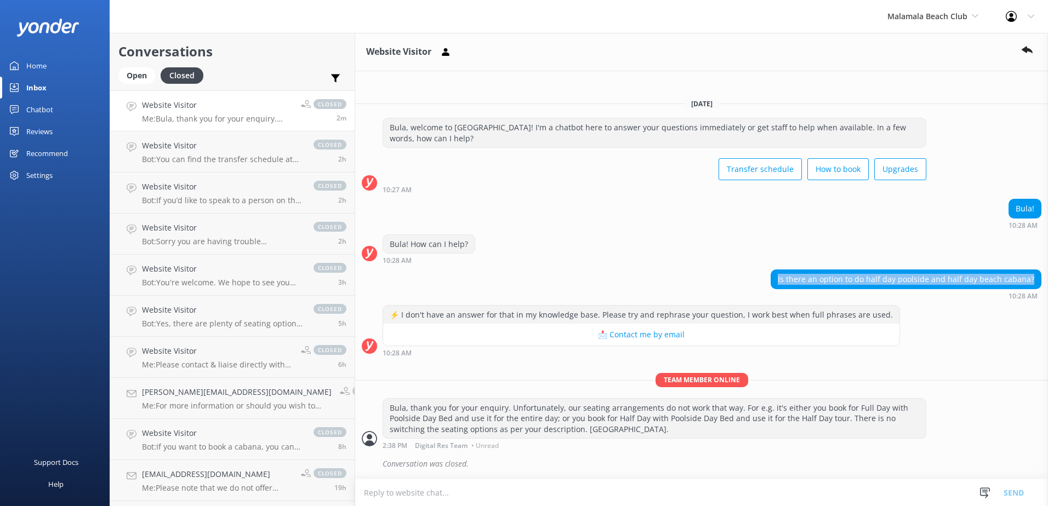
drag, startPoint x: 787, startPoint y: 278, endPoint x: 1048, endPoint y: 279, distance: 260.8
click at [1047, 279] on html "Malamala Beach Club South Sea Sailing South Sea Cruises Malamala Beach Club Awe…" at bounding box center [524, 253] width 1048 height 506
copy div "Is there an option to do half day poolside and half day beach cabana?"
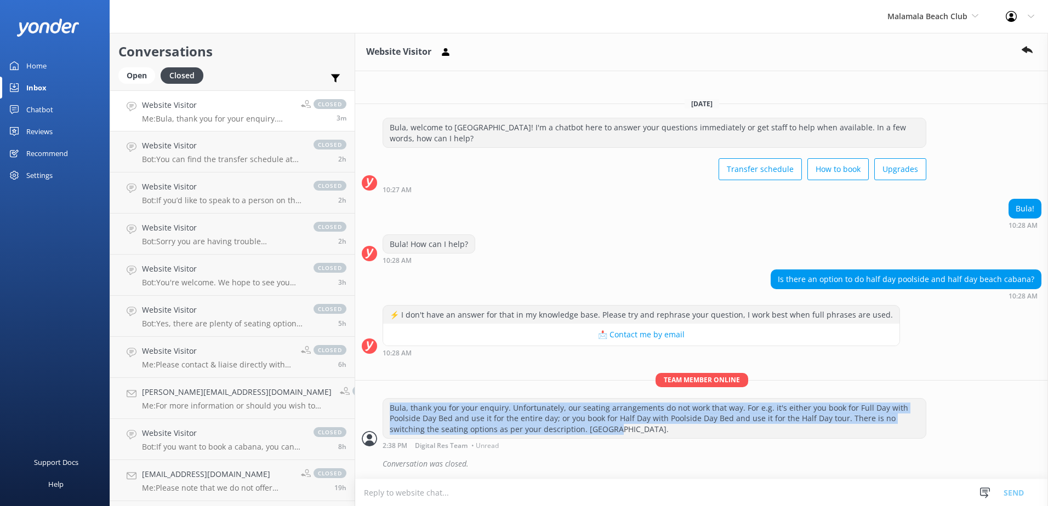
drag, startPoint x: 364, startPoint y: 407, endPoint x: 521, endPoint y: 433, distance: 159.0
click at [521, 433] on div "Bula, thank you for your enquiry. Unfortunately, our seating arrangements do no…" at bounding box center [654, 419] width 542 height 40
copy div "Bula, thank you for your enquiry. Unfortunately, our seating arrangements do no…"
click at [712, 435] on div "Bula, thank you for your enquiry. Unfortunately, our seating arrangements do no…" at bounding box center [654, 419] width 542 height 40
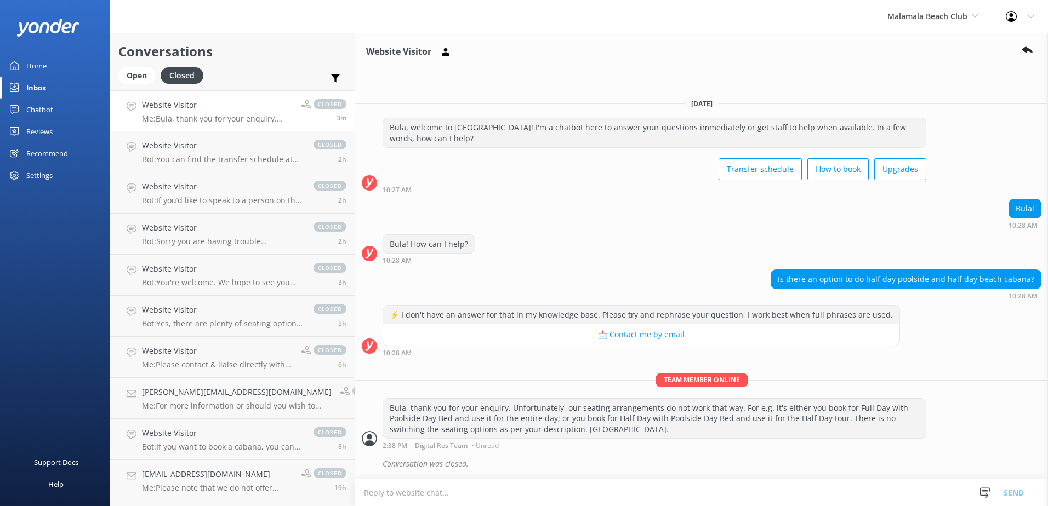
click at [976, 363] on div "Today Bula, welcome to Malamala Beach Club! I'm a chatbot here to answer your q…" at bounding box center [701, 284] width 693 height 390
click at [146, 73] on div "Open" at bounding box center [136, 75] width 37 height 16
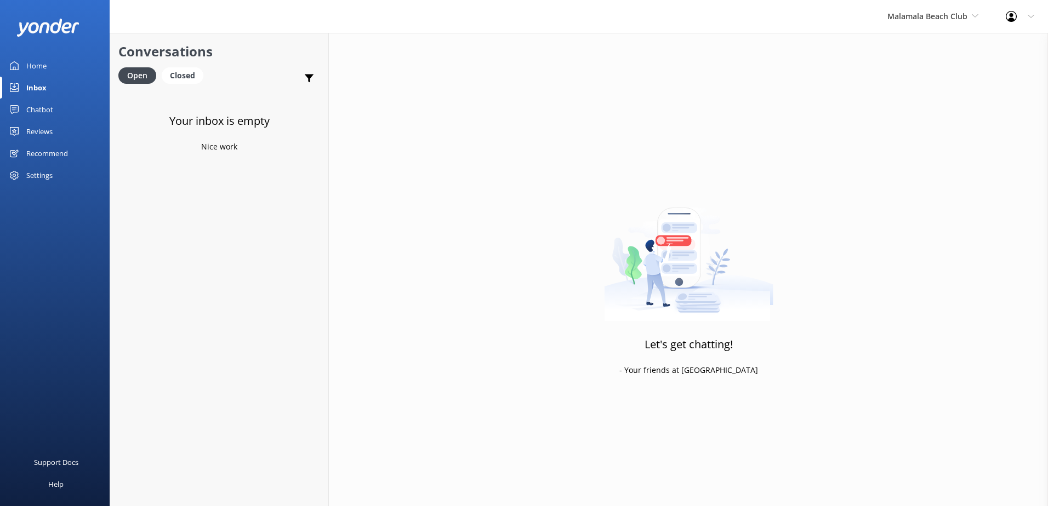
click at [53, 107] on link "Chatbot" at bounding box center [55, 110] width 110 height 22
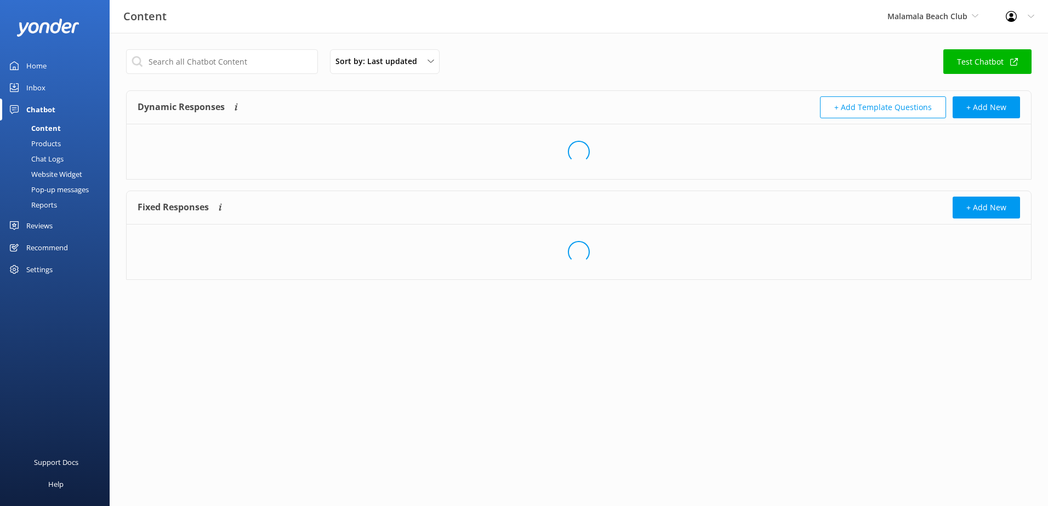
click at [61, 156] on div "Chat Logs" at bounding box center [35, 158] width 57 height 15
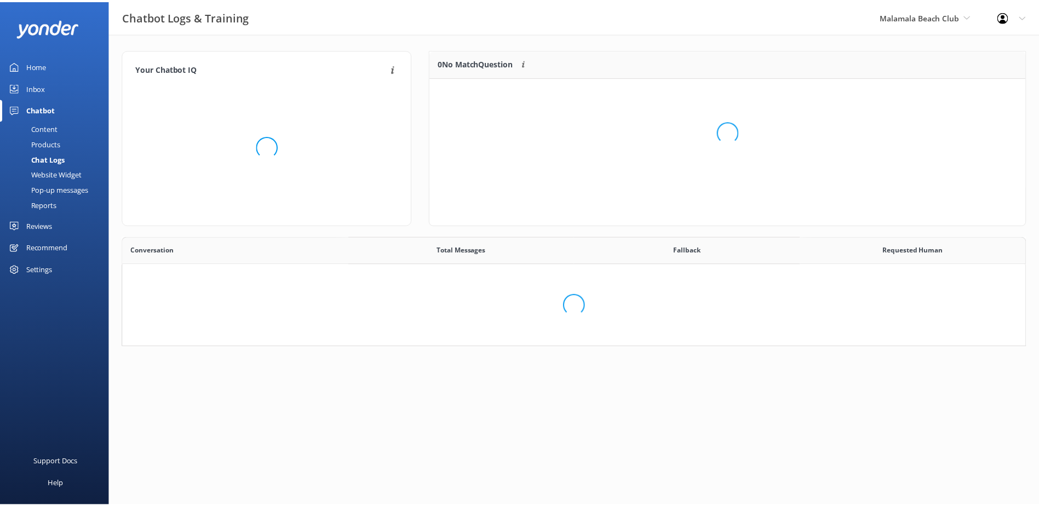
scroll to position [376, 894]
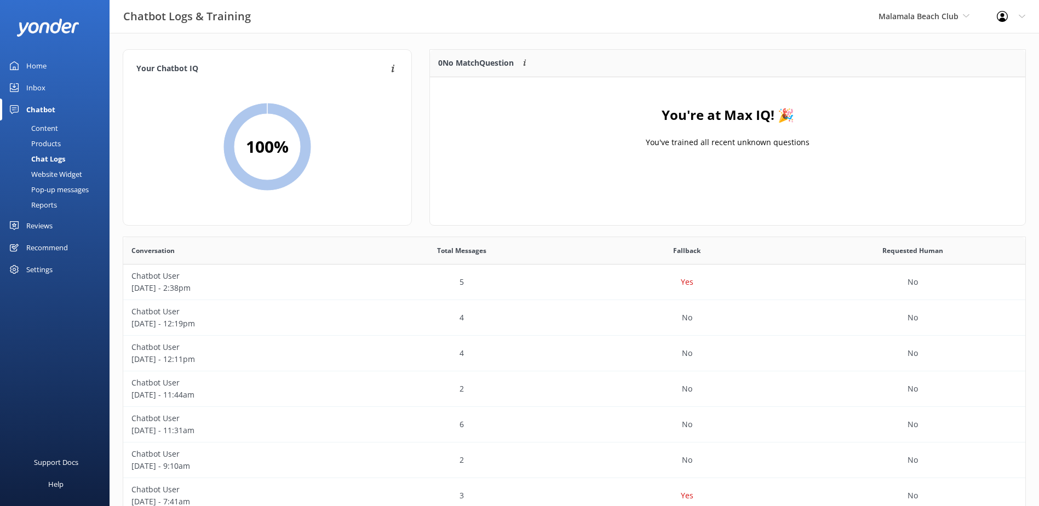
click at [41, 129] on div "Content" at bounding box center [33, 128] width 52 height 15
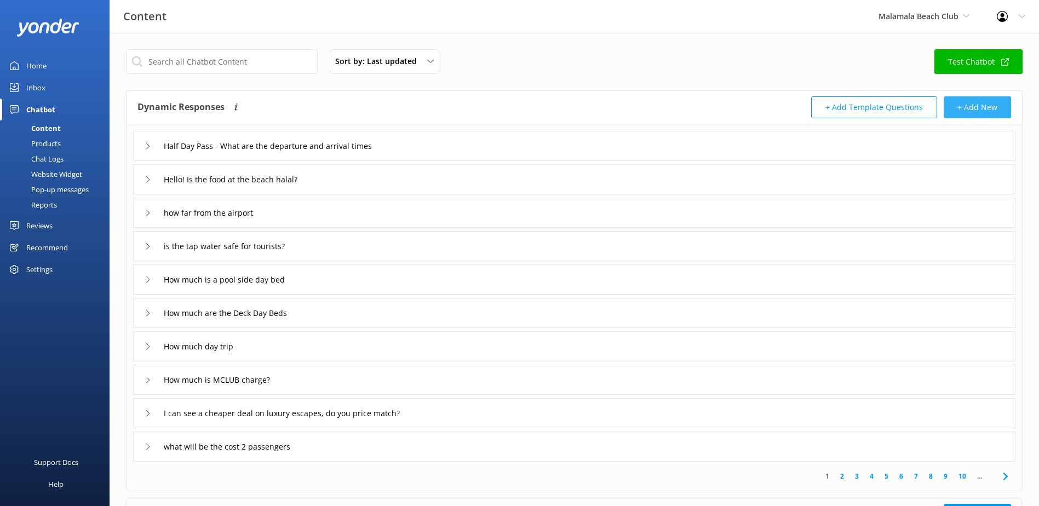
click at [975, 104] on button "+ Add New" at bounding box center [977, 107] width 67 height 22
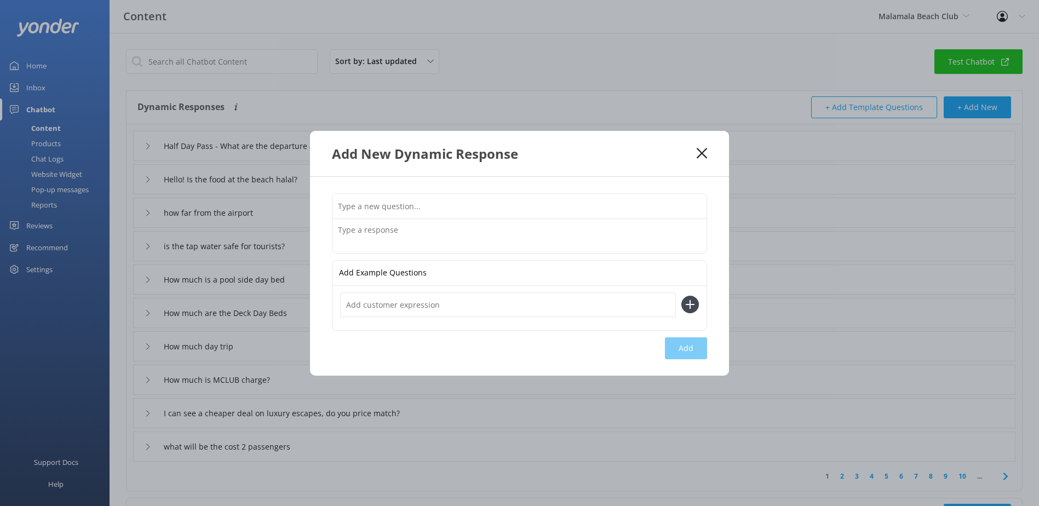
click at [367, 214] on input "text" at bounding box center [520, 206] width 374 height 25
paste input "Is there an option to do half day poolside and half day beach cabana?"
type input "Is there an option to do half day poolside and half day beach cabana?"
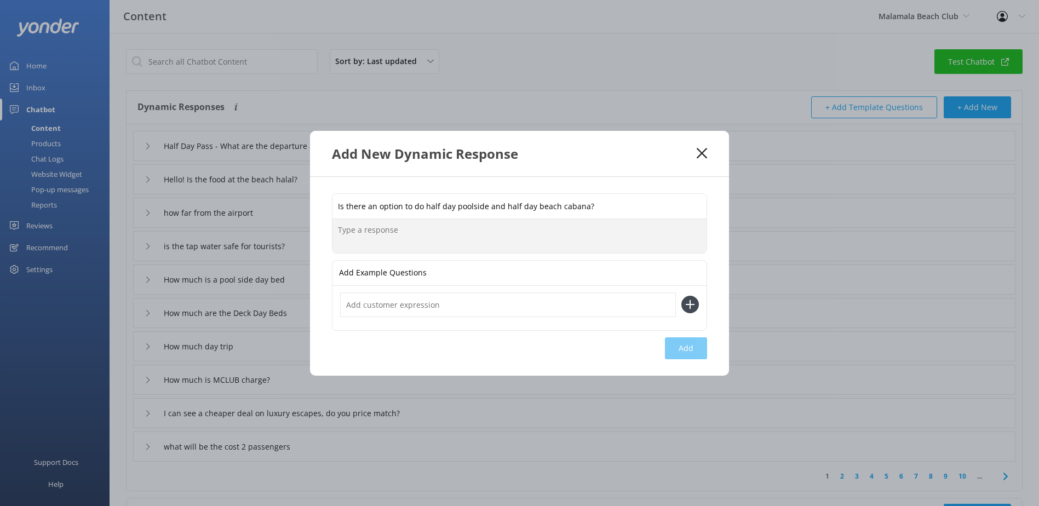
click at [359, 227] on textarea at bounding box center [520, 236] width 374 height 34
click at [426, 235] on textarea at bounding box center [520, 236] width 374 height 34
paste textarea "Bula, thank you for your enquiry. Unfortunately, our seating arrangements at Ma…"
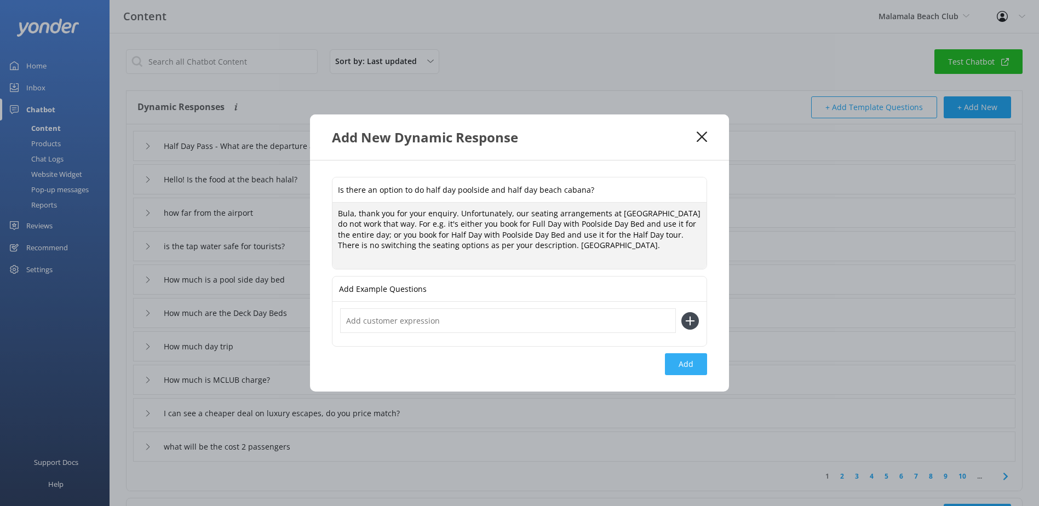
type textarea "Bula, thank you for your enquiry. Unfortunately, our seating arrangements at Ma…"
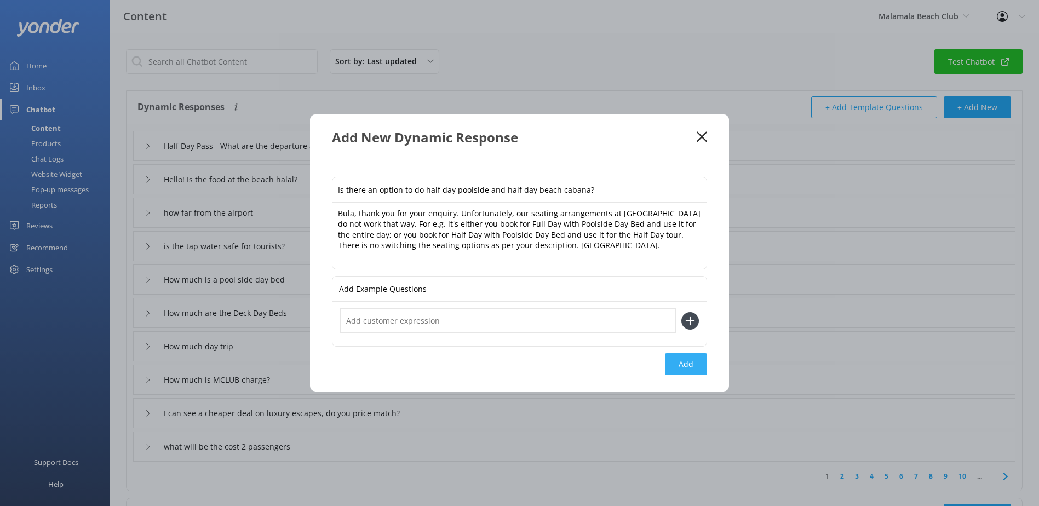
click at [682, 359] on button "Add" at bounding box center [686, 364] width 42 height 22
type input "Is there an option to do half day poolside and half day beach cabana?"
type input "Half Day Pass - What are the departure and arrival times"
type input "Hello! Is the food at the beach halal?"
type input "how far from the airport"
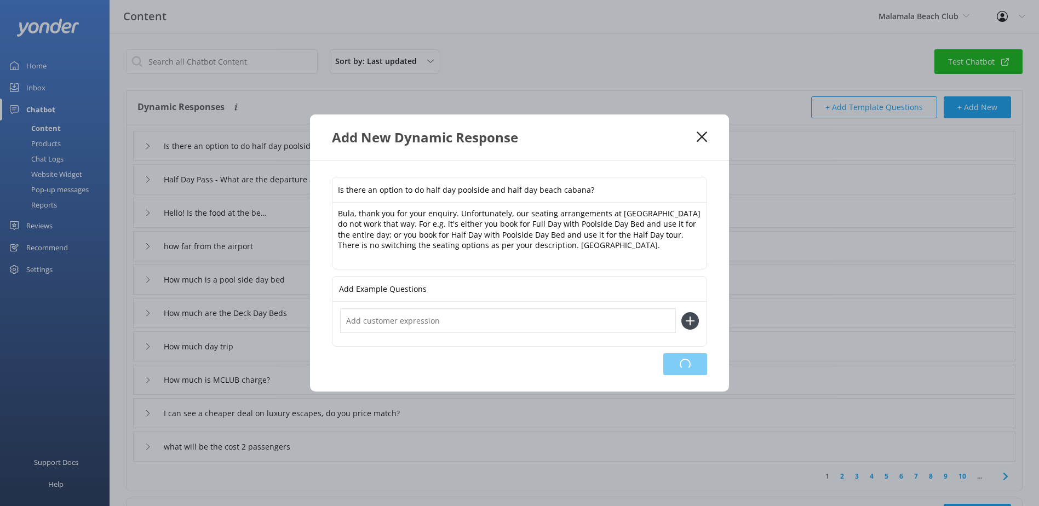
type input "is the tap water safe for tourists?"
type input "How much is a pool side day bed"
type input "How much are the Deck Day Beds"
type input "How much day trip"
type input "How much is MCLUB charge?"
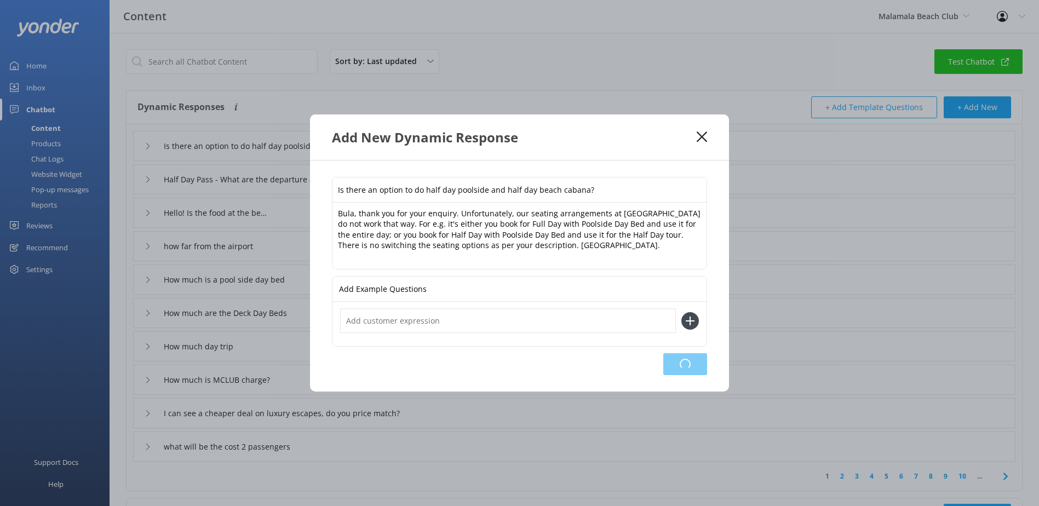
type input "I can see a cheaper deal on luxury escapes, do you price match?"
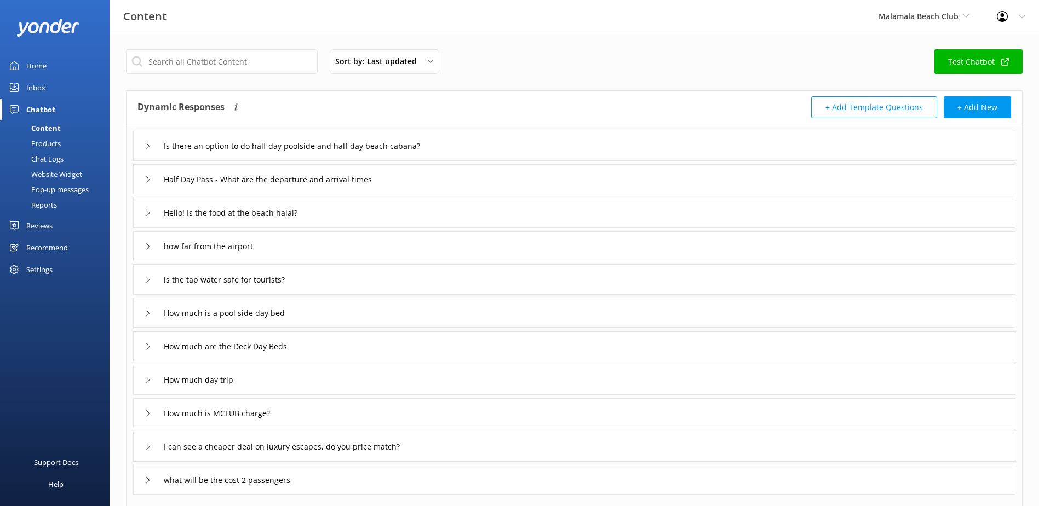
click at [26, 89] on div "Inbox" at bounding box center [35, 88] width 19 height 22
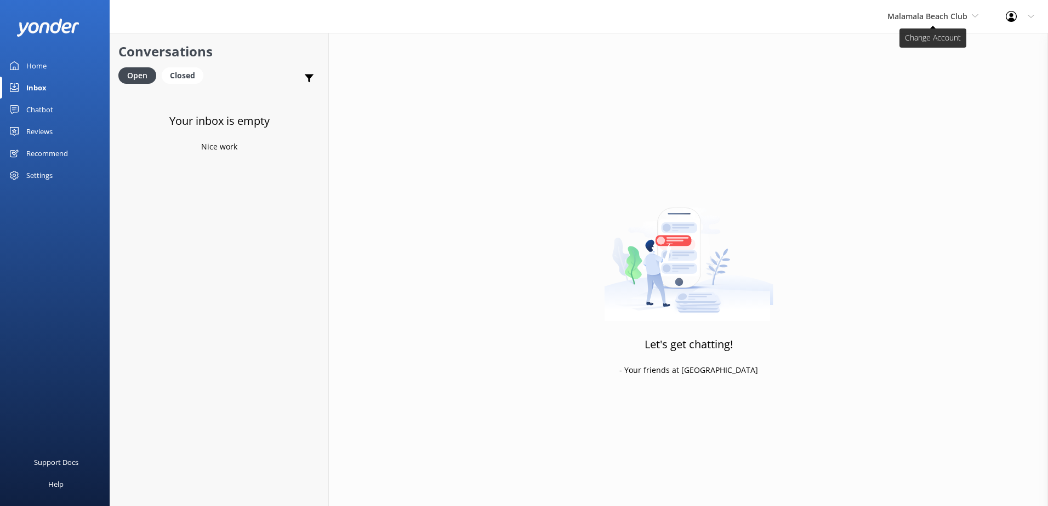
click at [947, 18] on span "Malamala Beach Club" at bounding box center [927, 16] width 80 height 10
click at [923, 117] on link "Awesome Adventures Fiji" at bounding box center [928, 125] width 110 height 26
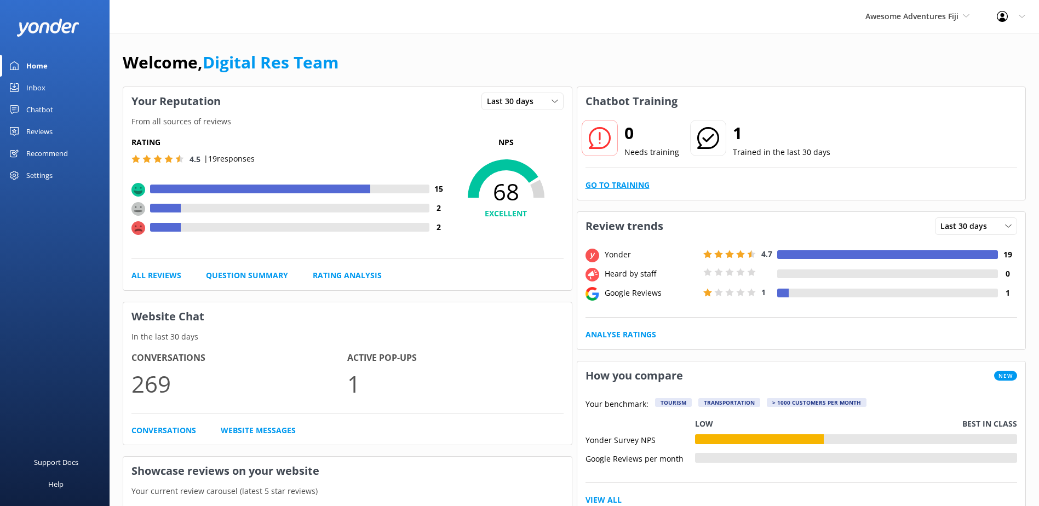
click at [604, 185] on link "Go to Training" at bounding box center [618, 185] width 64 height 12
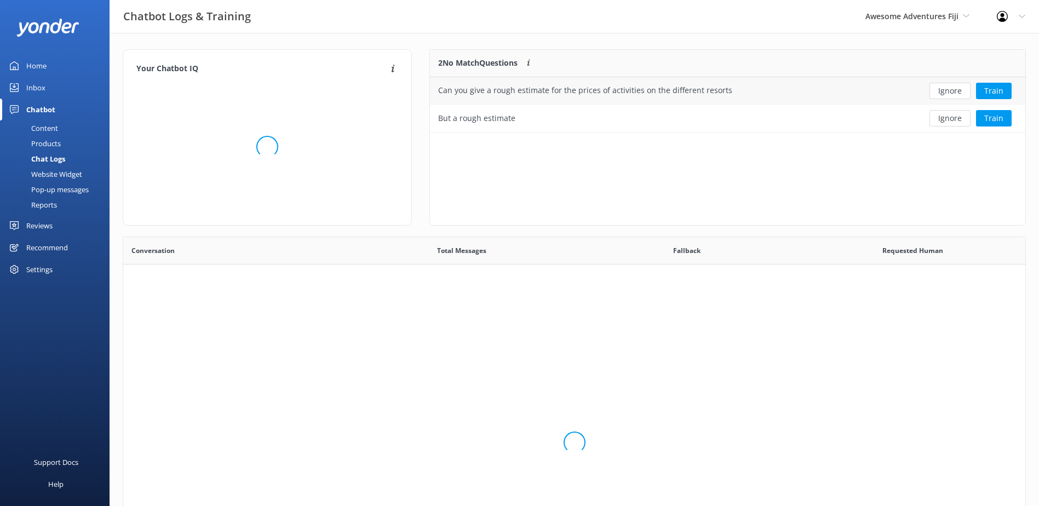
scroll to position [376, 894]
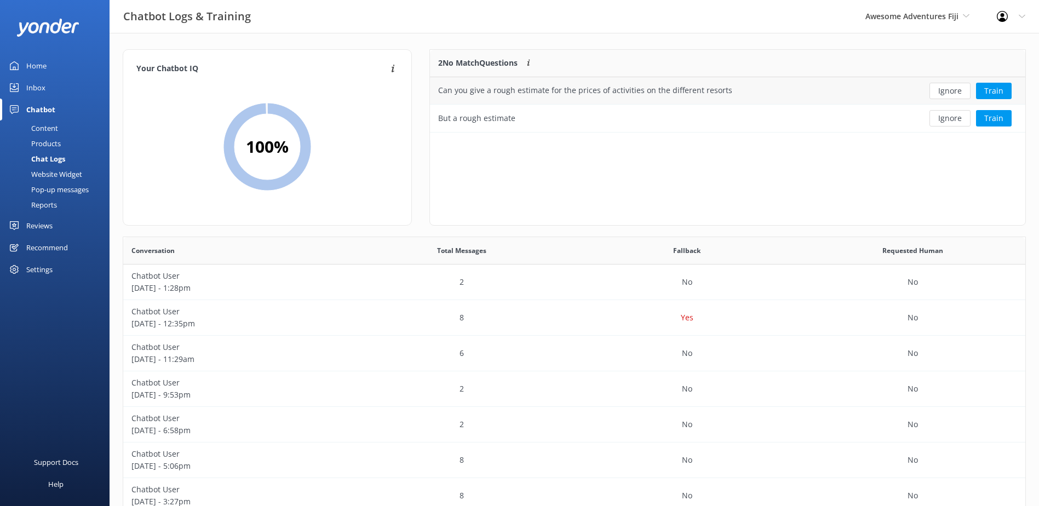
click at [943, 91] on button "Ignore" at bounding box center [950, 91] width 41 height 16
click at [945, 87] on button "Ignore" at bounding box center [950, 91] width 41 height 16
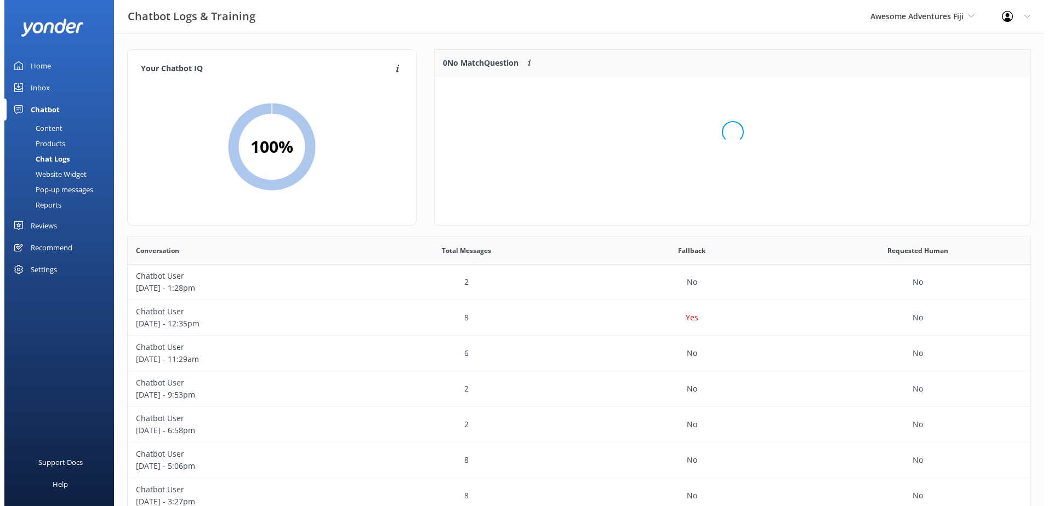
scroll to position [129, 587]
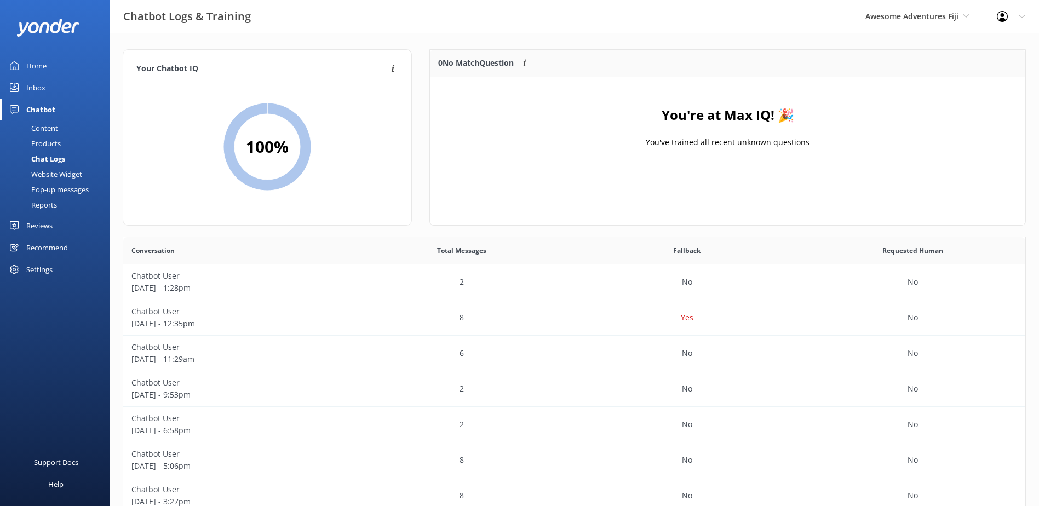
click at [40, 87] on div "Inbox" at bounding box center [35, 88] width 19 height 22
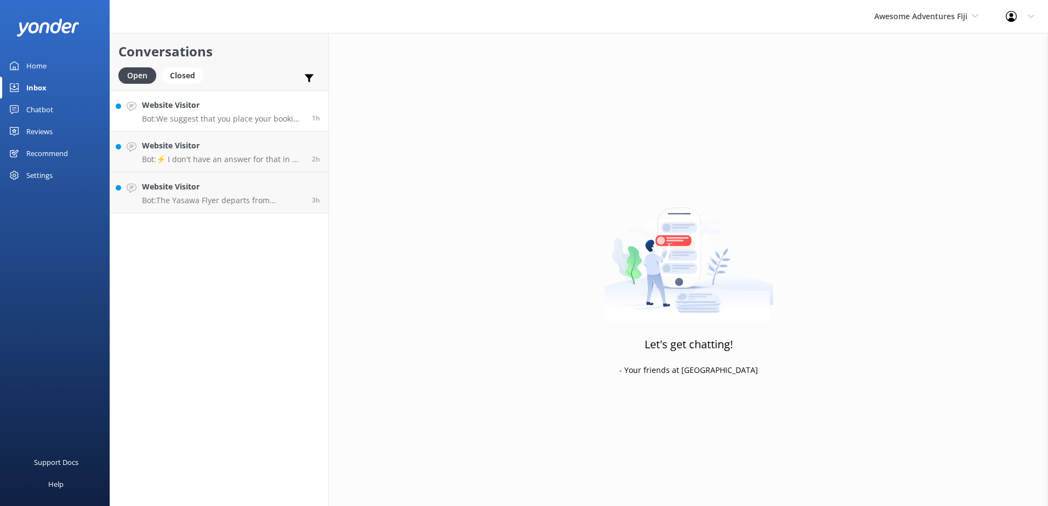
click at [229, 120] on p "Bot: We suggest that you place your booking request via our online reservation …" at bounding box center [223, 119] width 162 height 10
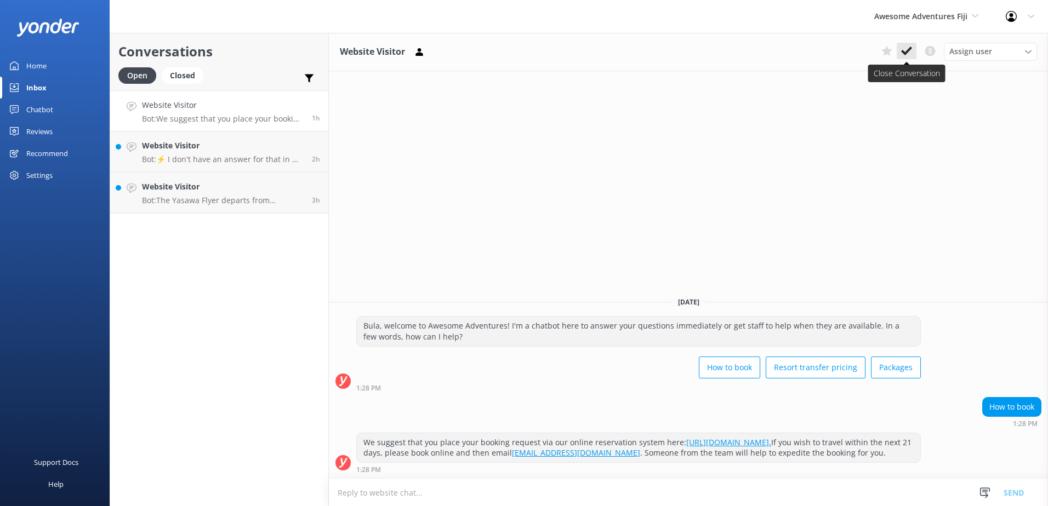
click at [901, 55] on icon at bounding box center [906, 50] width 11 height 11
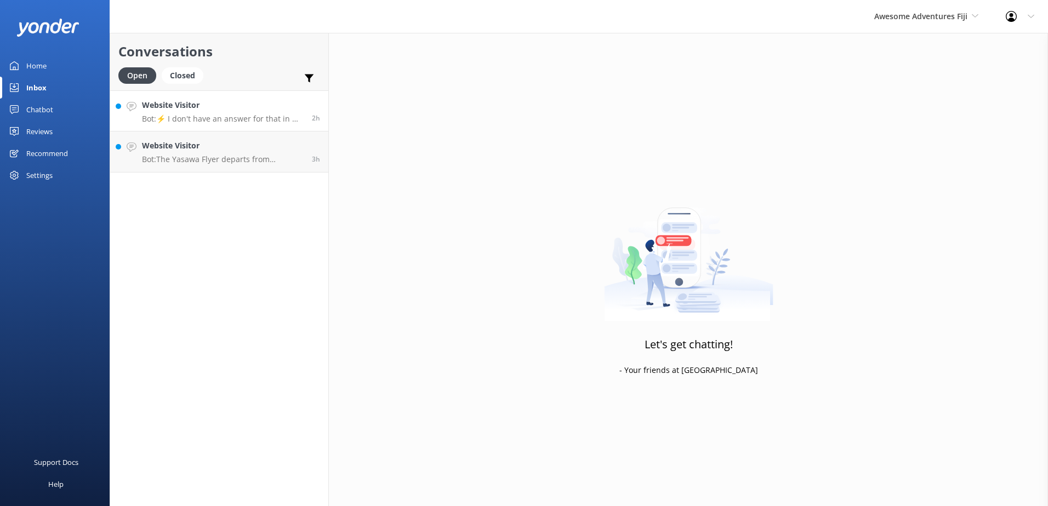
click at [227, 106] on h4 "Website Visitor" at bounding box center [223, 105] width 162 height 12
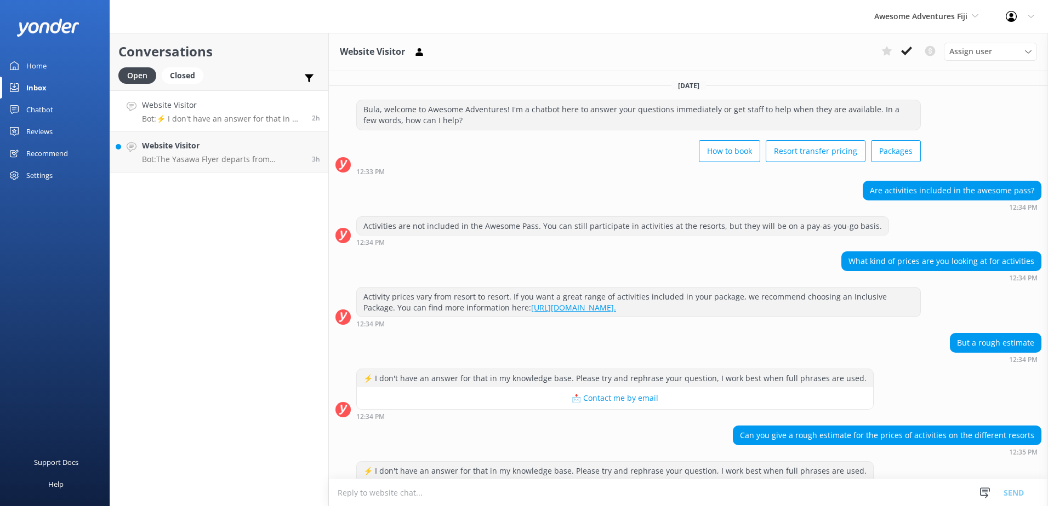
scroll to position [40, 0]
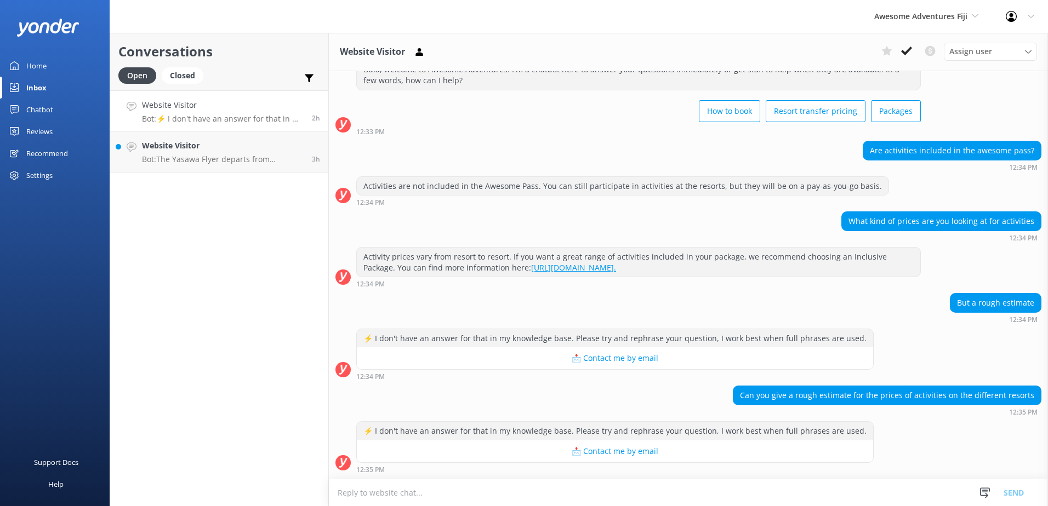
drag, startPoint x: 407, startPoint y: 493, endPoint x: 397, endPoint y: 487, distance: 11.1
click at [404, 492] on textarea at bounding box center [688, 492] width 719 height 27
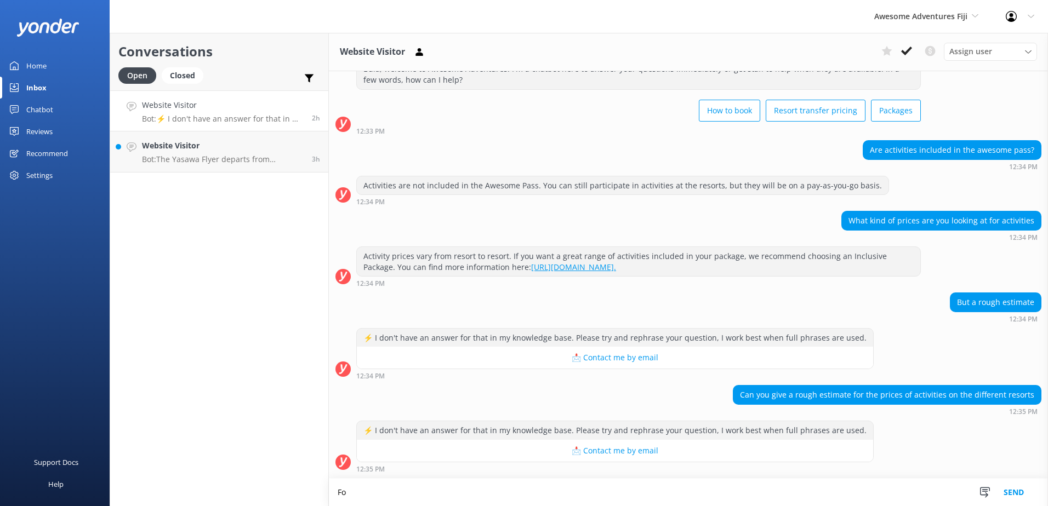
type textarea "F"
type textarea "B"
type textarea "F"
type textarea "S"
click at [616, 491] on textarea "Bula, thank you for your enquiry. Since the Awesome Pass does not include the a…" at bounding box center [688, 492] width 719 height 27
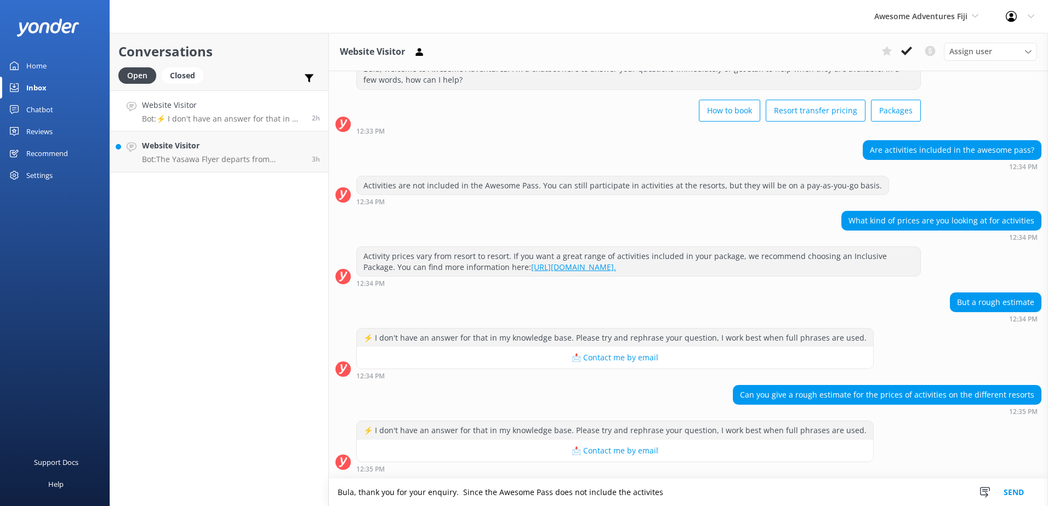
click at [616, 491] on textarea "Bula, thank you for your enquiry. Since the Awesome Pass does not include the a…" at bounding box center [688, 492] width 719 height 27
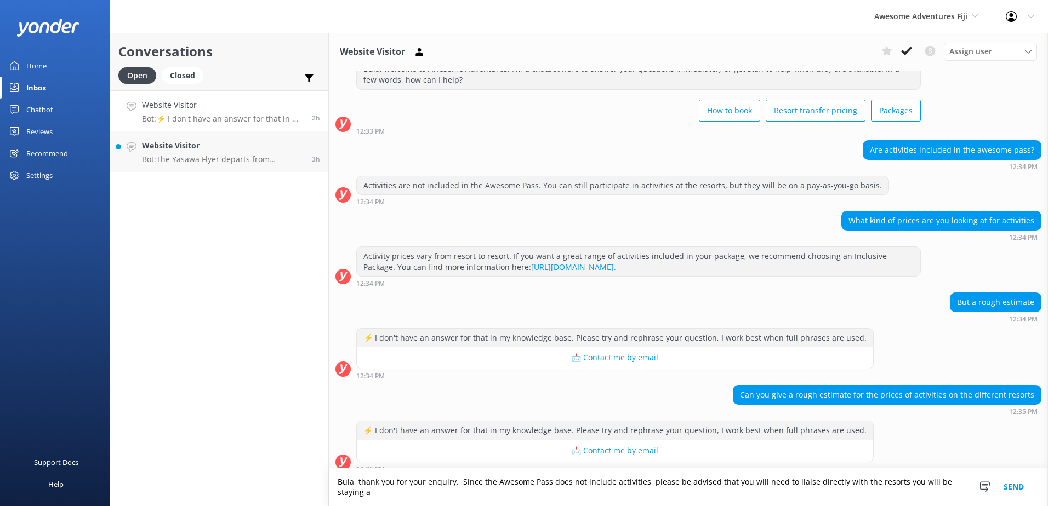
scroll to position [51, 0]
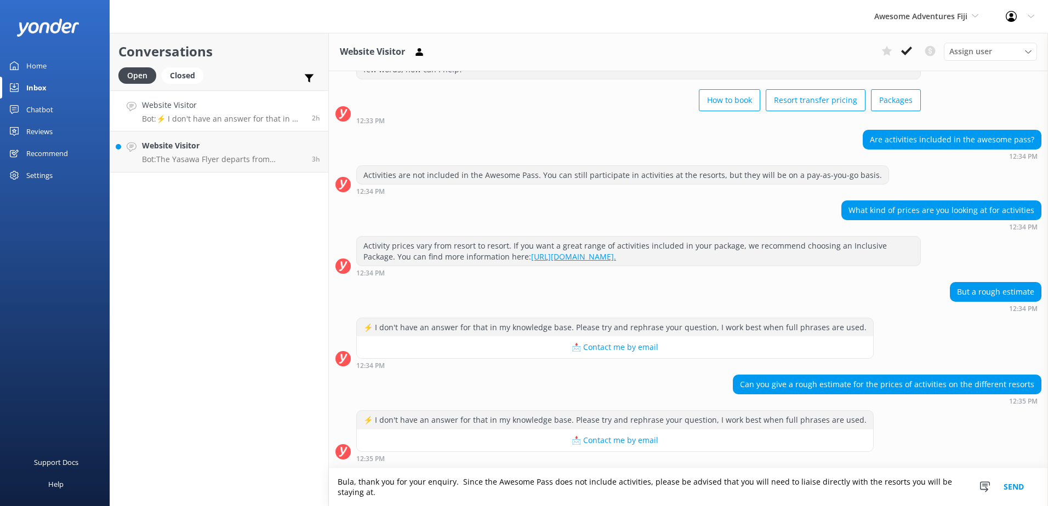
click at [864, 481] on textarea "Bula, thank you for your enquiry. Since the Awesome Pass does not include activ…" at bounding box center [688, 488] width 719 height 38
click at [413, 496] on textarea "Bula, thank you for your enquiry. Since the Awesome Pass does not include activ…" at bounding box center [688, 488] width 719 height 38
drag, startPoint x: 406, startPoint y: 495, endPoint x: 288, endPoint y: 475, distance: 120.2
click at [289, 471] on div "Conversations Open Closed Important Converted Assigned to me Unassigned Website…" at bounding box center [579, 269] width 938 height 473
click at [504, 490] on textarea "Bula, thank you for your enquiry. Since the Awesome Pass does not include activ…" at bounding box center [688, 488] width 719 height 38
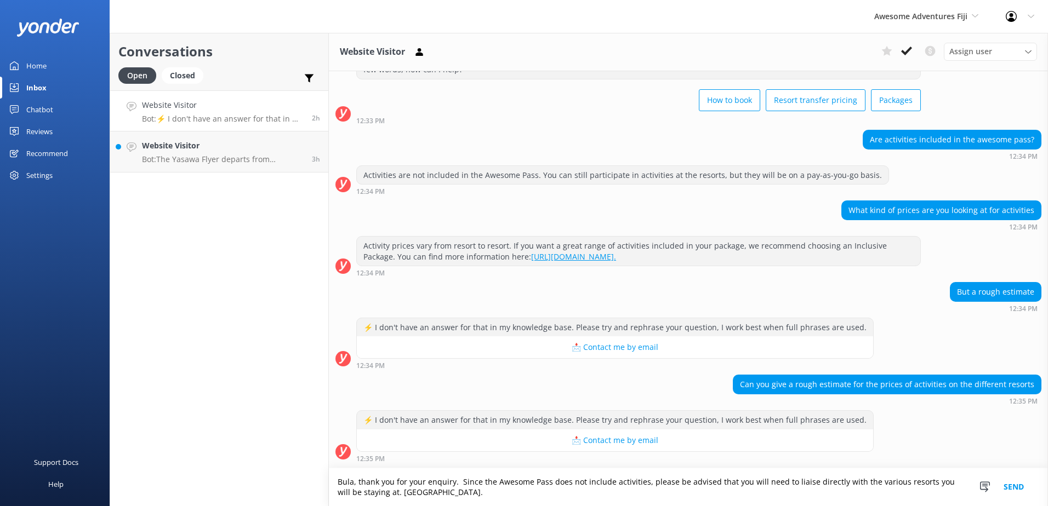
click at [507, 489] on textarea "Bula, thank you for your enquiry. Since the Awesome Pass does not include activ…" at bounding box center [688, 488] width 719 height 38
click at [528, 484] on textarea "Bula, thank you for your enquiry. Since the Awesome Pass does not include activ…" at bounding box center [688, 488] width 719 height 38
click at [679, 492] on textarea "Bula, thank you for your enquiry. Since the Awesome Pass does not include activ…" at bounding box center [688, 488] width 719 height 38
type textarea "Bula, thank you for your enquiry. Since the Awesome Pass does not include activ…"
click at [1022, 487] on button "Send" at bounding box center [1013, 488] width 41 height 38
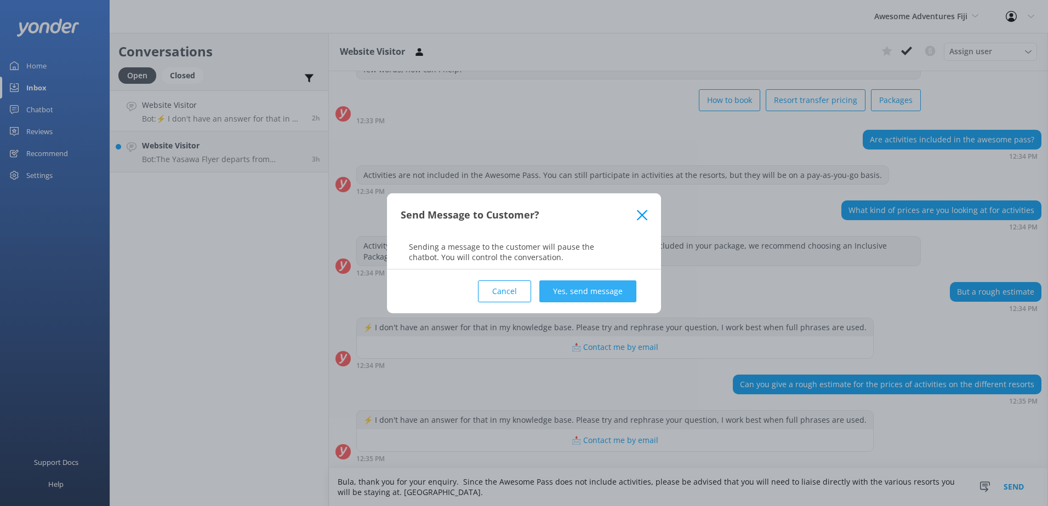
click at [593, 282] on div "Cancel Yes, send message" at bounding box center [524, 292] width 247 height 44
drag, startPoint x: 595, startPoint y: 293, endPoint x: 660, endPoint y: 307, distance: 66.6
click at [595, 293] on button "Yes, send message" at bounding box center [587, 292] width 97 height 22
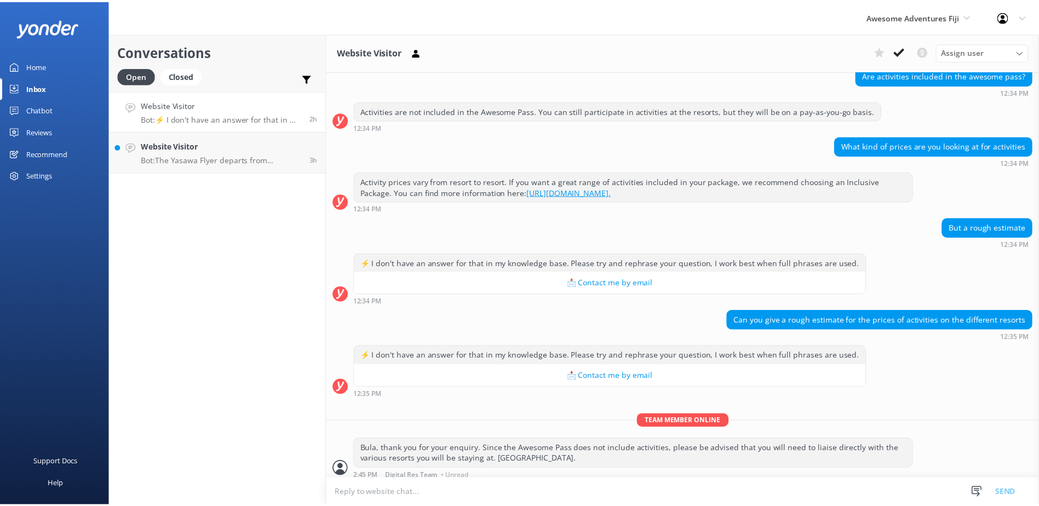
scroll to position [122, 0]
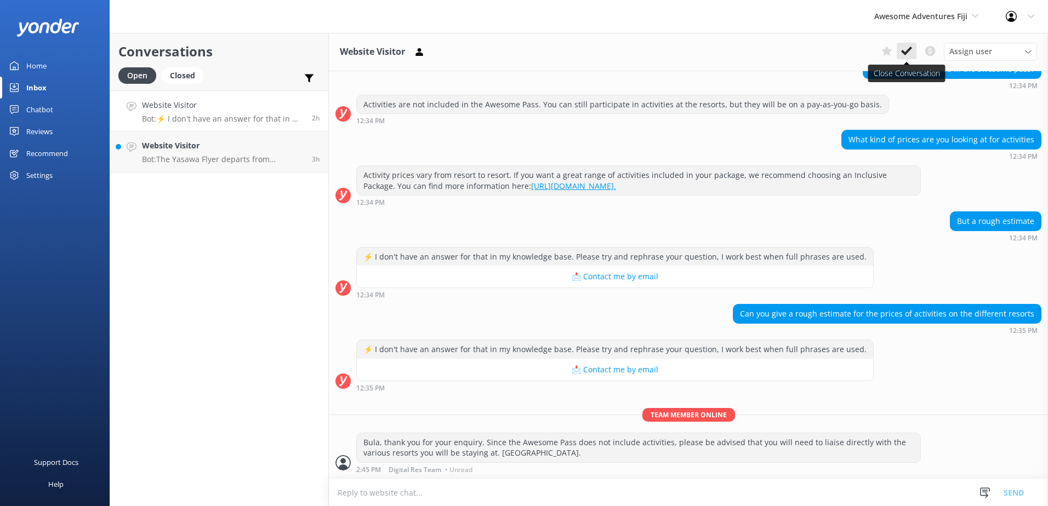
click at [905, 52] on icon at bounding box center [906, 50] width 11 height 11
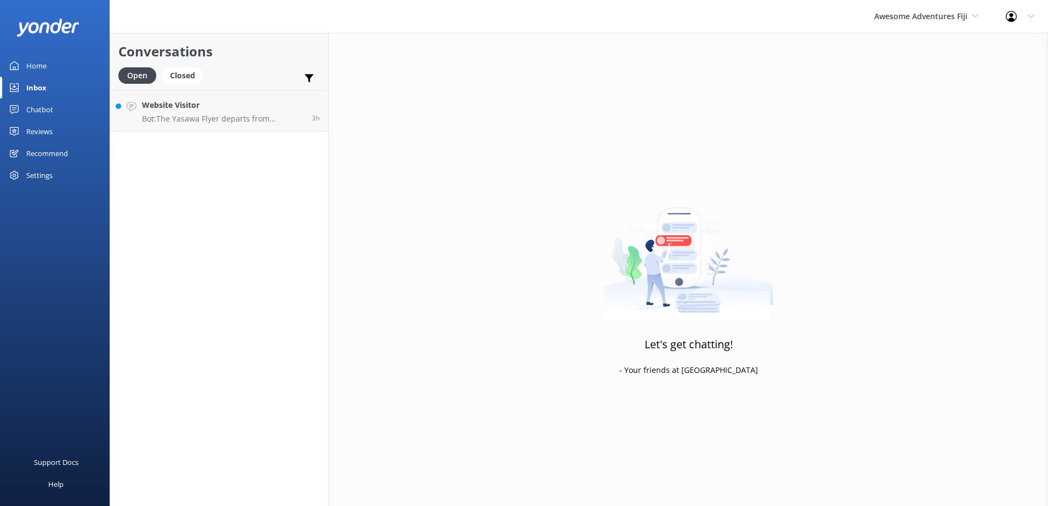
click at [41, 104] on div "Chatbot" at bounding box center [39, 110] width 27 height 22
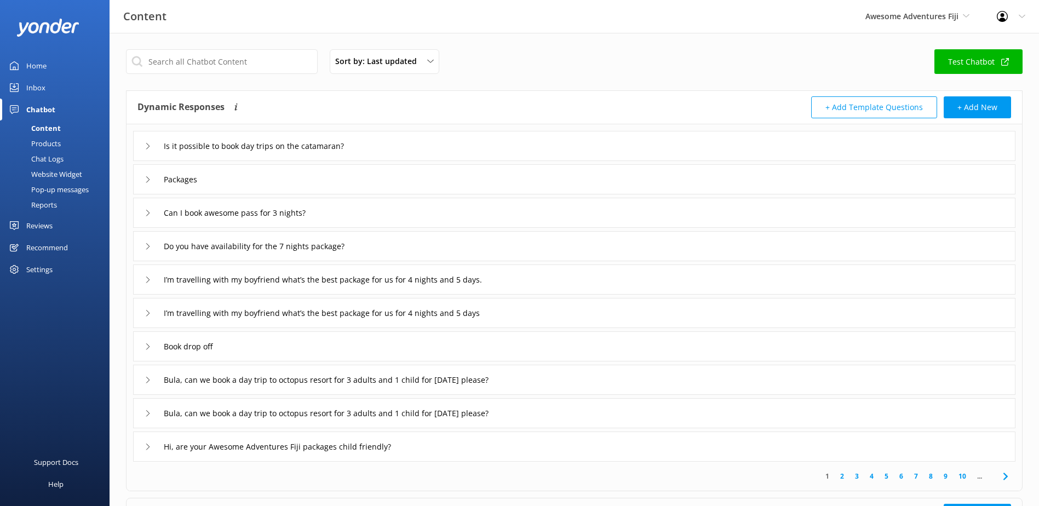
click at [48, 158] on div "Chat Logs" at bounding box center [35, 158] width 57 height 15
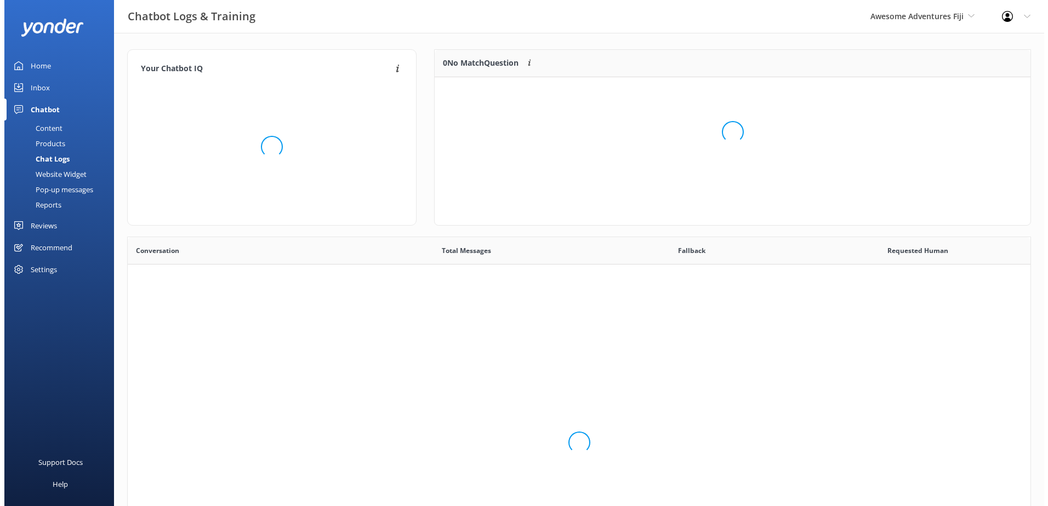
scroll to position [376, 894]
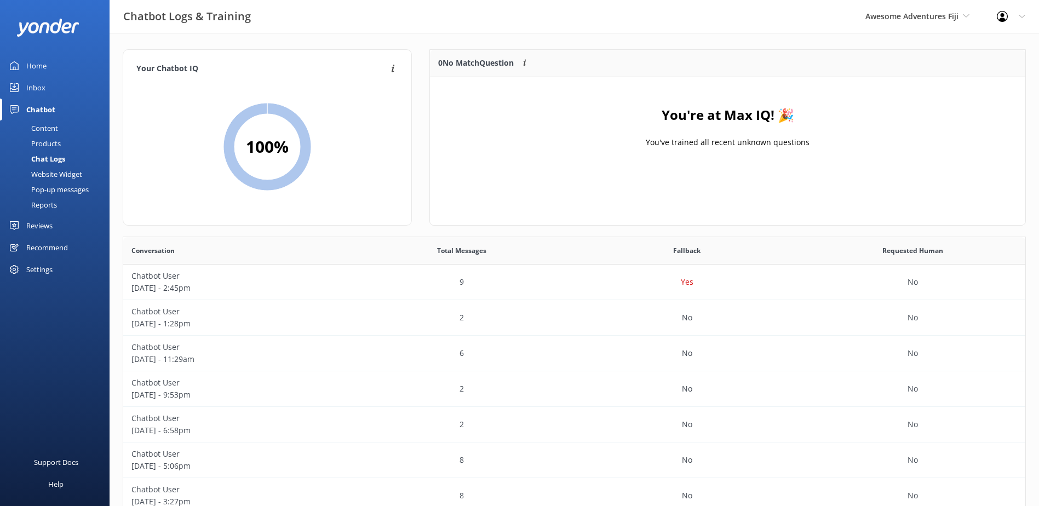
click at [39, 87] on div "Inbox" at bounding box center [35, 88] width 19 height 22
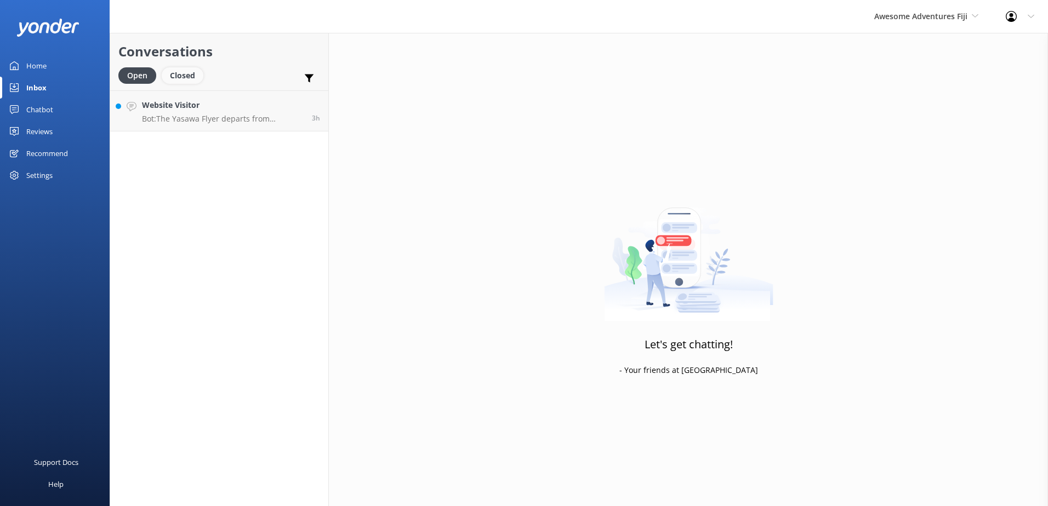
click at [185, 73] on div "Closed" at bounding box center [183, 75] width 42 height 16
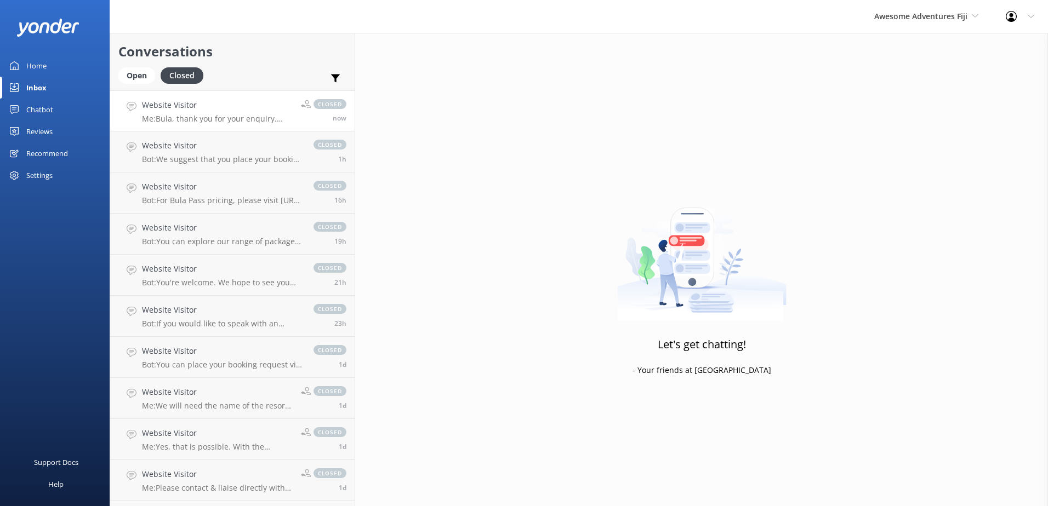
click at [245, 108] on h4 "Website Visitor" at bounding box center [217, 105] width 151 height 12
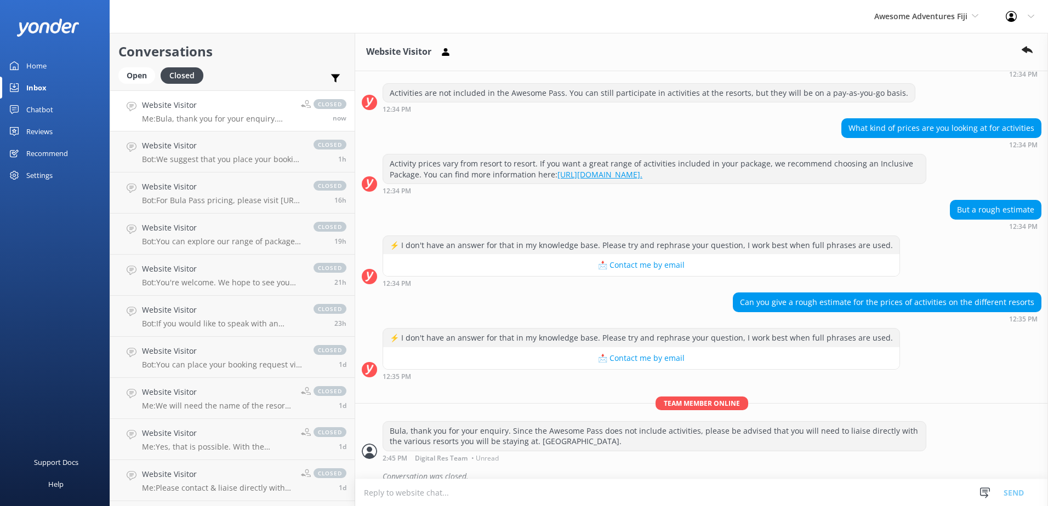
scroll to position [145, 0]
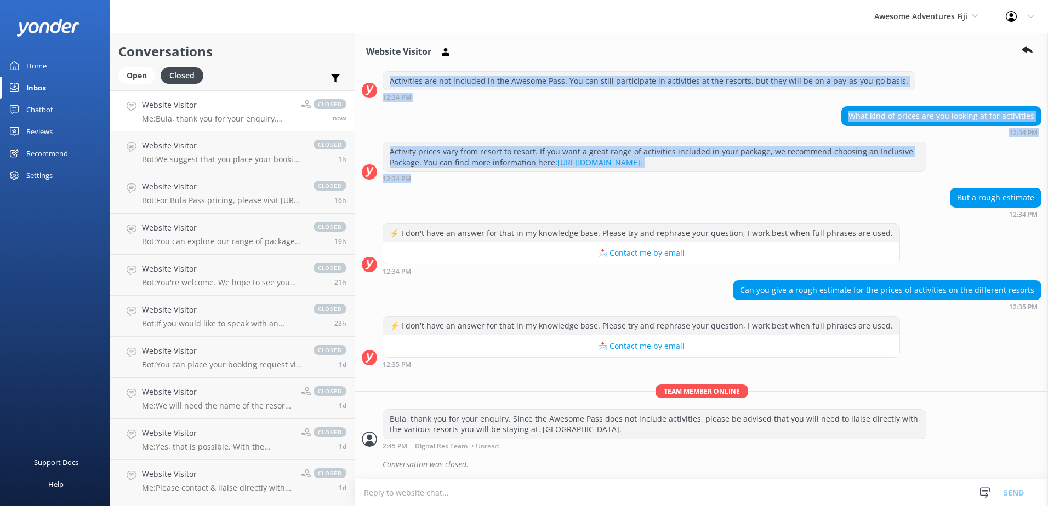
drag, startPoint x: 869, startPoint y: 191, endPoint x: 1049, endPoint y: 184, distance: 181.0
click at [1047, 184] on html "Awesome Adventures Fiji South Sea Sailing South Sea Cruises Malamala Beach Club…" at bounding box center [524, 253] width 1048 height 506
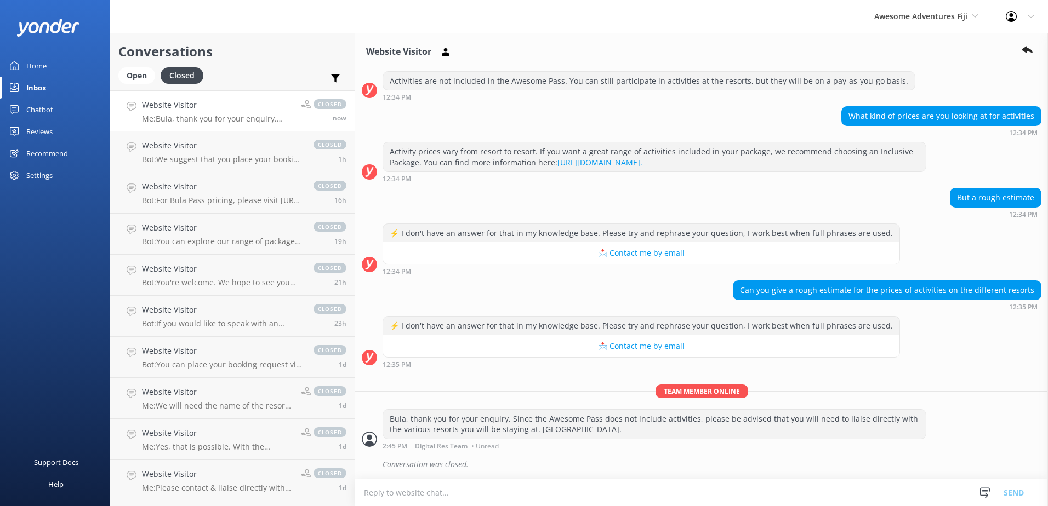
click at [890, 247] on div "⚡ I don't have an answer for that in my knowledge base. Please try and rephrase…" at bounding box center [701, 250] width 693 height 52
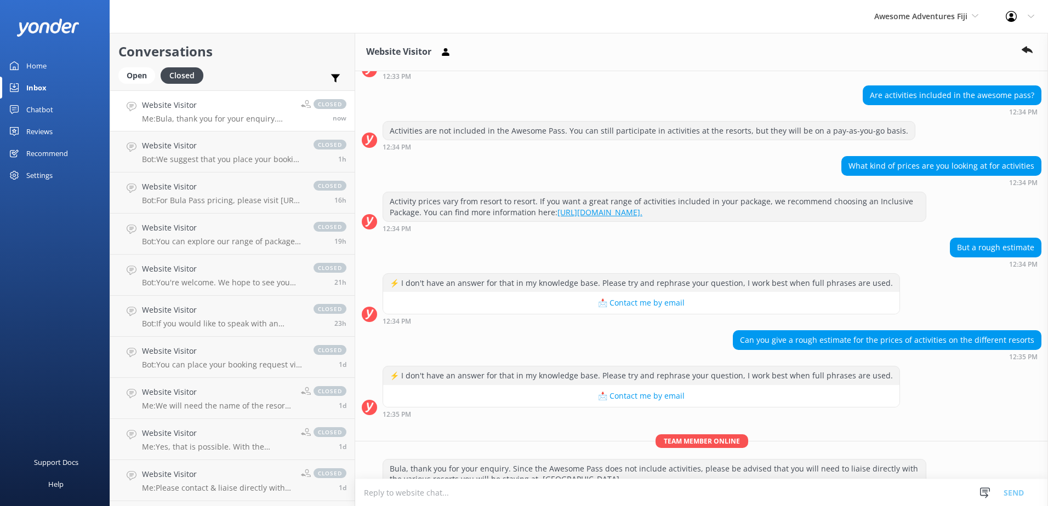
scroll to position [0, 0]
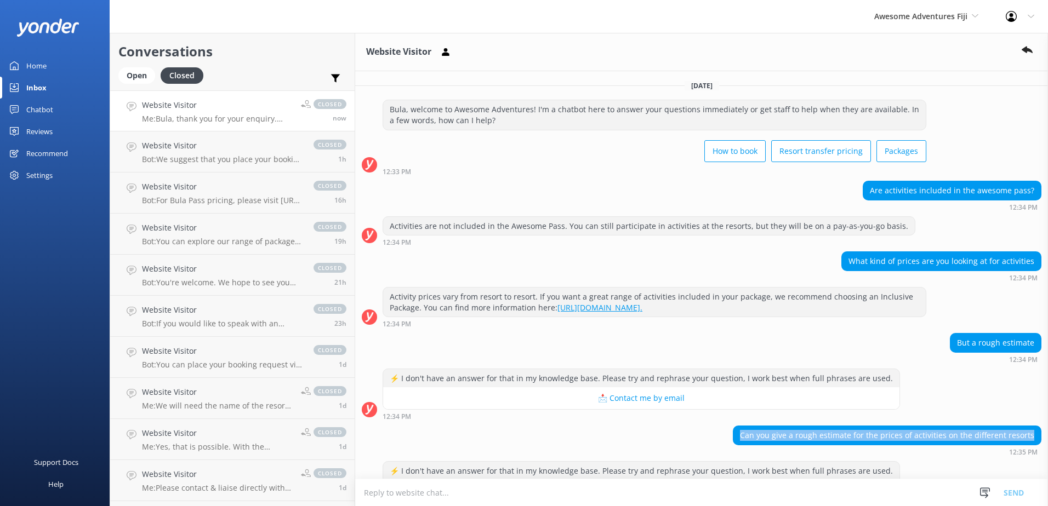
drag, startPoint x: 742, startPoint y: 435, endPoint x: 1035, endPoint y: 436, distance: 292.6
click at [1035, 436] on div "Can you give a rough estimate for the prices of activities on the different res…" at bounding box center [701, 441] width 693 height 30
copy div "Can you give a rough estimate for the prices of activities on the different res…"
click at [516, 436] on div "Can you give a rough estimate for the prices of activities on the different res…" at bounding box center [701, 441] width 693 height 30
click at [217, 112] on div "Website Visitor Me: Bula, thank you for your enquiry. Since the Awesome Pass do…" at bounding box center [217, 111] width 151 height 24
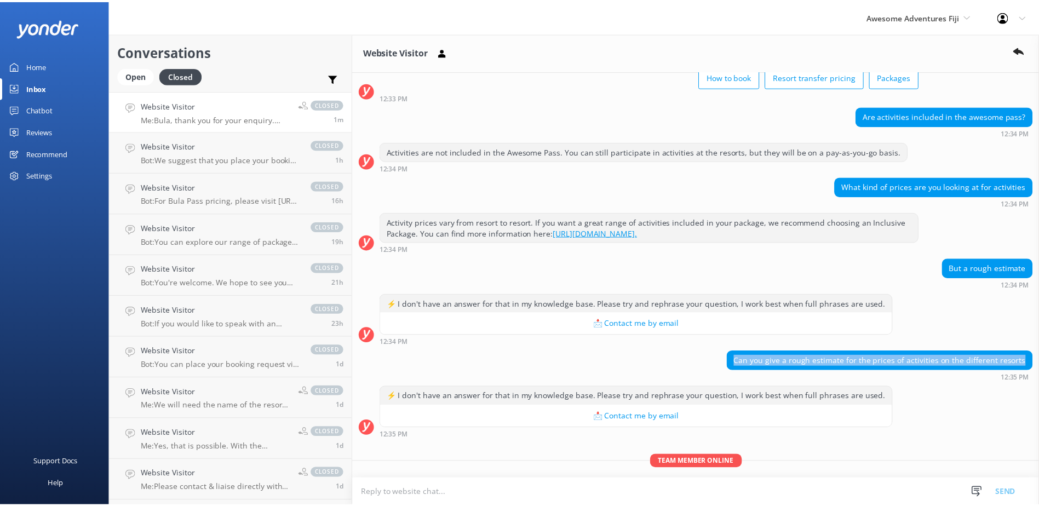
scroll to position [145, 0]
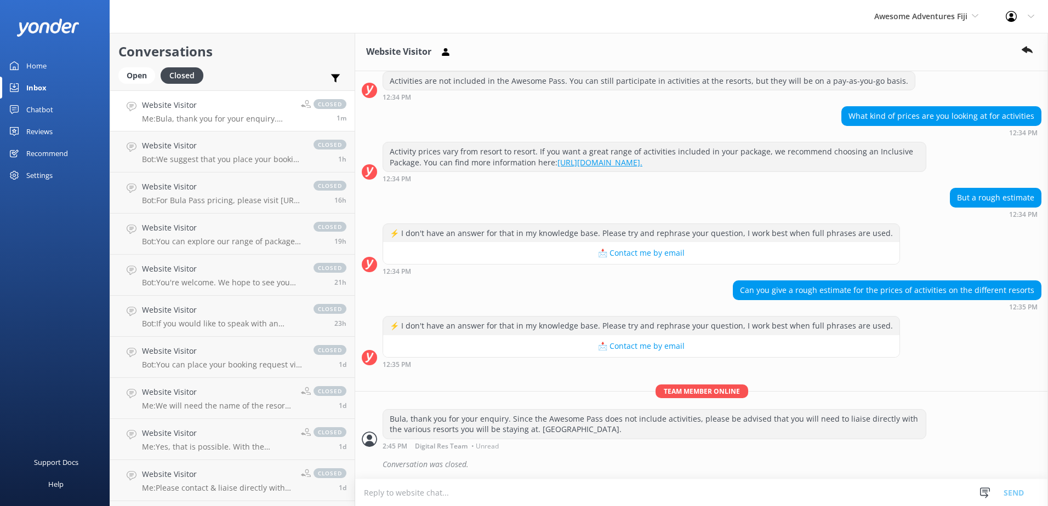
click at [517, 374] on div "Today Bula, welcome to Awesome Adventures! I'm a chatbot here to answer your qu…" at bounding box center [701, 202] width 693 height 553
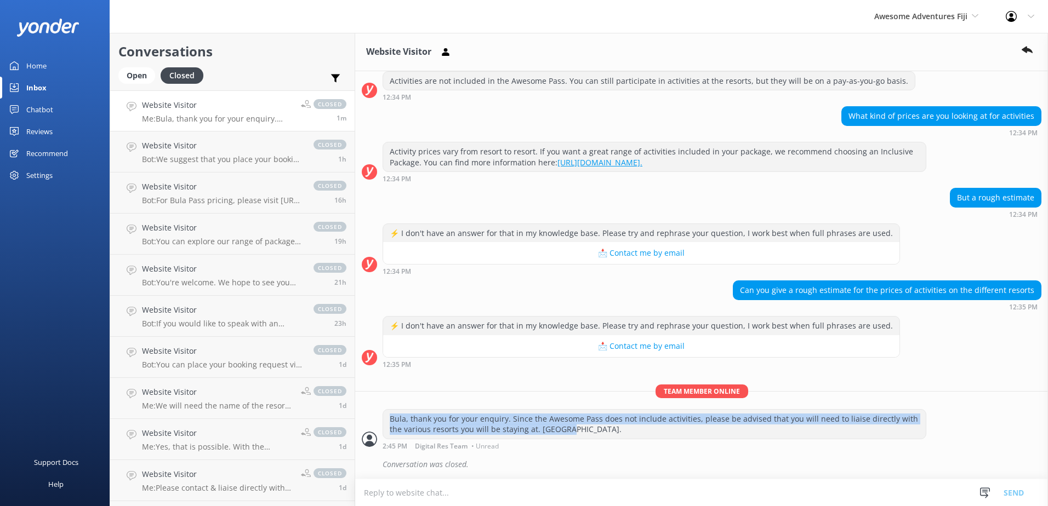
drag, startPoint x: 364, startPoint y: 419, endPoint x: 562, endPoint y: 430, distance: 198.1
click at [562, 430] on div "Bula, thank you for your enquiry. Since the Awesome Pass does not include activ…" at bounding box center [654, 424] width 542 height 29
copy div "Bula, thank you for your enquiry. Since the Awesome Pass does not include activ…"
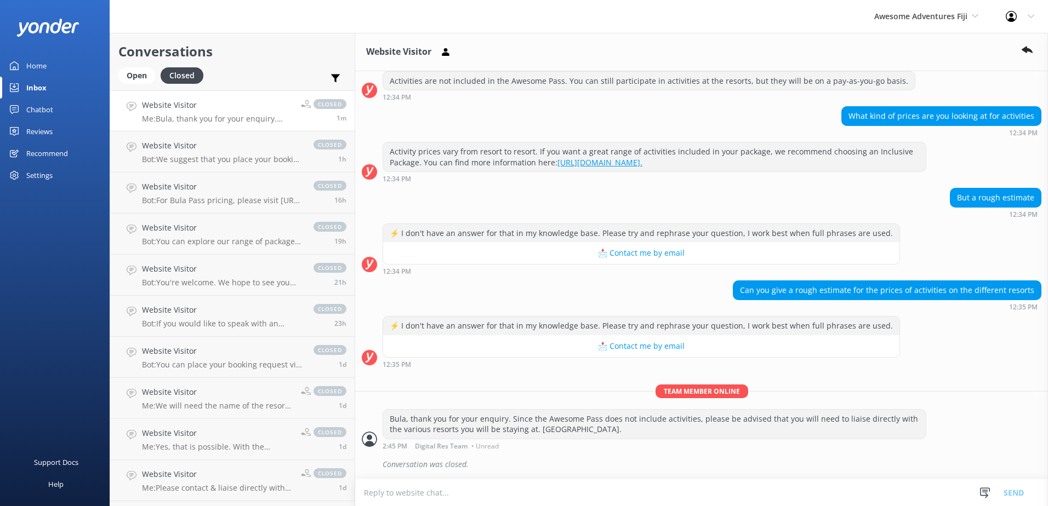
click at [896, 351] on div "⚡ I don't have an answer for that in my knowledge base. Please try and rephrase…" at bounding box center [701, 342] width 693 height 52
click at [136, 78] on div "Open" at bounding box center [136, 75] width 37 height 16
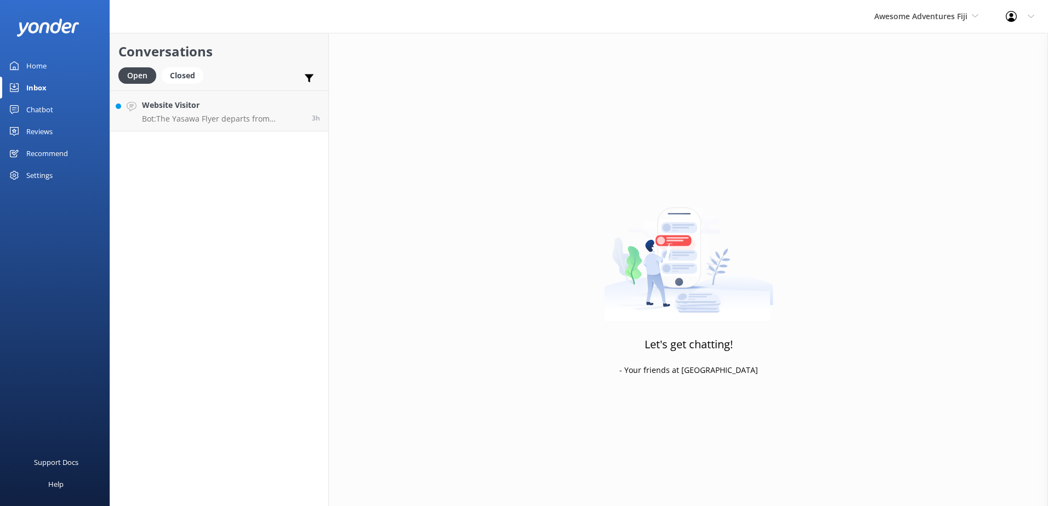
click at [45, 107] on div "Chatbot" at bounding box center [39, 110] width 27 height 22
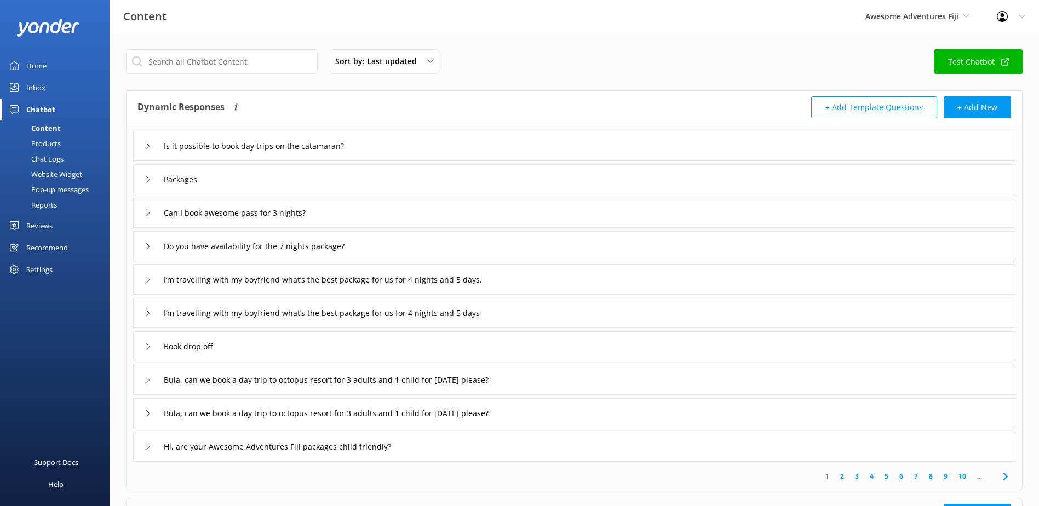
click at [49, 161] on div "Chat Logs" at bounding box center [35, 158] width 57 height 15
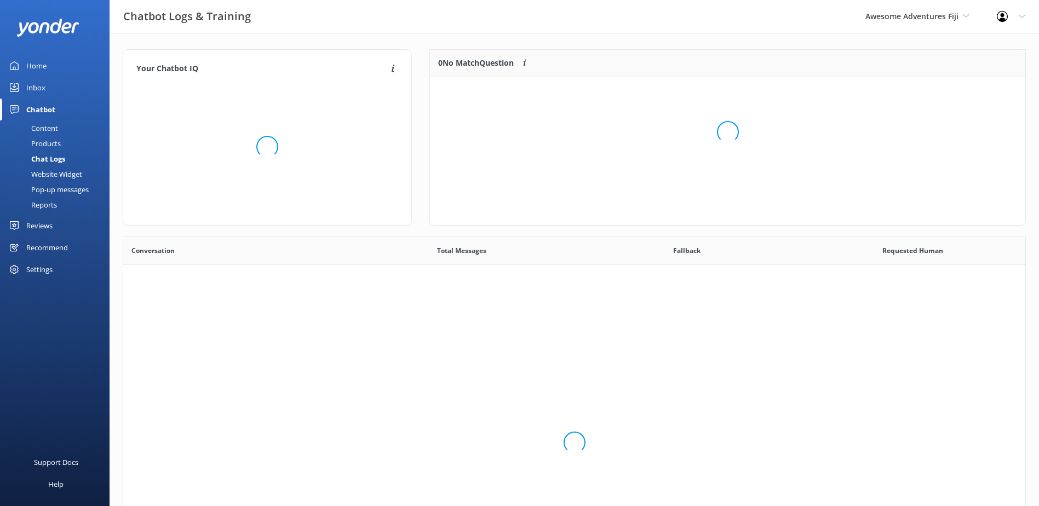
scroll to position [376, 894]
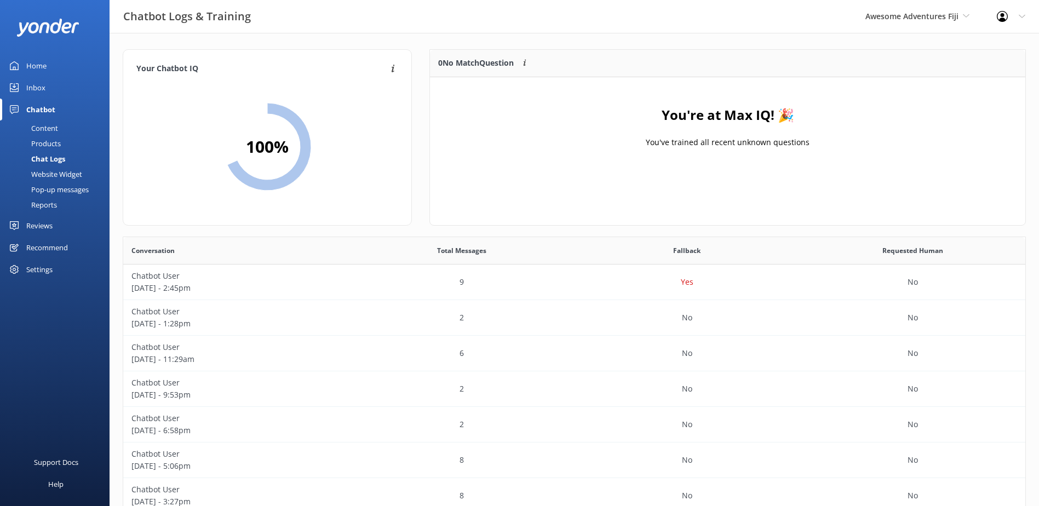
drag, startPoint x: 36, startPoint y: 127, endPoint x: 82, endPoint y: 133, distance: 46.4
click at [36, 127] on div "Content" at bounding box center [33, 128] width 52 height 15
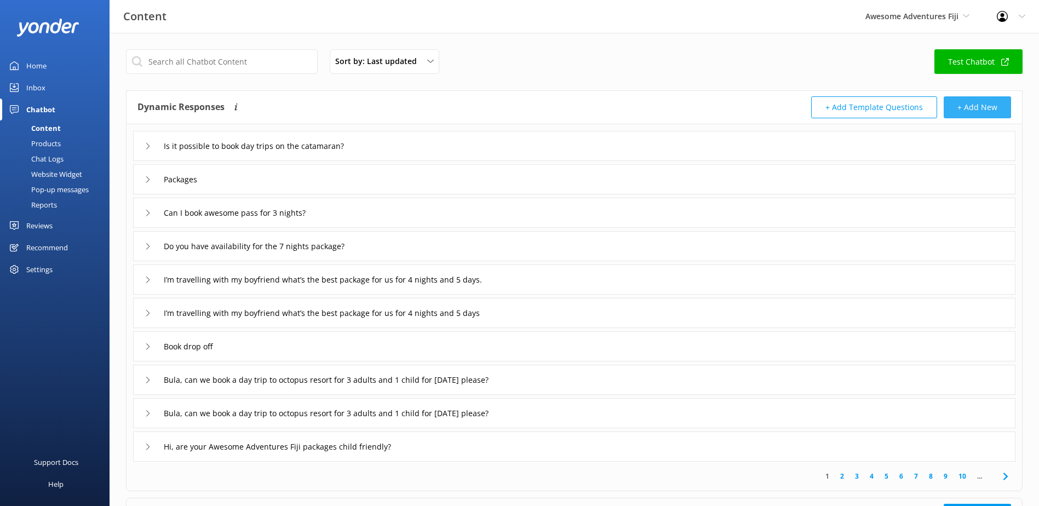
click at [976, 103] on button "+ Add New" at bounding box center [977, 107] width 67 height 22
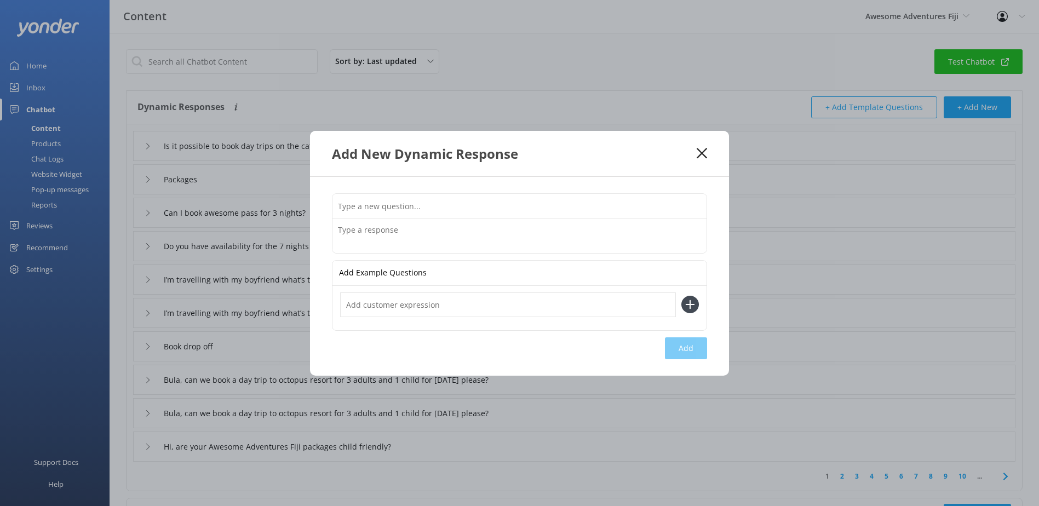
drag, startPoint x: 334, startPoint y: 208, endPoint x: 352, endPoint y: 223, distance: 23.4
click at [334, 208] on input "text" at bounding box center [520, 206] width 374 height 25
paste input "Can you give a rough estimate for the prices of activities on the different res…"
click at [339, 204] on input "Can you give a rough estimate for the prices of activities on the different res…" at bounding box center [520, 206] width 374 height 25
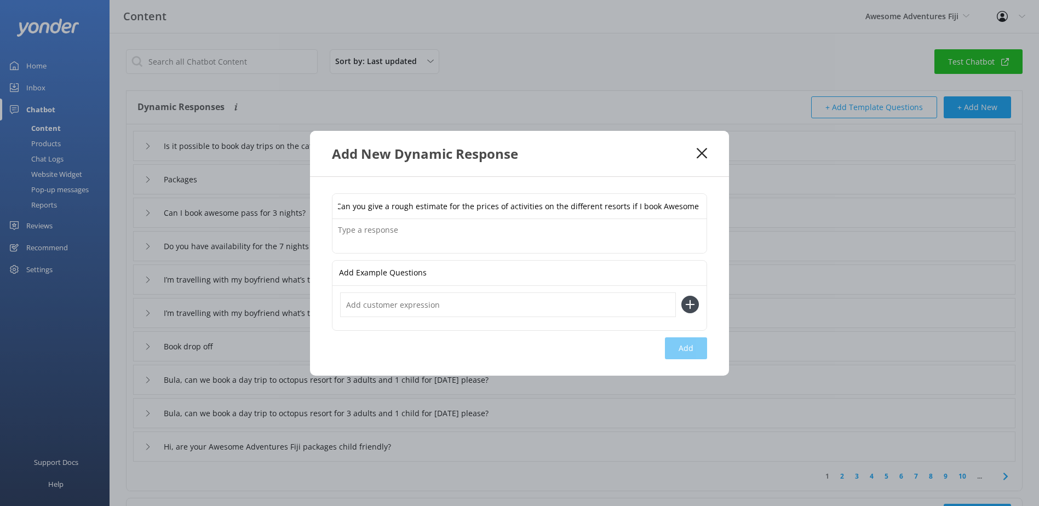
scroll to position [0, 0]
type input "Can you give a rough estimate for the prices of activities on the different res…"
click at [354, 229] on textarea at bounding box center [520, 236] width 374 height 34
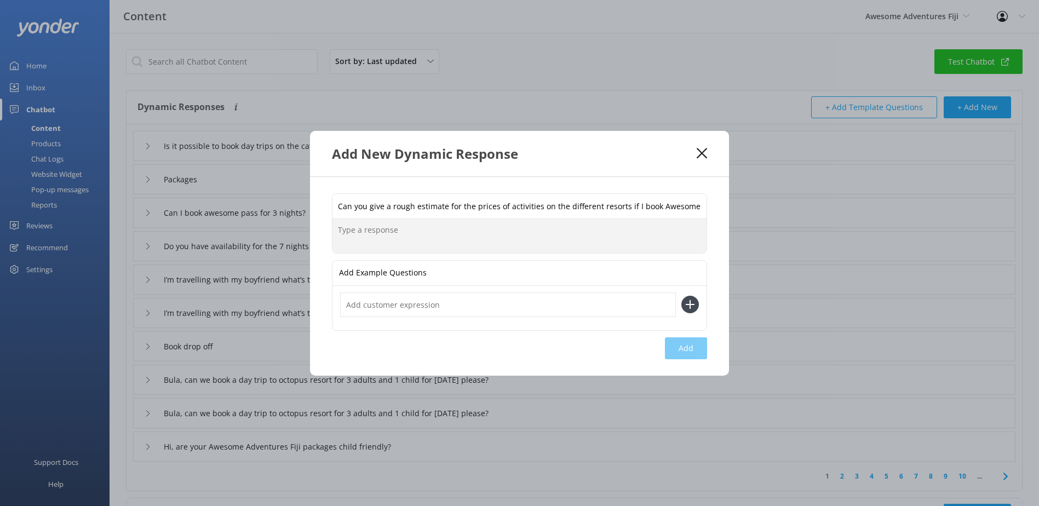
click at [363, 239] on textarea at bounding box center [520, 236] width 374 height 34
paste textarea "Bula, thank you for your enquiry. Since the Awesome Pass does not include activ…"
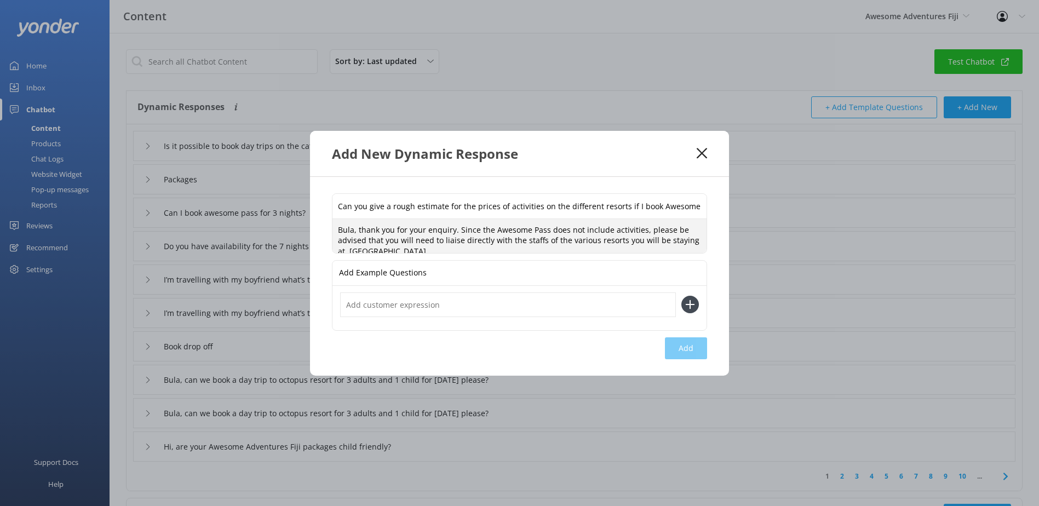
scroll to position [3, 0]
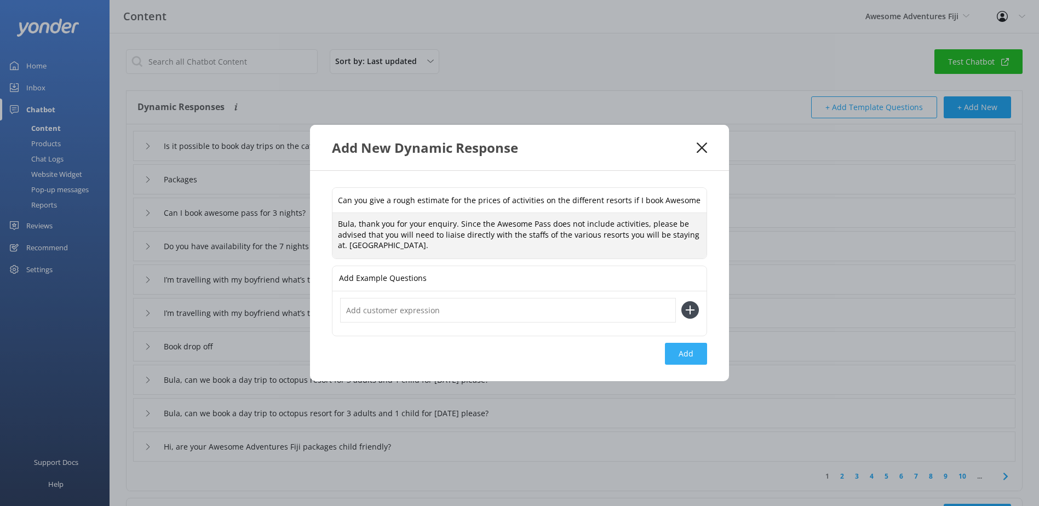
type textarea "Bula, thank you for your enquiry. Since the Awesome Pass does not include activ…"
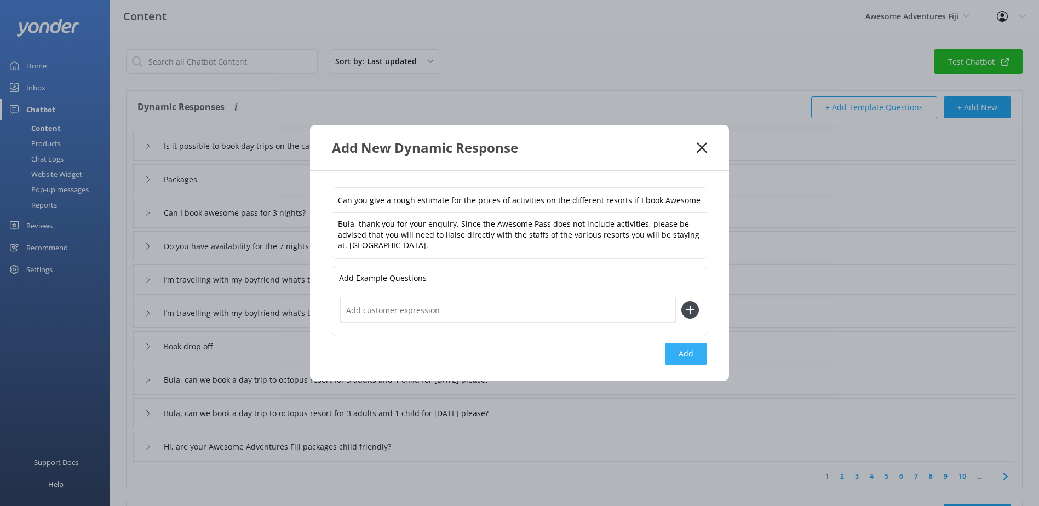
click at [691, 359] on button "Add" at bounding box center [686, 354] width 42 height 22
type input "Can you give a rough estimate for the prices of activities on the different res…"
type input "Is it possible to book day trips on the catamaran?"
type input "Packages"
type input "Can I book awesome pass for 3 nights?"
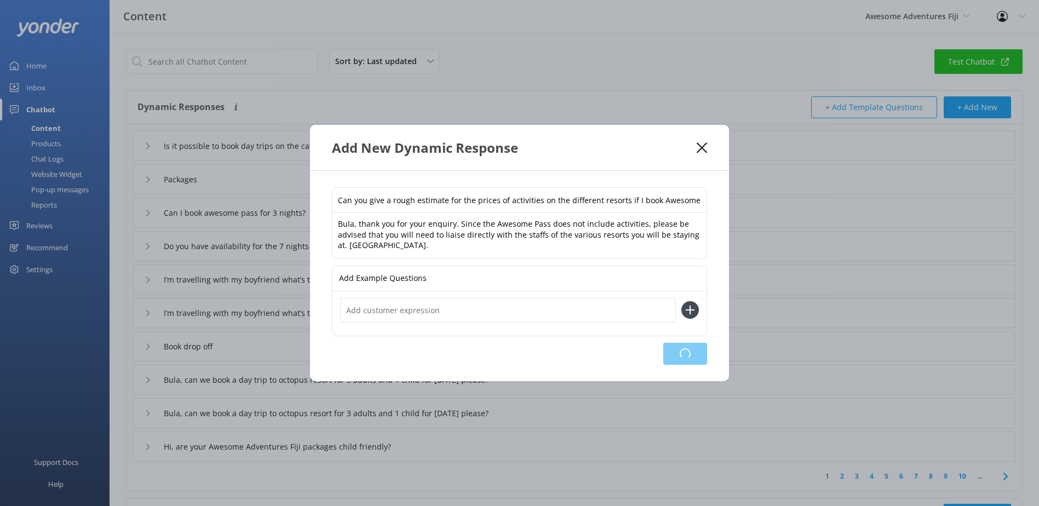
type input "Do you have availability for the 7 nights package?"
type input "I’m travelling with my boyfriend what’s the best package for us for 4 nights an…"
type input "Book drop off"
type input "Bula, can we book a day trip to octopus resort for 3 adults and 1 child for nex…"
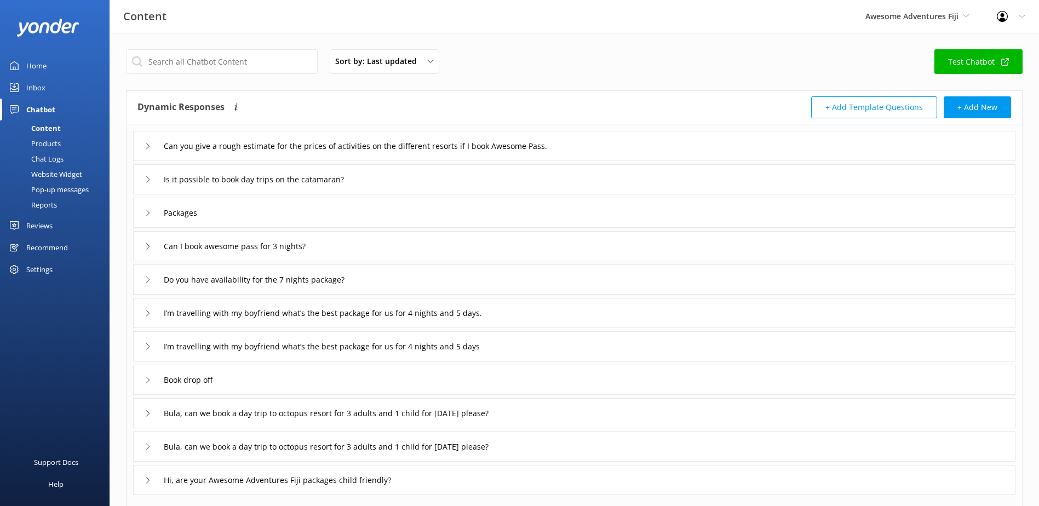
drag, startPoint x: 150, startPoint y: 142, endPoint x: 156, endPoint y: 154, distance: 13.0
click at [150, 142] on div "Can you give a rough estimate for the prices of activities on the different res…" at bounding box center [386, 146] width 482 height 18
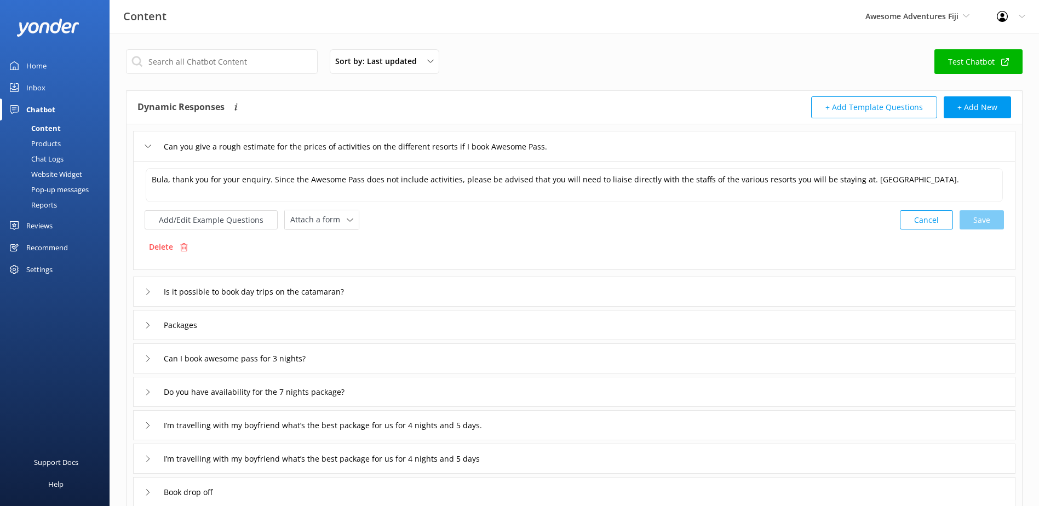
click at [148, 148] on icon at bounding box center [148, 146] width 7 height 7
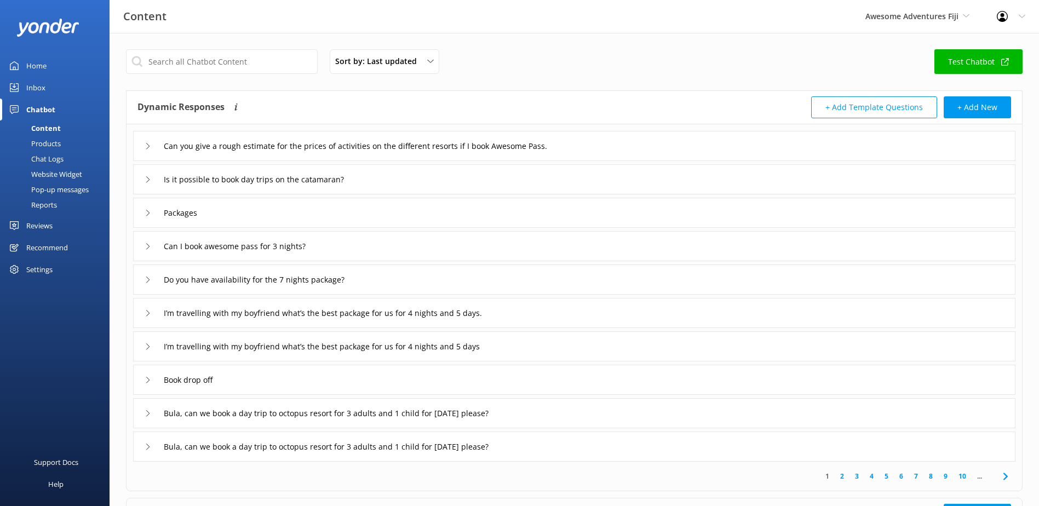
drag, startPoint x: 27, startPoint y: 84, endPoint x: 37, endPoint y: 81, distance: 10.4
click at [28, 84] on div "Inbox" at bounding box center [35, 88] width 19 height 22
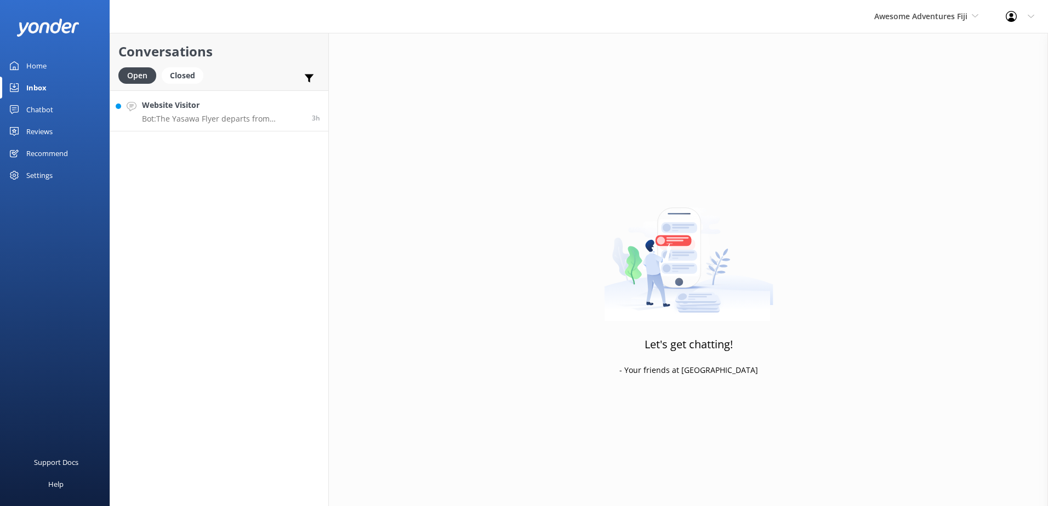
click at [260, 105] on h4 "Website Visitor" at bounding box center [223, 105] width 162 height 12
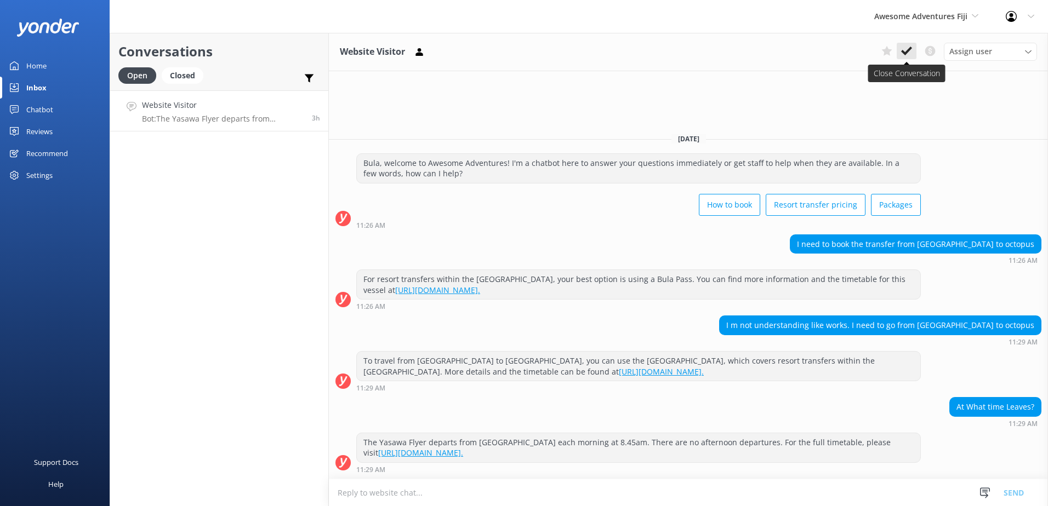
click at [909, 50] on use at bounding box center [906, 51] width 11 height 9
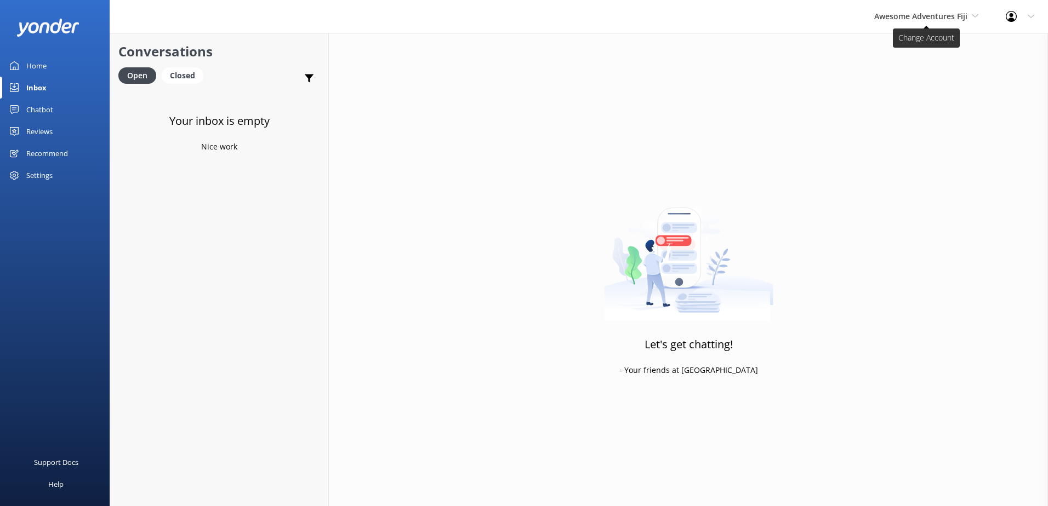
click at [941, 19] on span "Awesome Adventures Fiji" at bounding box center [920, 16] width 93 height 10
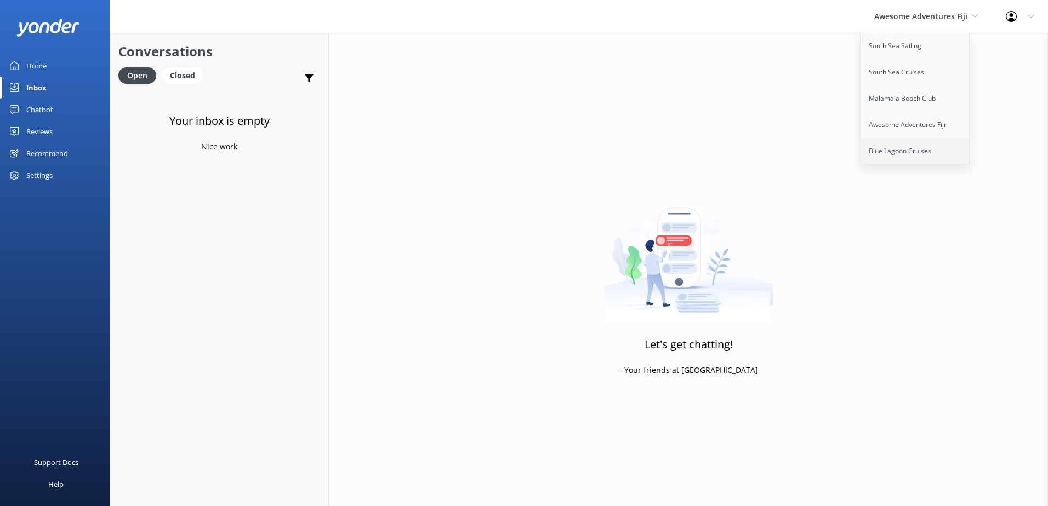
click at [906, 150] on link "Blue Lagoon Cruises" at bounding box center [915, 151] width 110 height 26
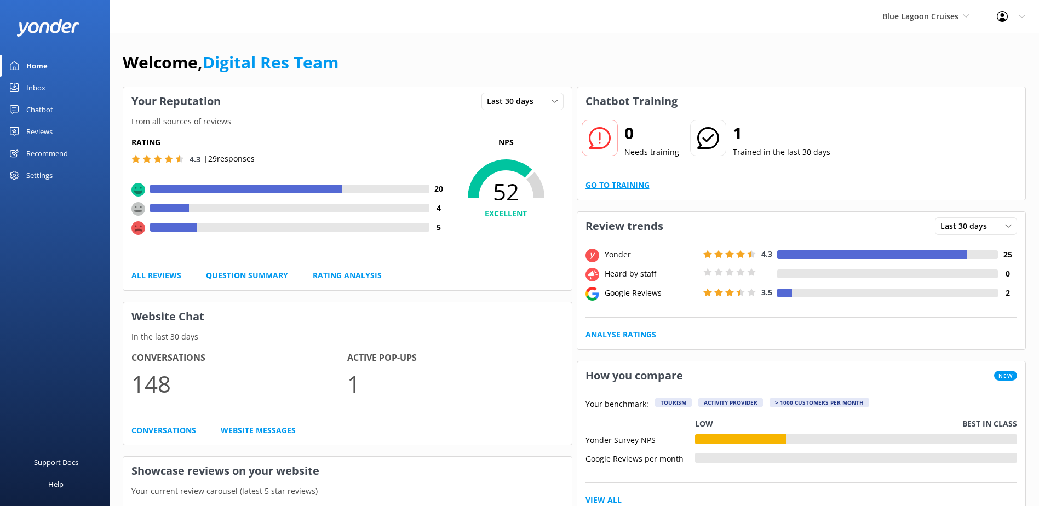
click at [644, 185] on link "Go to Training" at bounding box center [618, 185] width 64 height 12
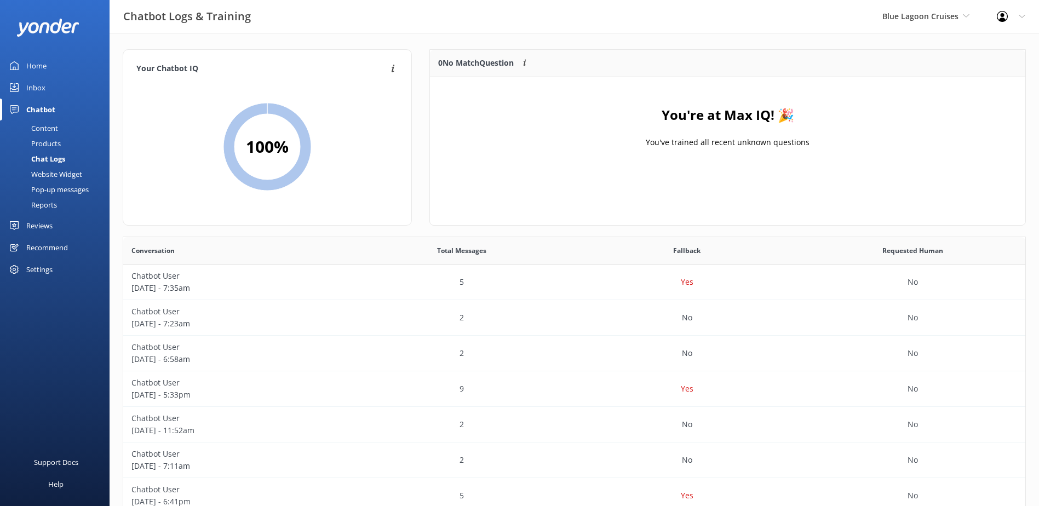
scroll to position [129, 587]
click at [40, 92] on div "Inbox" at bounding box center [35, 88] width 19 height 22
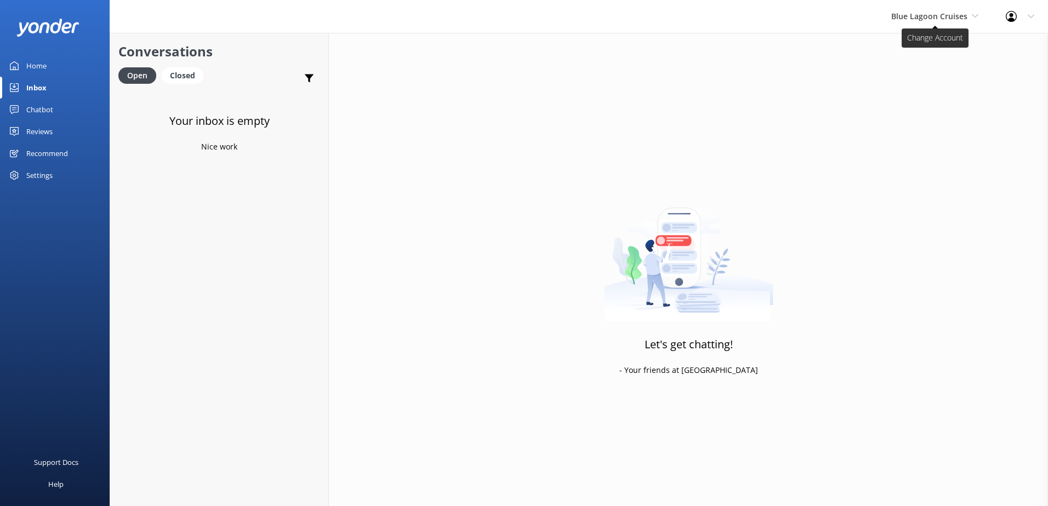
click at [960, 19] on span "Blue Lagoon Cruises" at bounding box center [929, 16] width 76 height 10
click at [940, 48] on link "South Sea Sailing" at bounding box center [932, 46] width 110 height 26
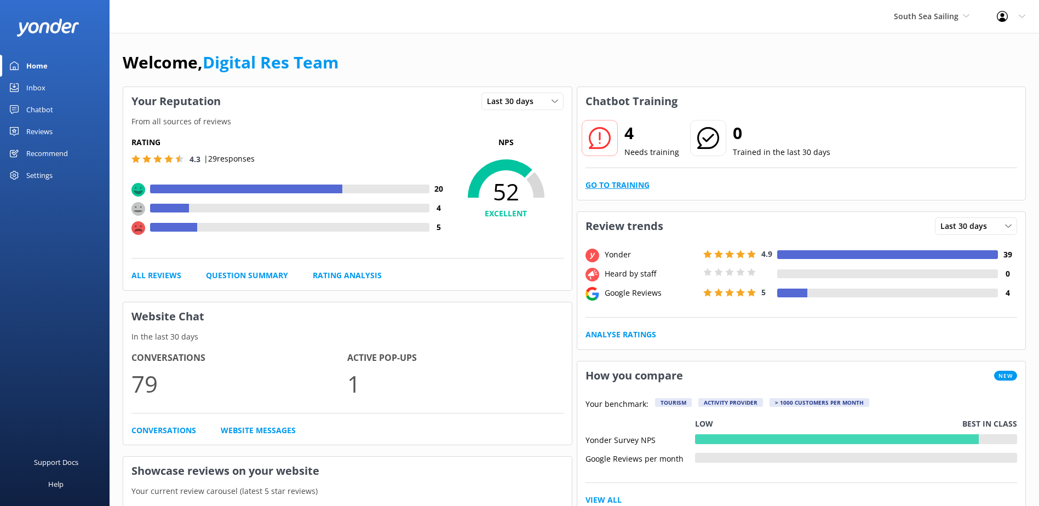
click at [636, 186] on link "Go to Training" at bounding box center [618, 185] width 64 height 12
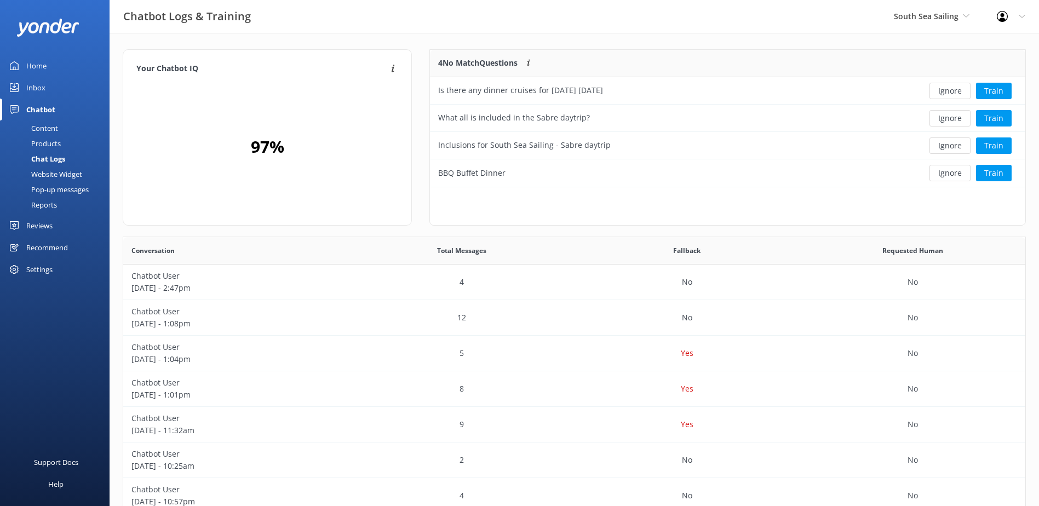
scroll to position [129, 587]
click at [949, 92] on button "Ignore" at bounding box center [950, 91] width 41 height 16
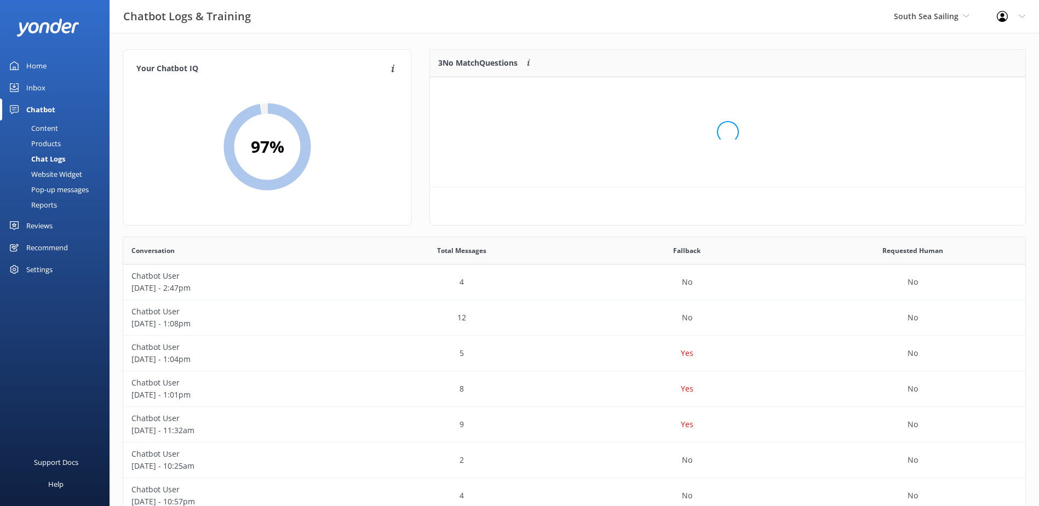
scroll to position [102, 587]
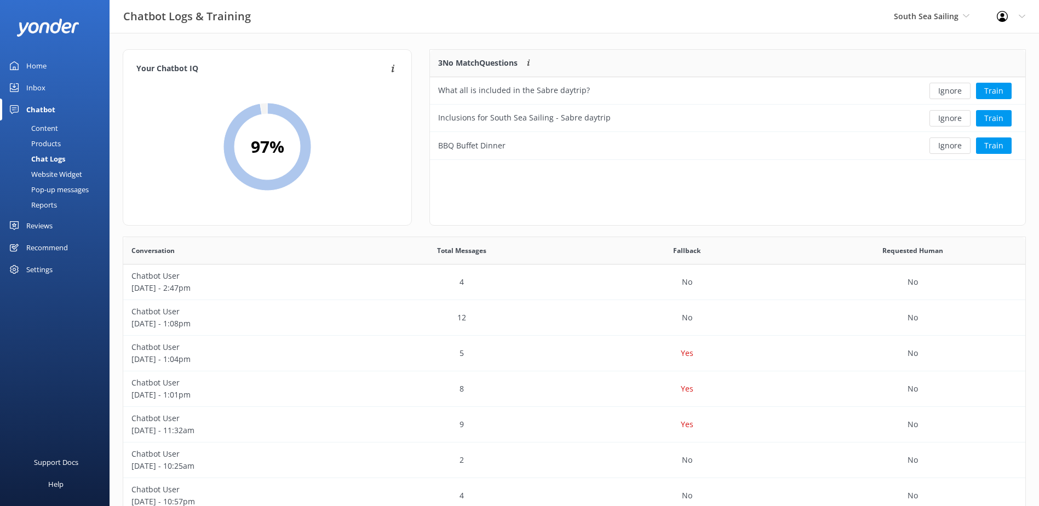
click at [949, 92] on button "Ignore" at bounding box center [950, 91] width 41 height 16
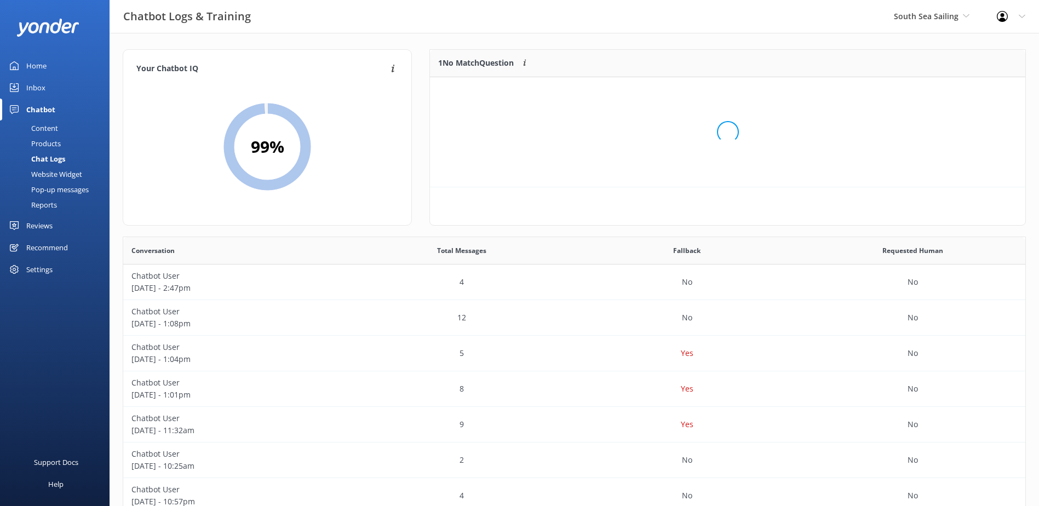
scroll to position [47, 587]
click at [947, 88] on button "Ignore" at bounding box center [950, 91] width 41 height 16
click at [35, 87] on div "Inbox" at bounding box center [35, 88] width 19 height 22
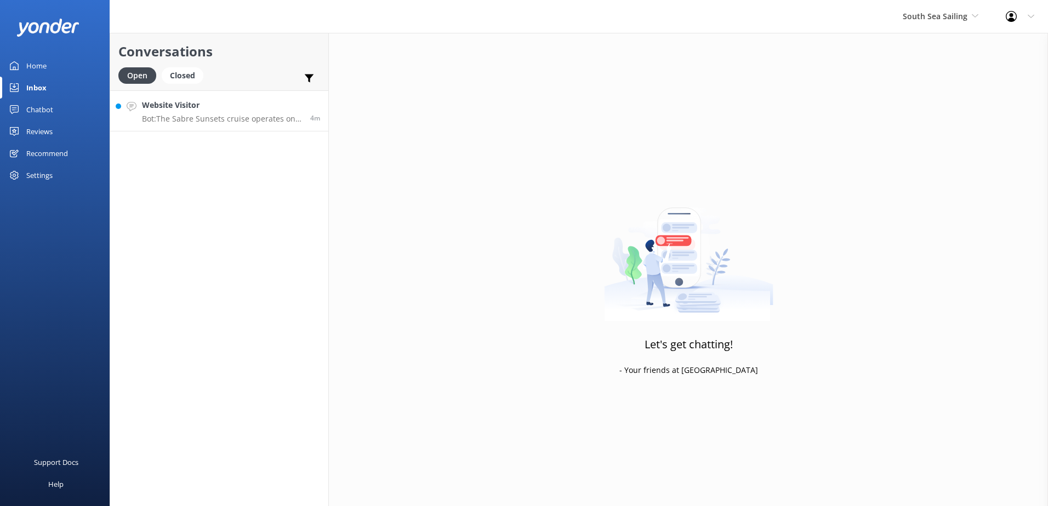
drag, startPoint x: 213, startPoint y: 99, endPoint x: 319, endPoint y: 113, distance: 107.2
click at [214, 99] on h4 "Website Visitor" at bounding box center [222, 105] width 160 height 12
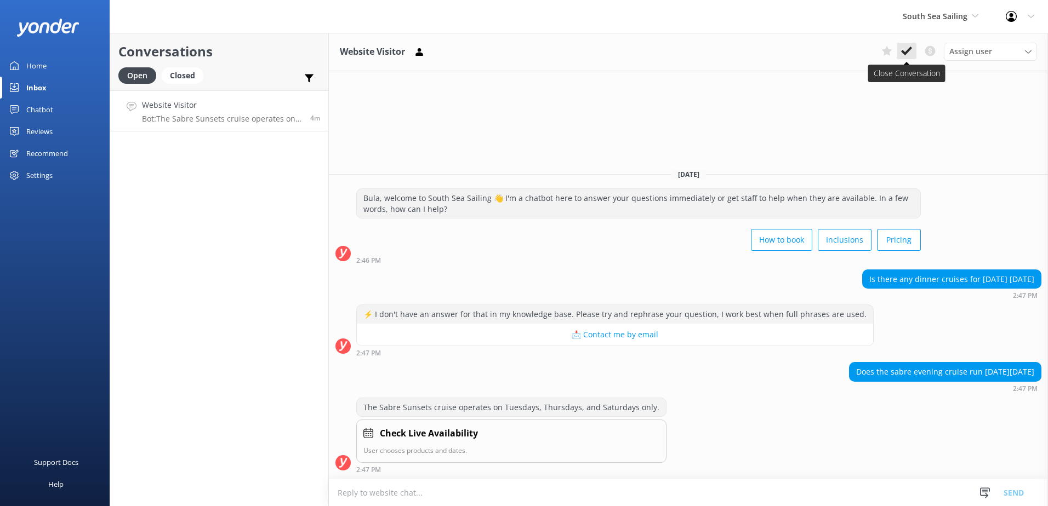
click at [907, 51] on use at bounding box center [906, 51] width 11 height 9
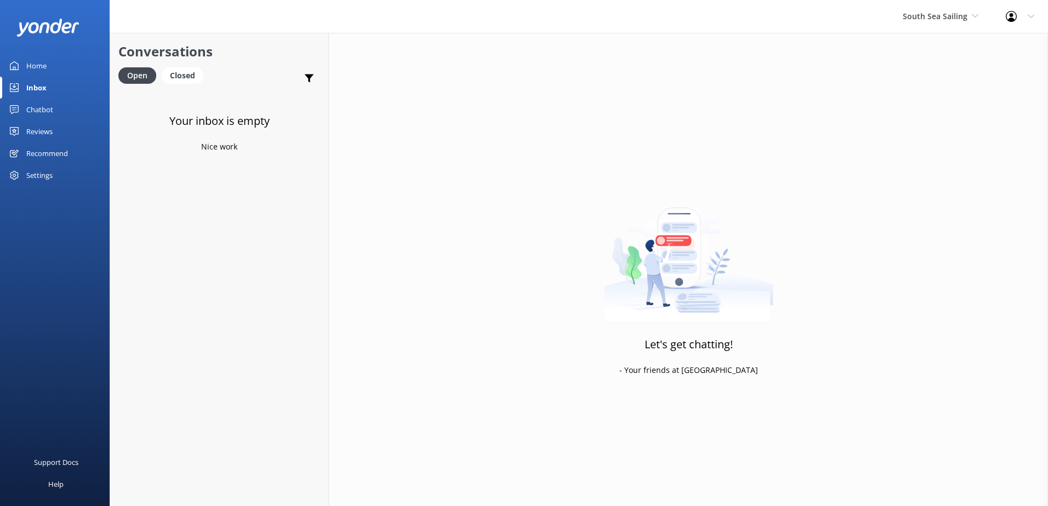
click at [40, 109] on div "Chatbot" at bounding box center [39, 110] width 27 height 22
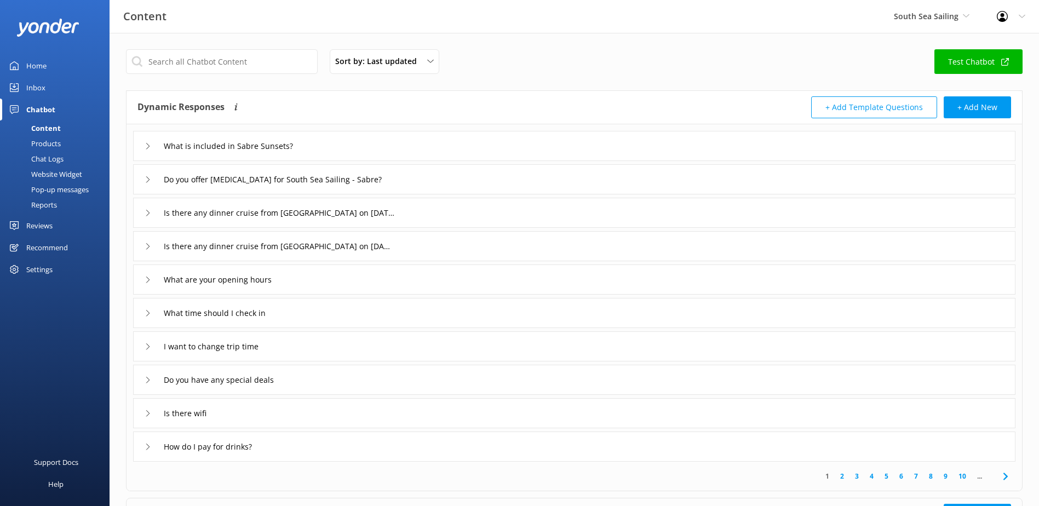
click at [152, 147] on div "What is included in Sabre Sunsets?" at bounding box center [226, 146] width 162 height 18
click at [153, 146] on div "What is included in Sabre Sunsets?" at bounding box center [226, 146] width 162 height 18
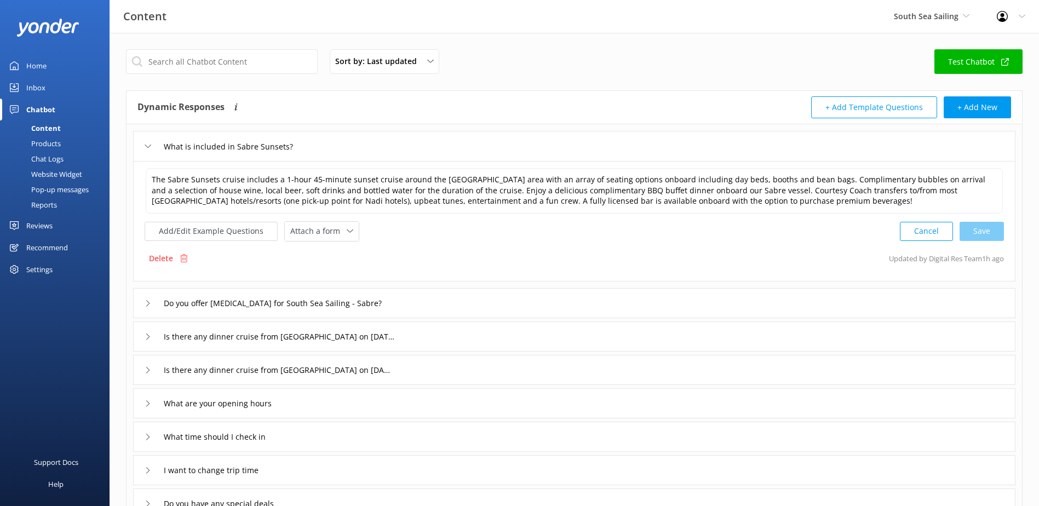
click at [150, 147] on icon at bounding box center [148, 146] width 7 height 7
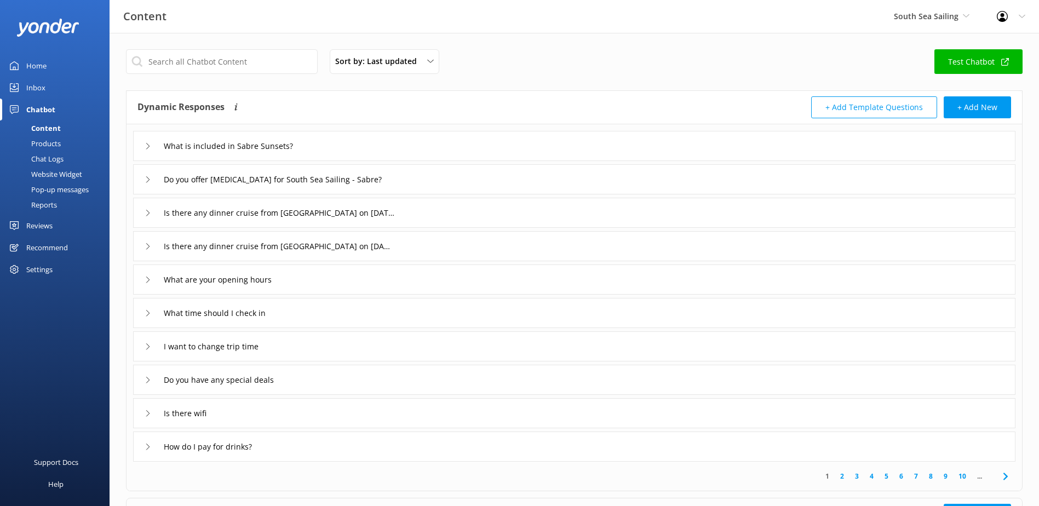
click at [150, 175] on div "Do you offer [MEDICAL_DATA] for South Sea Sailing - Sabre?" at bounding box center [274, 179] width 259 height 18
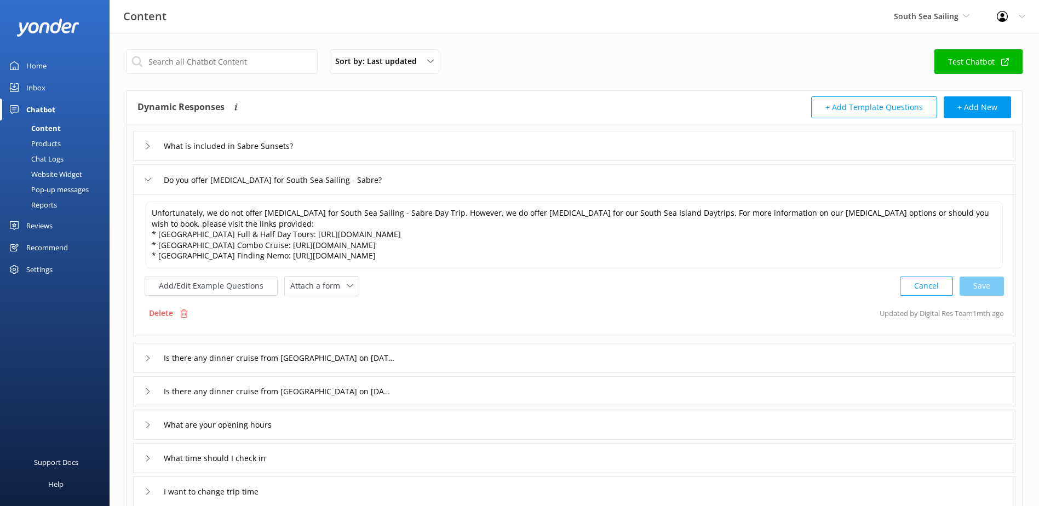
click at [152, 176] on div "Do you offer [MEDICAL_DATA] for South Sea Sailing - Sabre?" at bounding box center [274, 180] width 259 height 18
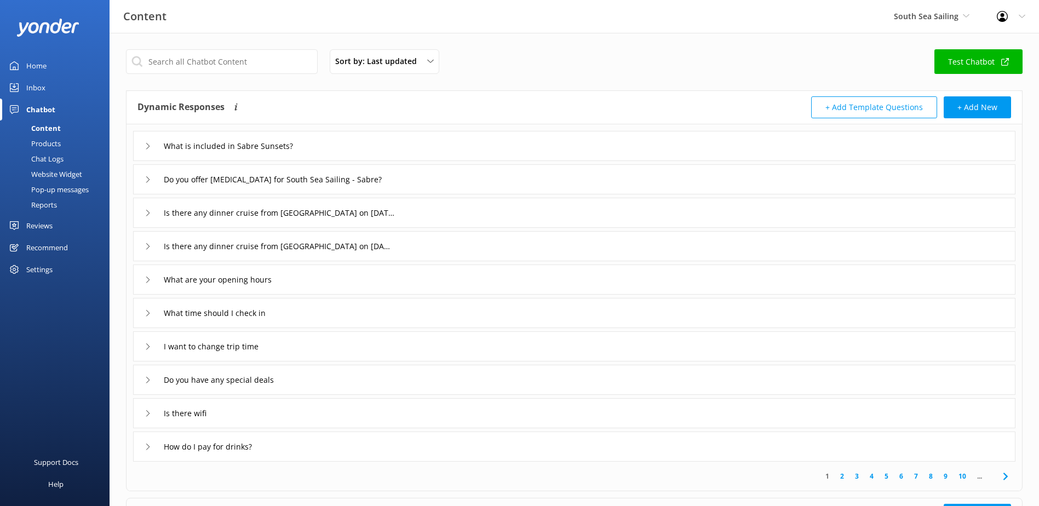
click at [149, 208] on div "Is there any dinner cruise from [GEOGRAPHIC_DATA] on [DATE]?" at bounding box center [267, 213] width 245 height 18
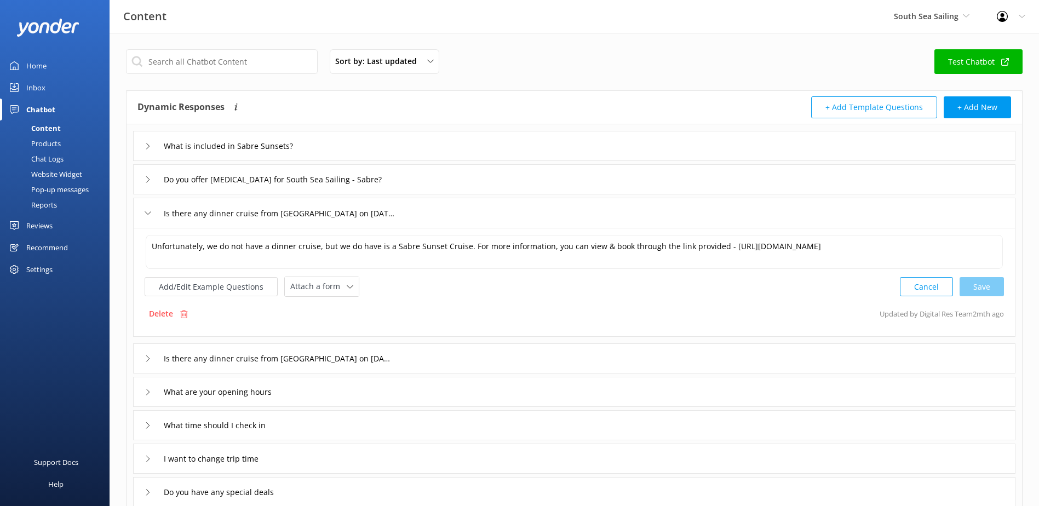
click at [149, 208] on div "Is there any dinner cruise from [GEOGRAPHIC_DATA] on [DATE]?" at bounding box center [267, 213] width 245 height 18
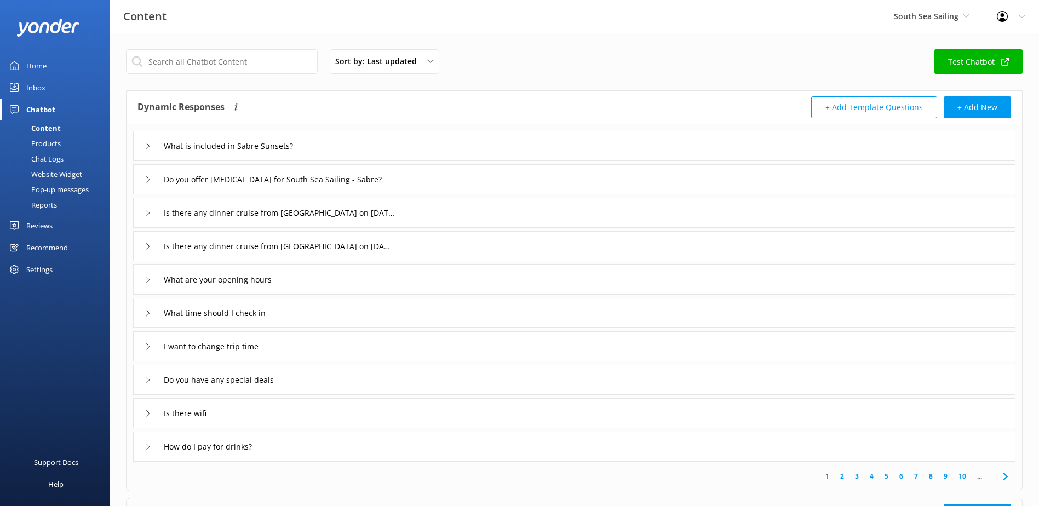
click at [149, 247] on use at bounding box center [147, 246] width 3 height 6
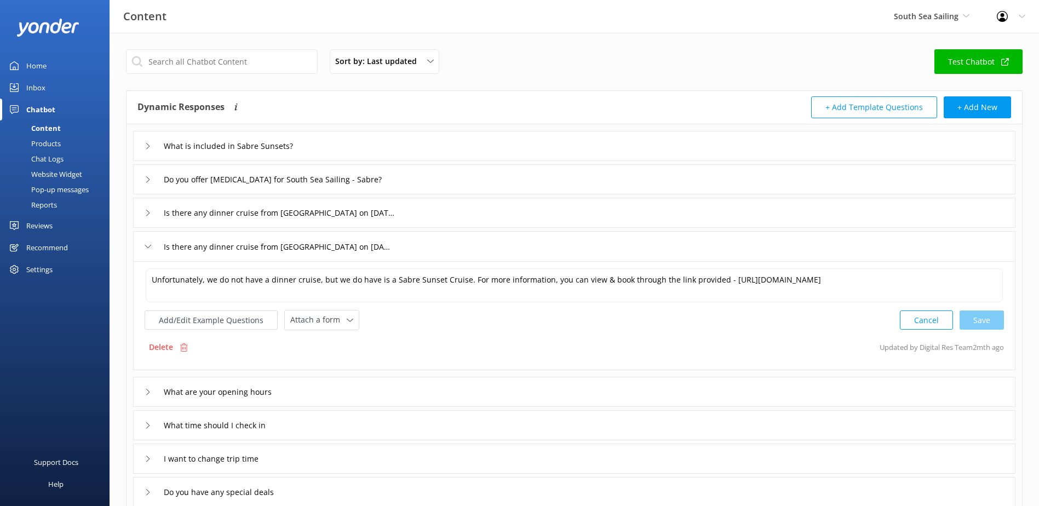
click at [149, 247] on icon at bounding box center [148, 246] width 7 height 7
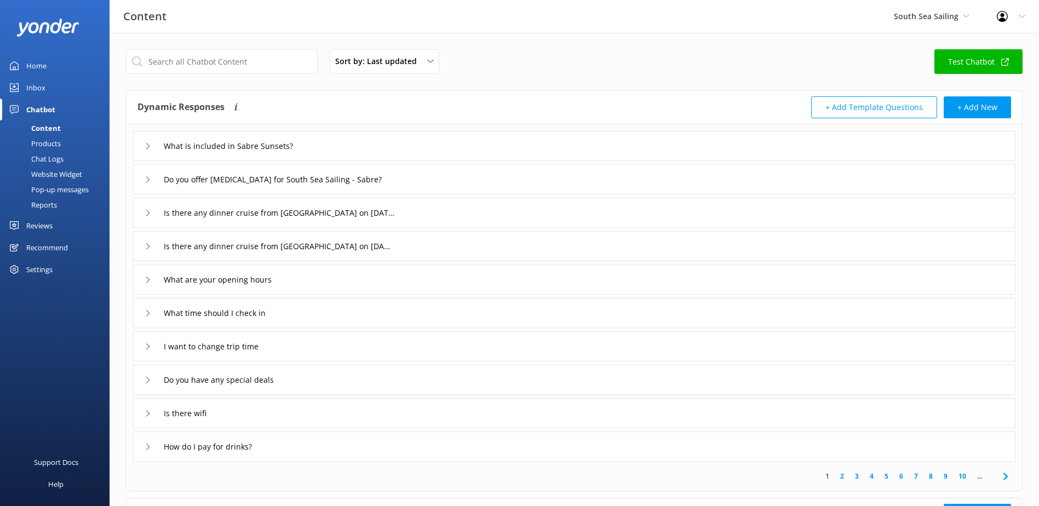
click at [149, 247] on use at bounding box center [147, 246] width 3 height 6
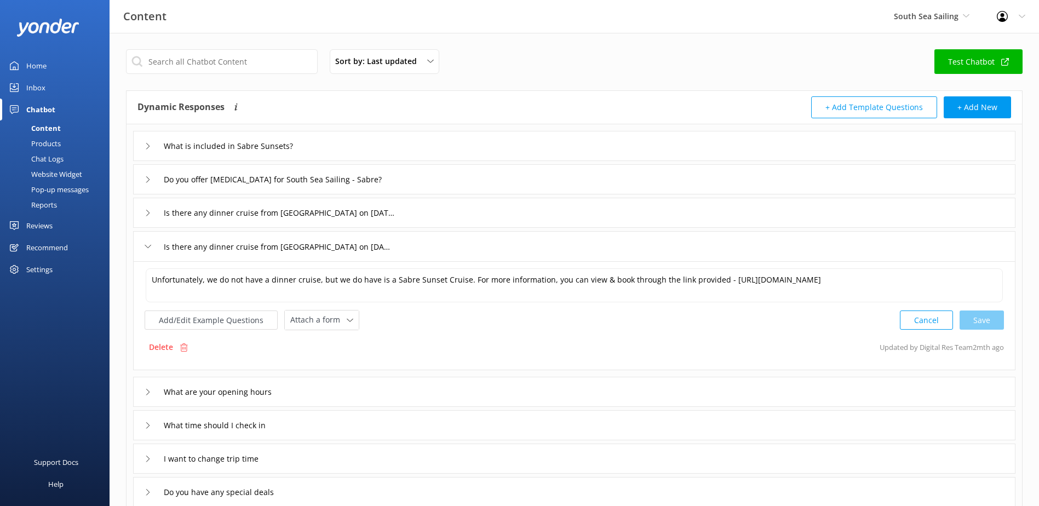
click at [146, 248] on icon at bounding box center [148, 246] width 7 height 7
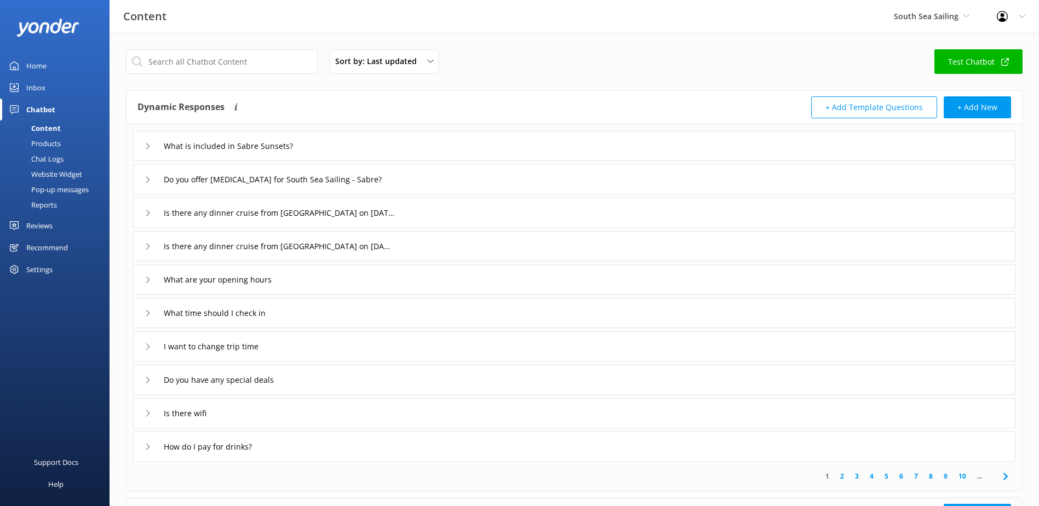
click at [24, 85] on link "Inbox" at bounding box center [55, 88] width 110 height 22
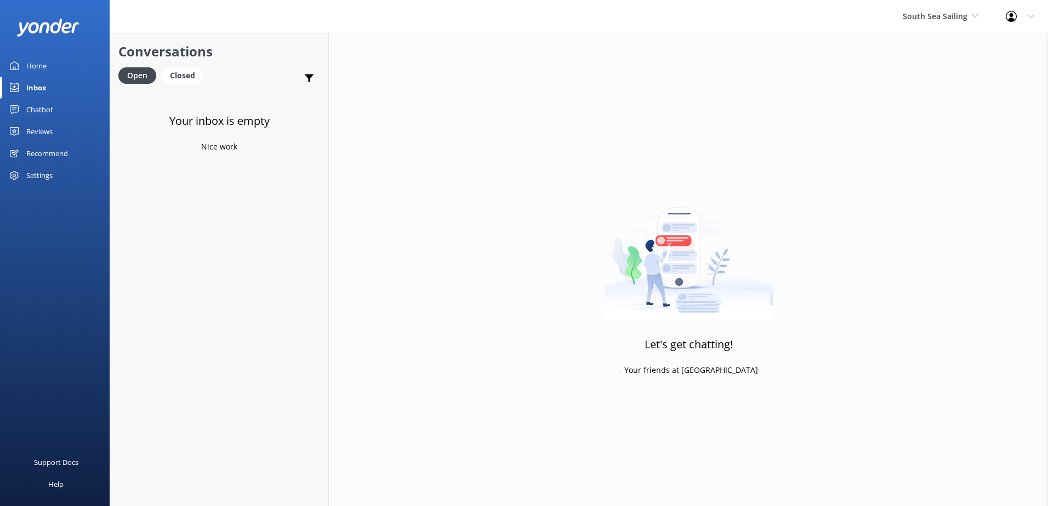
click at [47, 106] on div "Chatbot" at bounding box center [39, 110] width 27 height 22
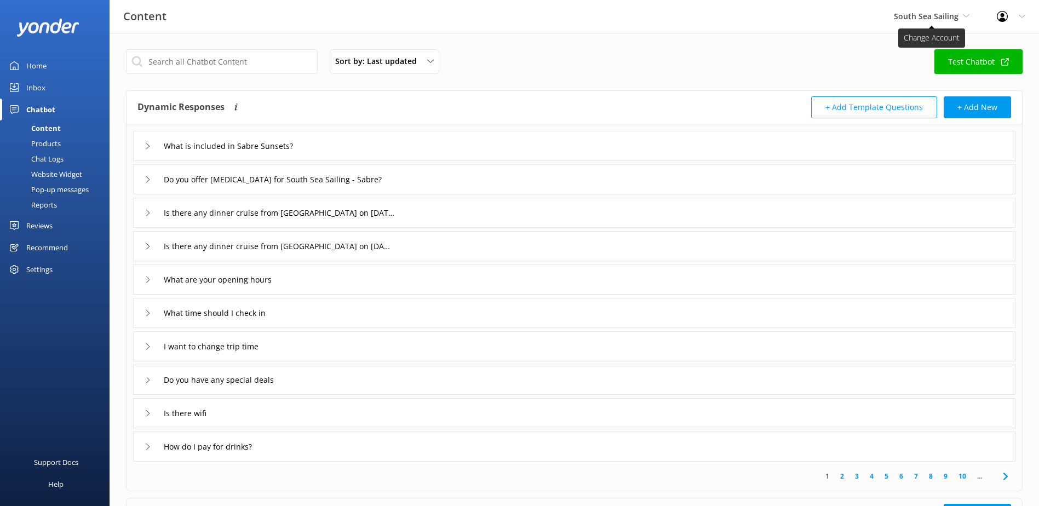
click at [922, 14] on span "South Sea Sailing" at bounding box center [926, 16] width 65 height 10
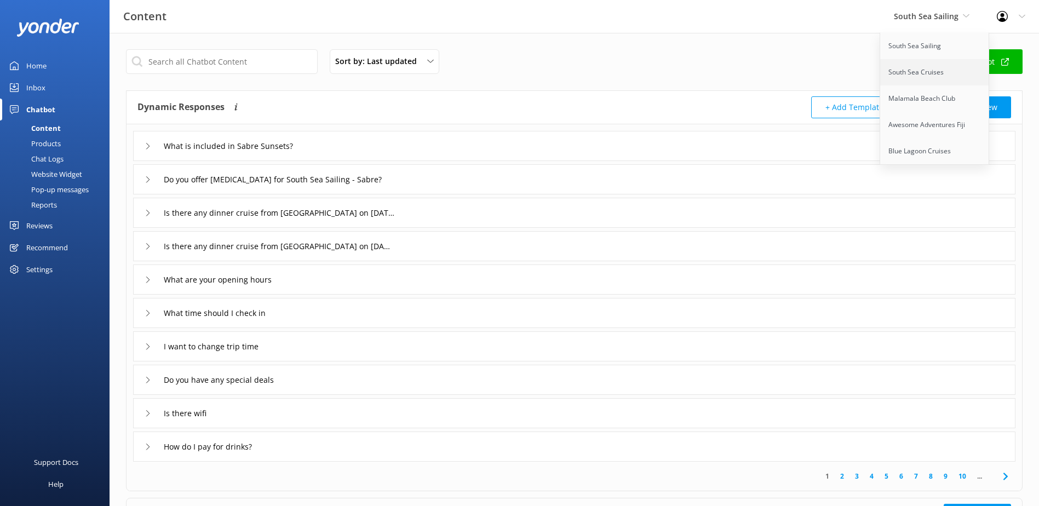
click at [923, 66] on link "South Sea Cruises" at bounding box center [936, 72] width 110 height 26
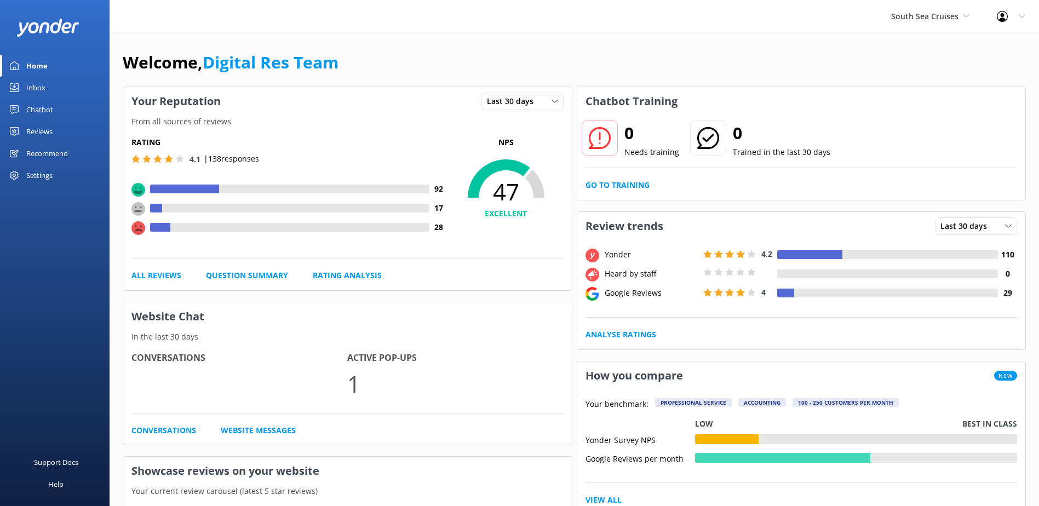
click at [32, 86] on div "Inbox" at bounding box center [35, 88] width 19 height 22
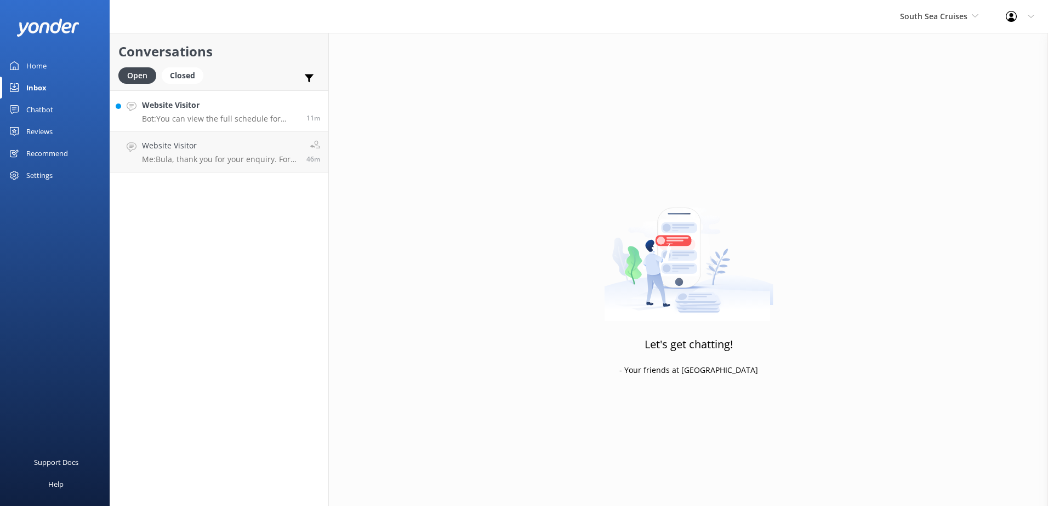
click at [256, 108] on h4 "Website Visitor" at bounding box center [220, 105] width 156 height 12
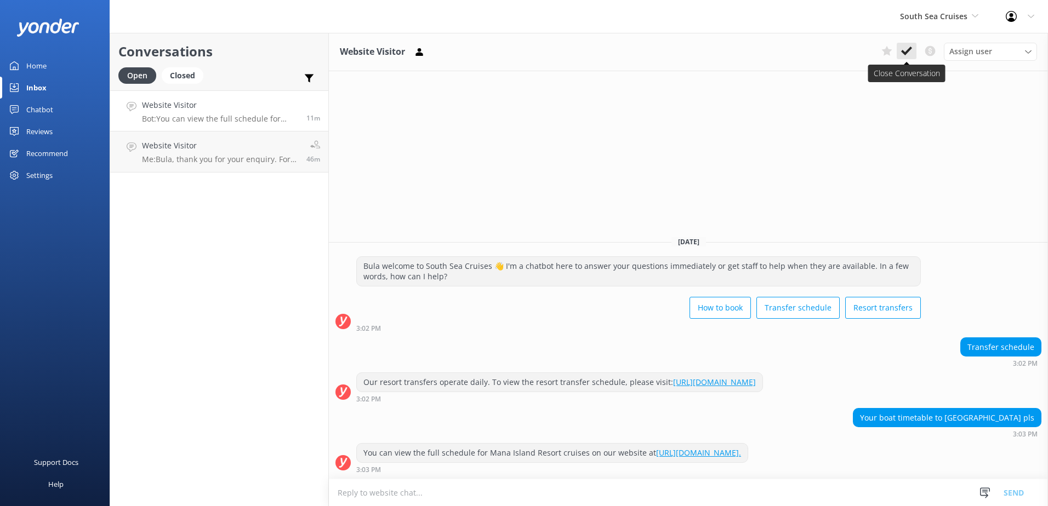
click at [906, 44] on button at bounding box center [906, 51] width 20 height 16
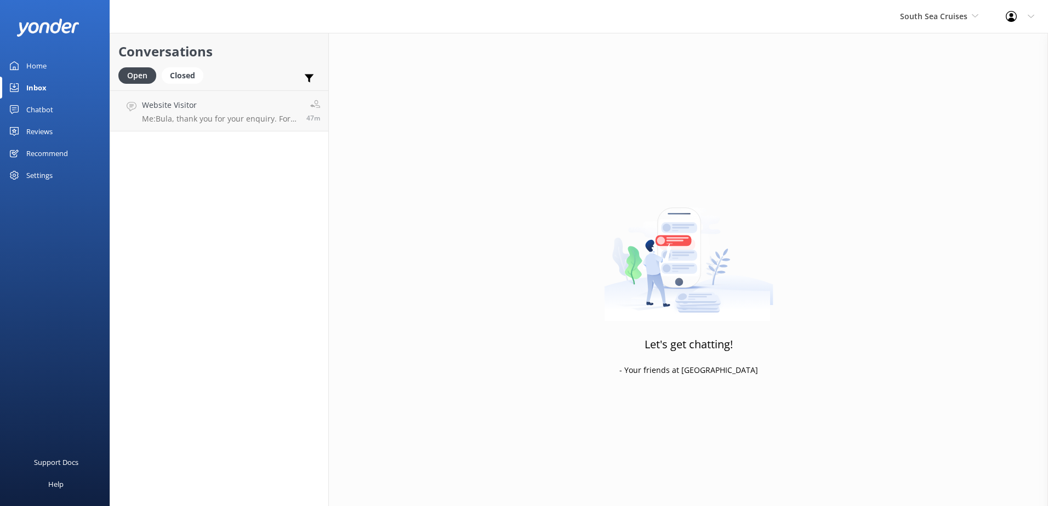
click at [265, 110] on h4 "Website Visitor" at bounding box center [220, 105] width 156 height 12
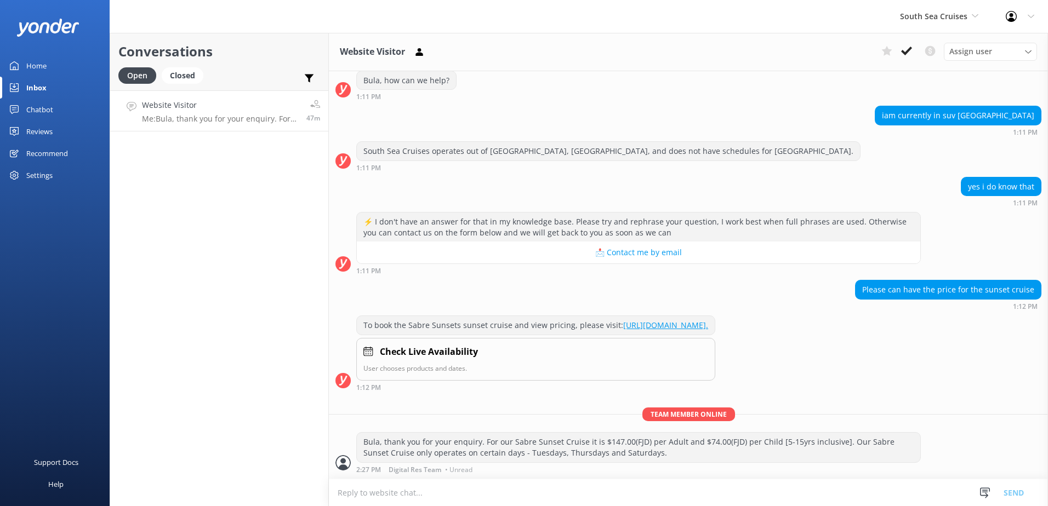
scroll to position [156, 0]
click at [904, 54] on icon at bounding box center [906, 50] width 11 height 11
